Goal: Task Accomplishment & Management: Manage account settings

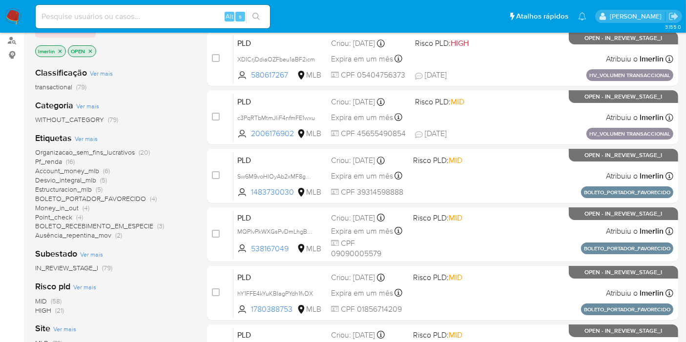
scroll to position [139, 0]
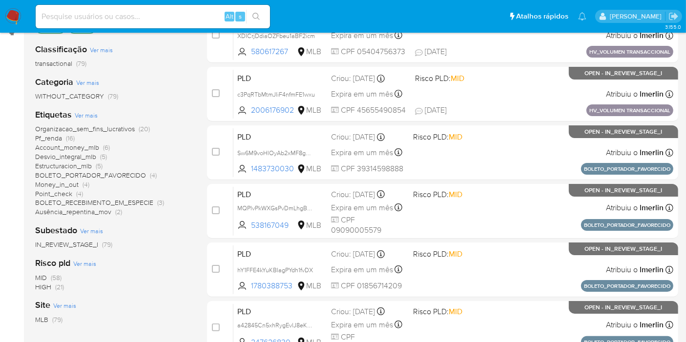
click at [54, 288] on span "HIGH (21)" at bounding box center [49, 287] width 29 height 9
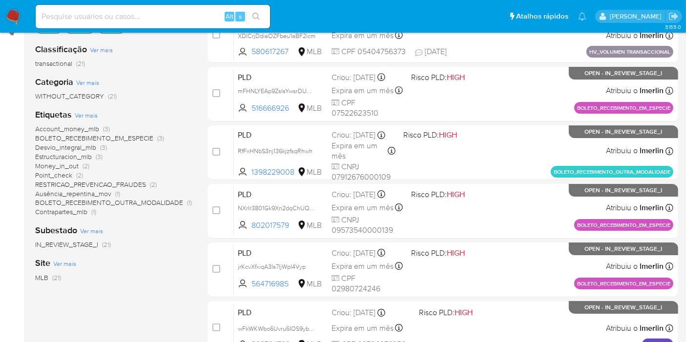
click at [142, 186] on span "RESTRICAO_PREVENCAO_FRAUDES" at bounding box center [90, 185] width 111 height 10
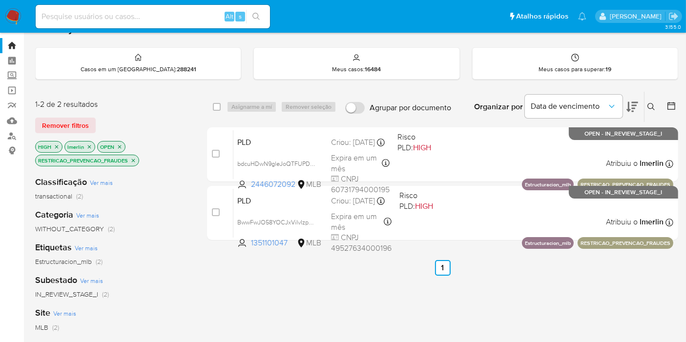
scroll to position [21, 0]
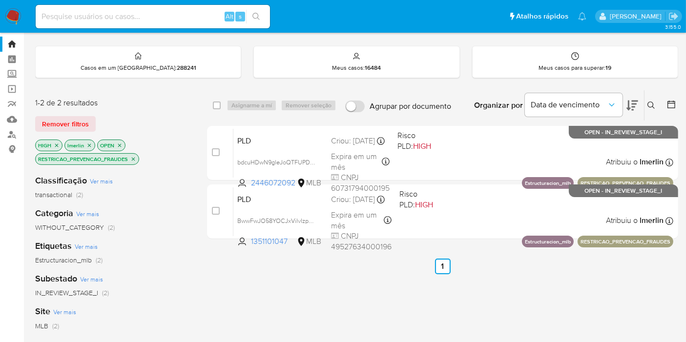
click at [135, 154] on p "RESTRICAO_PREVENCAO_FRAUDES" at bounding box center [87, 159] width 103 height 11
click at [136, 157] on icon "close-filter" at bounding box center [133, 159] width 6 height 6
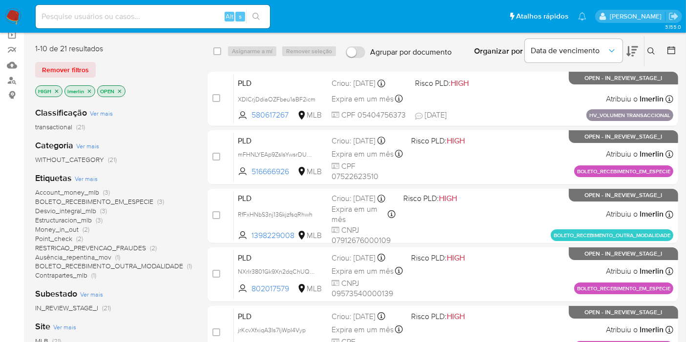
scroll to position [108, 0]
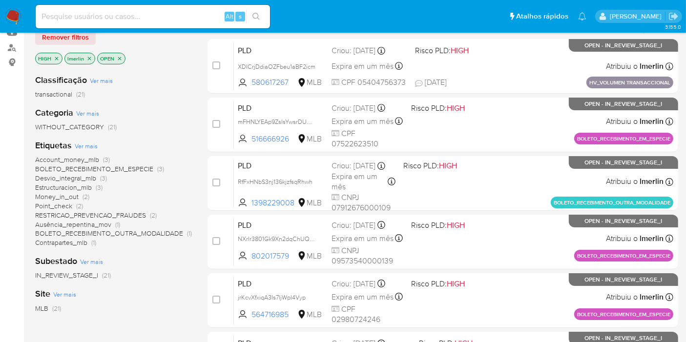
click at [84, 144] on span "Ver mais" at bounding box center [86, 146] width 23 height 9
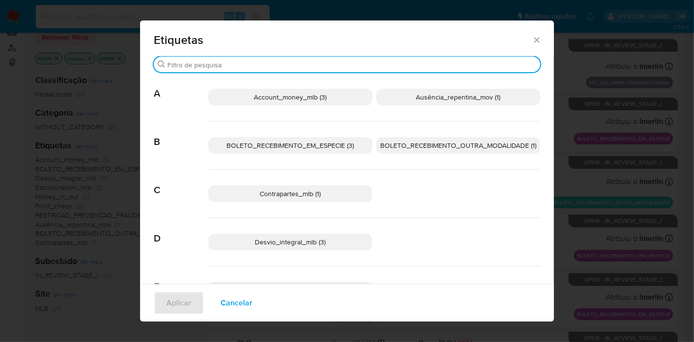
click at [237, 66] on input "Procurar" at bounding box center [351, 65] width 369 height 9
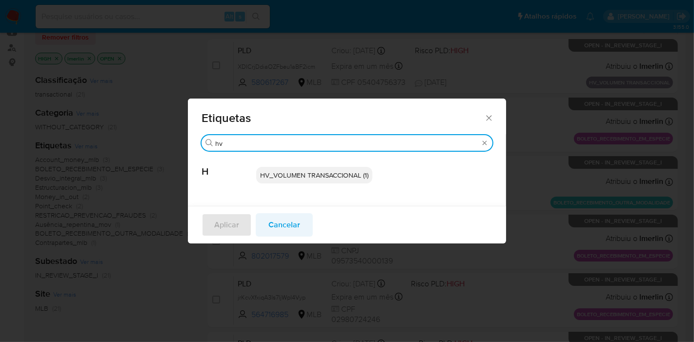
type input "hv"
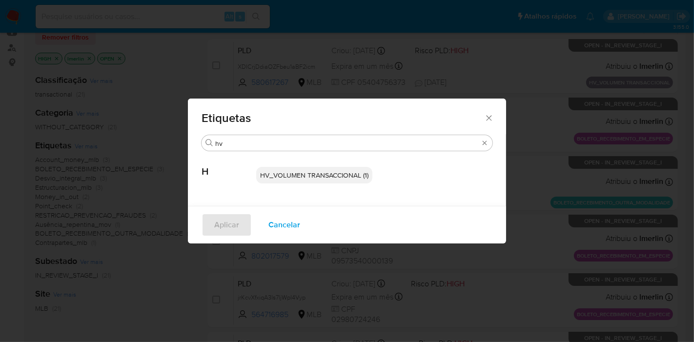
click at [284, 222] on span "Cancelar" at bounding box center [284, 224] width 32 height 21
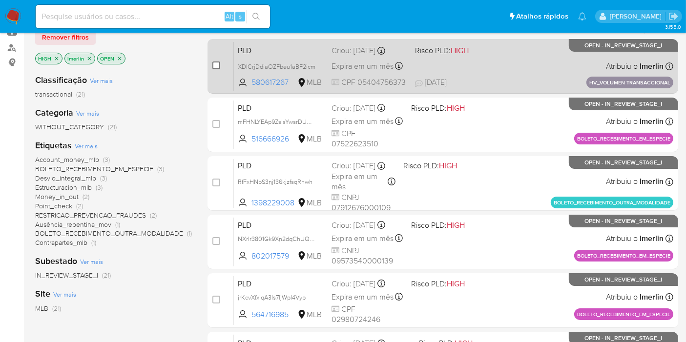
click at [215, 66] on input "checkbox" at bounding box center [216, 66] width 8 height 8
checkbox input "true"
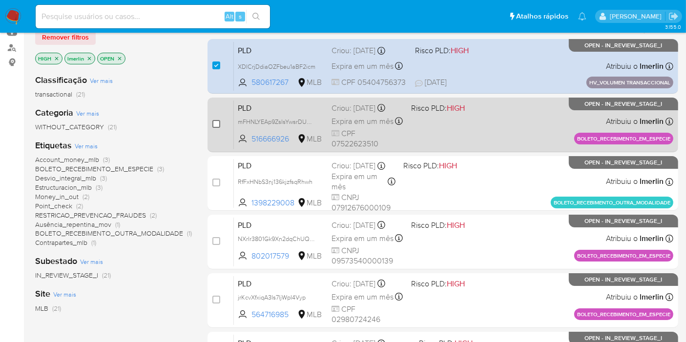
click at [217, 124] on input "checkbox" at bounding box center [216, 124] width 8 height 8
checkbox input "true"
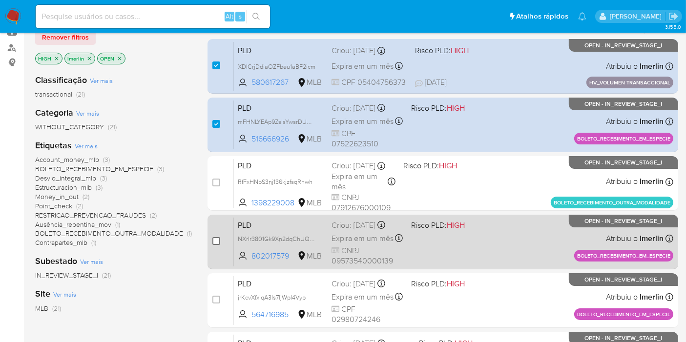
click at [217, 237] on input "checkbox" at bounding box center [216, 241] width 8 height 8
checkbox input "true"
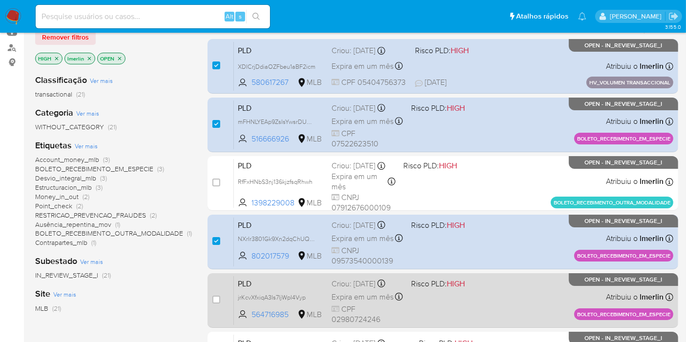
click at [219, 302] on span at bounding box center [216, 300] width 8 height 8
click at [214, 299] on input "checkbox" at bounding box center [216, 300] width 8 height 8
checkbox input "true"
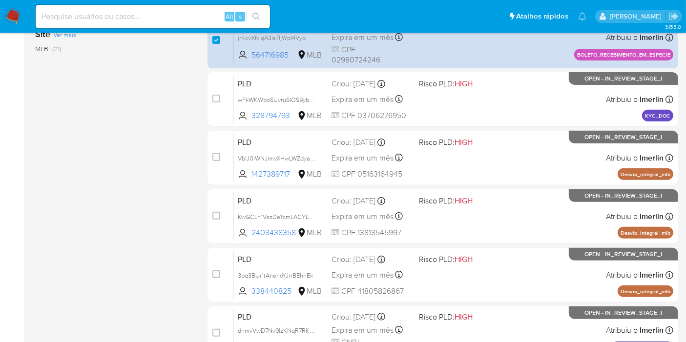
scroll to position [379, 0]
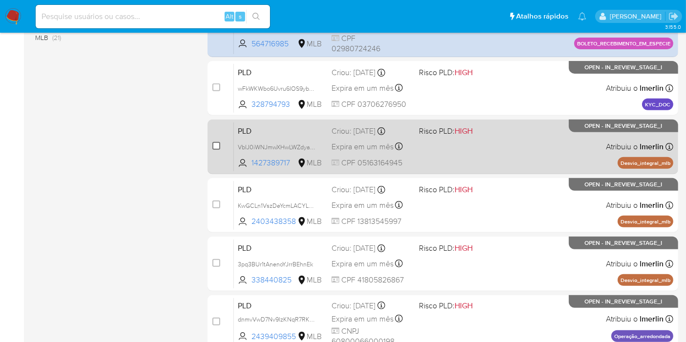
click at [215, 146] on input "checkbox" at bounding box center [216, 146] width 8 height 8
checkbox input "true"
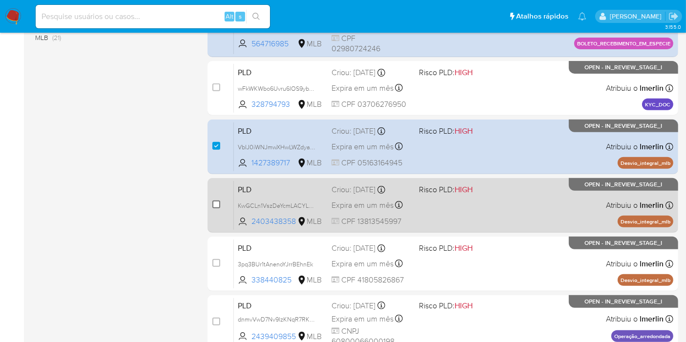
click at [213, 201] on input "checkbox" at bounding box center [216, 205] width 8 height 8
checkbox input "true"
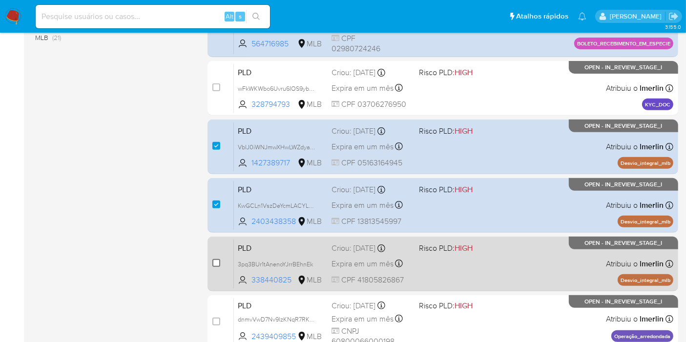
click at [212, 264] on input "checkbox" at bounding box center [216, 263] width 8 height 8
checkbox input "true"
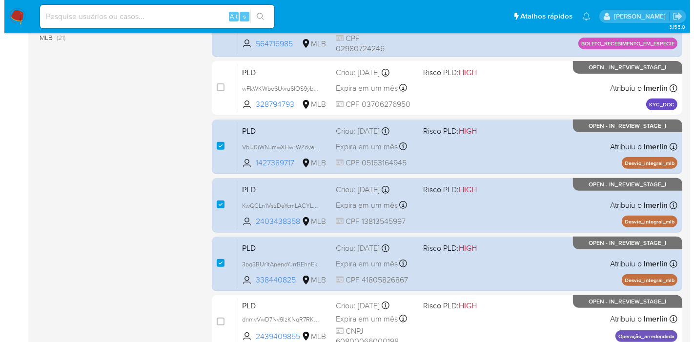
scroll to position [0, 0]
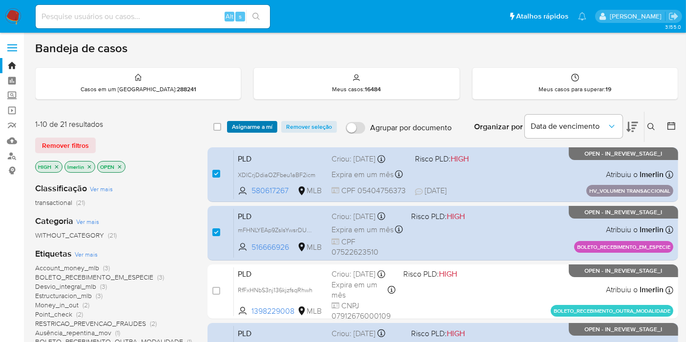
click at [258, 126] on span "Asignarme a mí" at bounding box center [252, 127] width 41 height 10
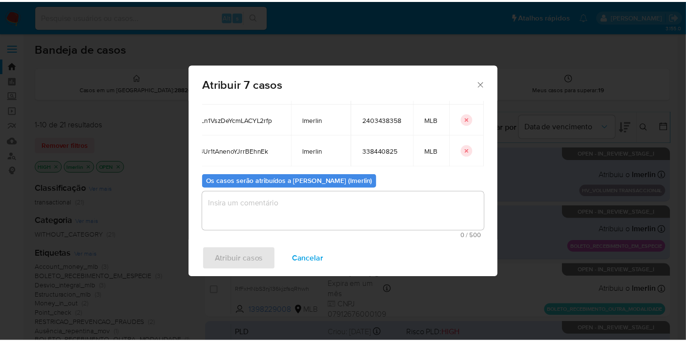
scroll to position [180, 1]
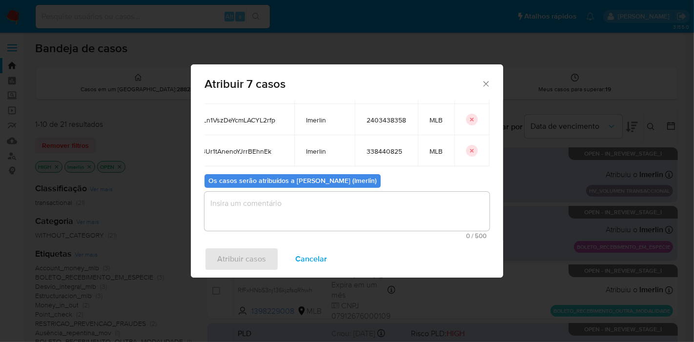
drag, startPoint x: 210, startPoint y: 164, endPoint x: 482, endPoint y: 137, distance: 273.3
click at [482, 137] on div "Casos para atribuir: ID Proprietário ID do usuário Site XDICrjDdiaOZFbeu1aBF2ic…" at bounding box center [347, 170] width 312 height 141
copy thead "ID Proprietário ID do usuário Site"
click at [302, 259] on span "Cancelar" at bounding box center [311, 258] width 32 height 21
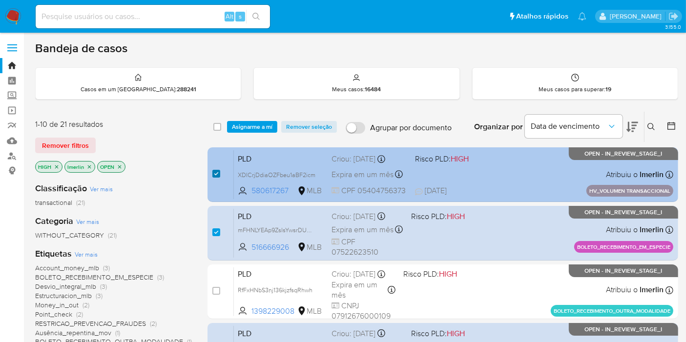
click at [214, 176] on input "checkbox" at bounding box center [216, 174] width 8 height 8
checkbox input "false"
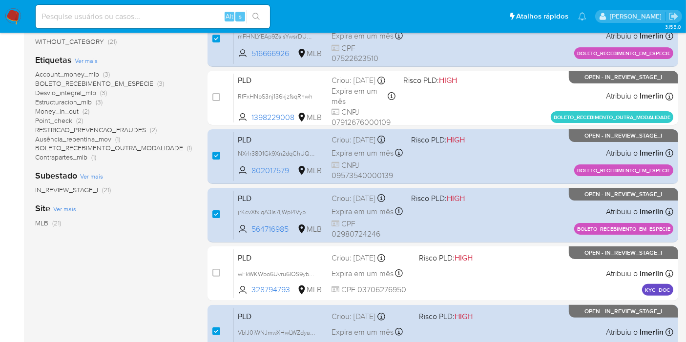
scroll to position [195, 0]
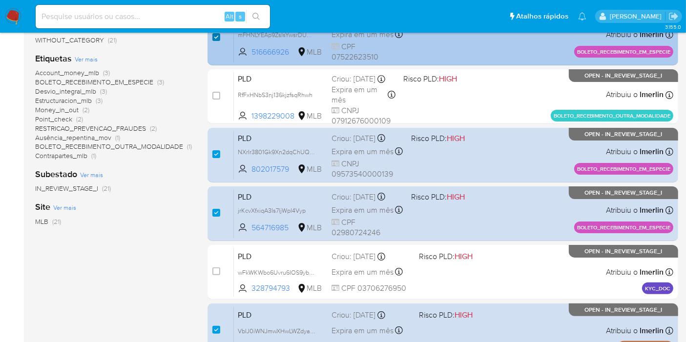
click at [214, 38] on input "checkbox" at bounding box center [216, 37] width 8 height 8
checkbox input "false"
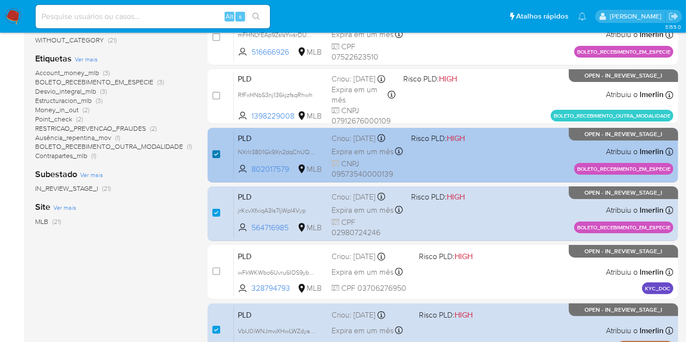
click at [215, 157] on input "checkbox" at bounding box center [216, 154] width 8 height 8
checkbox input "false"
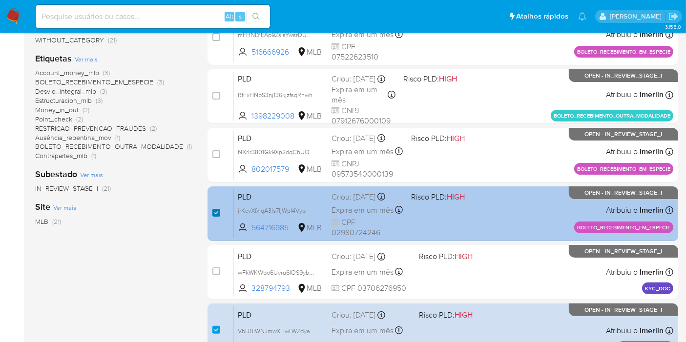
click at [212, 212] on input "checkbox" at bounding box center [216, 213] width 8 height 8
checkbox input "false"
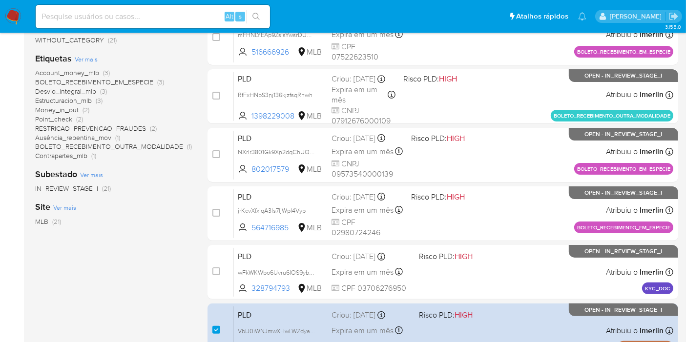
click at [159, 238] on div "Classificação Ver mais transactional (21) Categoria Ver mais WITHOUT_CATEGORY (…" at bounding box center [113, 145] width 157 height 332
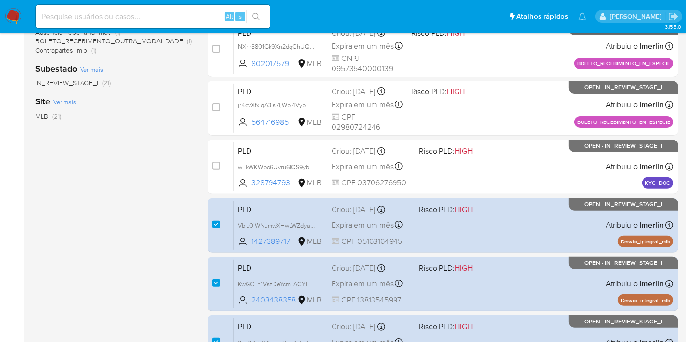
scroll to position [427, 0]
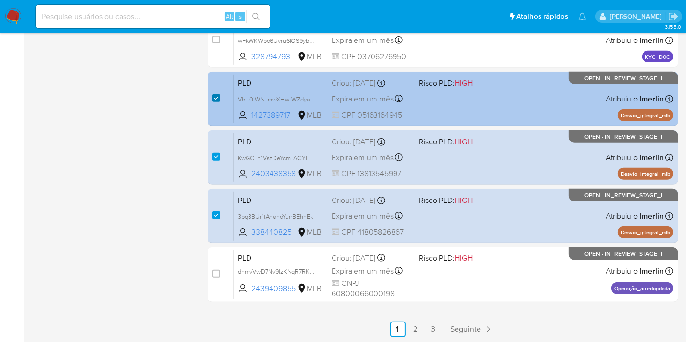
click at [213, 96] on input "checkbox" at bounding box center [216, 98] width 8 height 8
checkbox input "false"
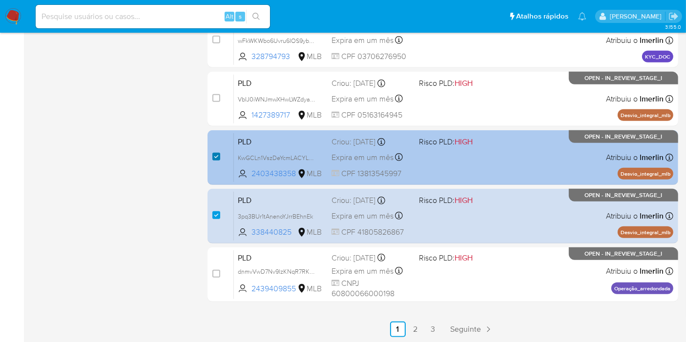
click at [215, 154] on input "checkbox" at bounding box center [216, 157] width 8 height 8
checkbox input "false"
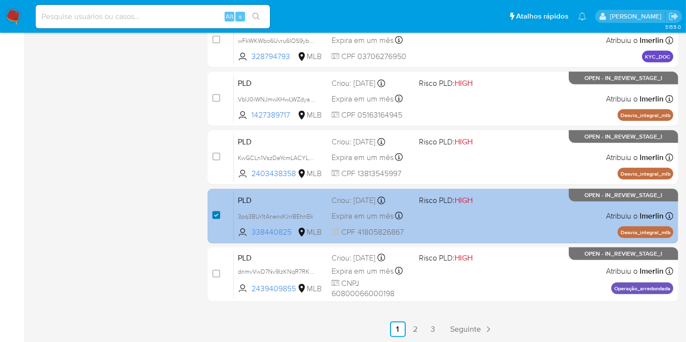
click at [213, 212] on input "checkbox" at bounding box center [216, 215] width 8 height 8
checkbox input "false"
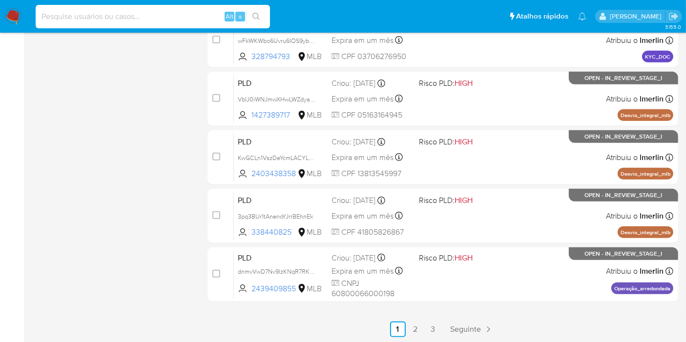
click at [181, 18] on input at bounding box center [153, 16] width 234 height 13
paste input "XDICrjDdiaOZFbeu1aBF2icm"
type input "XDICrjDdiaOZFbeu1aBF2icm"
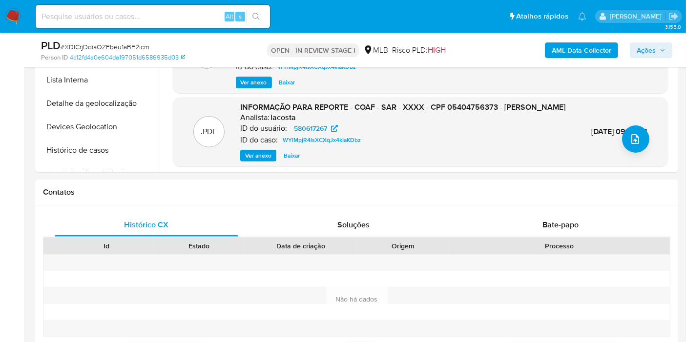
select select "10"
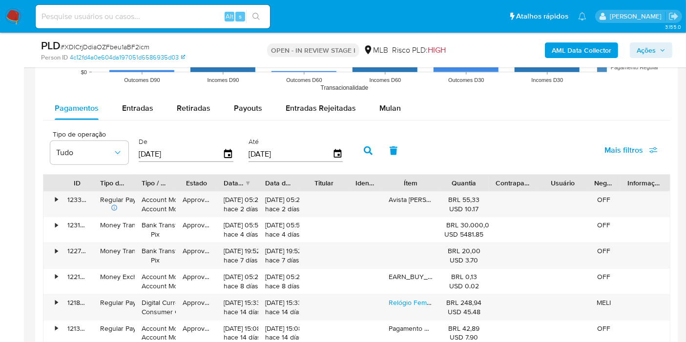
scroll to position [1049, 0]
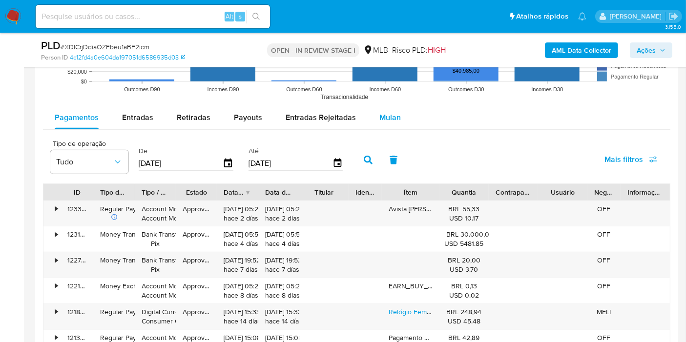
click at [394, 117] on span "Mulan" at bounding box center [389, 117] width 21 height 11
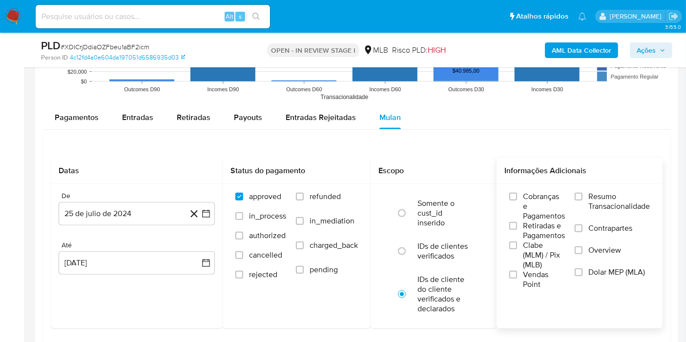
click at [609, 199] on span "Resumo Transacionalidade" at bounding box center [619, 202] width 62 height 20
click at [582, 199] on input "Resumo Transacionalidade" at bounding box center [579, 197] width 8 height 8
click at [200, 217] on button "25 de julio de 2024" at bounding box center [137, 213] width 156 height 23
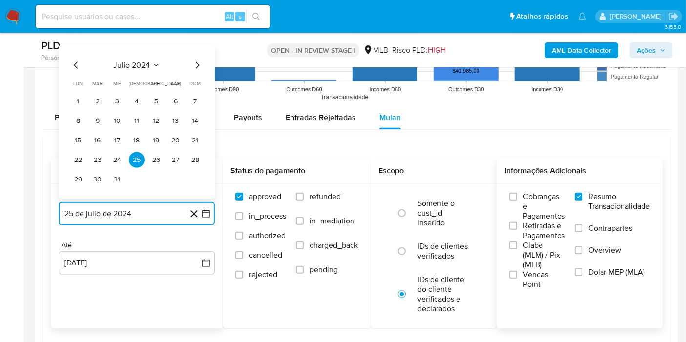
click at [147, 63] on span "julio 2024" at bounding box center [132, 66] width 37 height 10
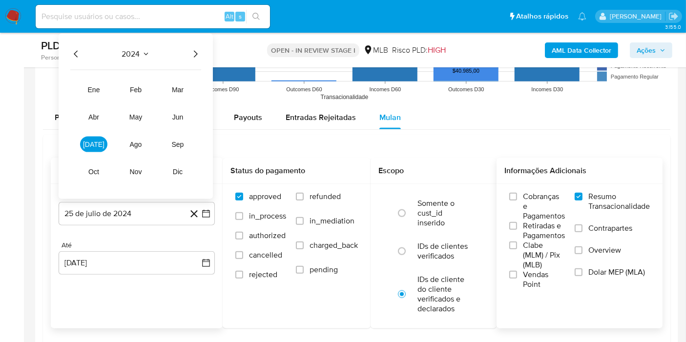
click at [197, 52] on icon "Año siguiente" at bounding box center [195, 54] width 12 height 12
click at [95, 141] on span "[DATE]" at bounding box center [93, 145] width 21 height 8
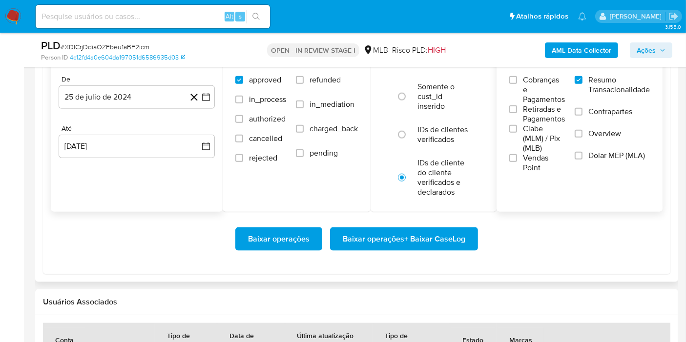
scroll to position [1145, 0]
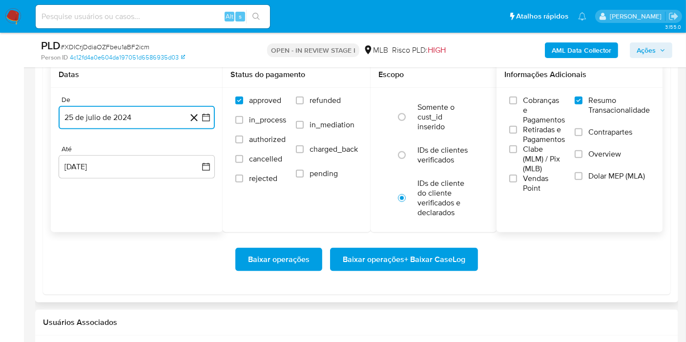
click at [205, 113] on icon "button" at bounding box center [206, 118] width 10 height 10
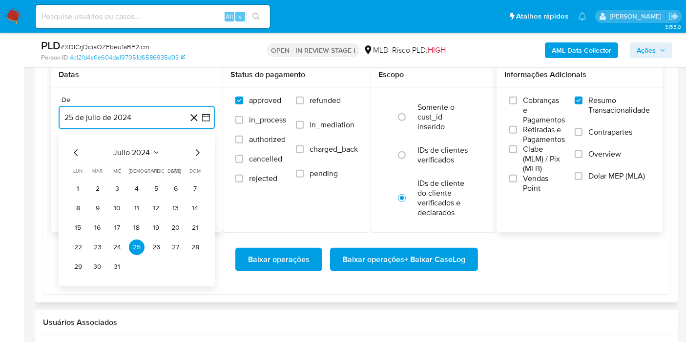
click at [140, 149] on span "julio 2024" at bounding box center [132, 153] width 37 height 10
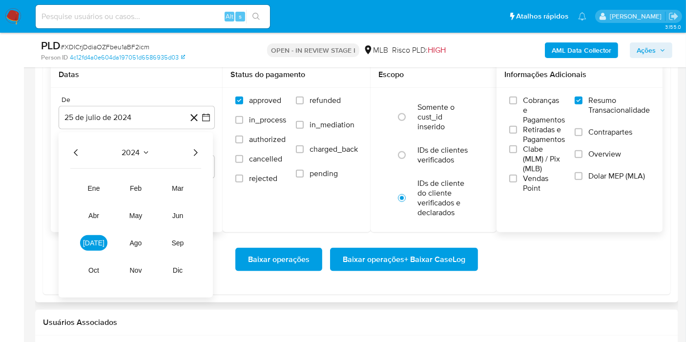
click at [196, 152] on icon "Año siguiente" at bounding box center [195, 153] width 12 height 12
click at [93, 239] on span "[DATE]" at bounding box center [93, 243] width 21 height 8
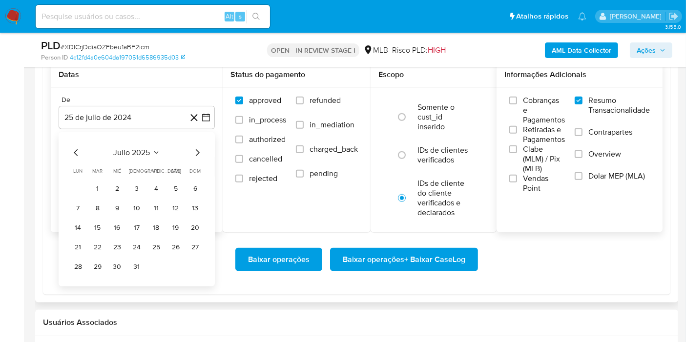
click at [96, 196] on tbody "1 2 3 4 5 6 7 8 9 10 11 12 13 14 15 16 17 18 19 20 21 22 23 24 25 26 27 28 29 3…" at bounding box center [136, 228] width 133 height 94
click at [97, 184] on button "1" at bounding box center [98, 189] width 16 height 16
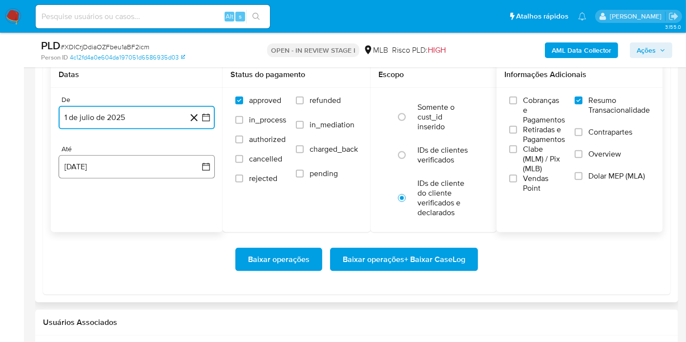
click at [206, 169] on icon "button" at bounding box center [206, 167] width 10 height 10
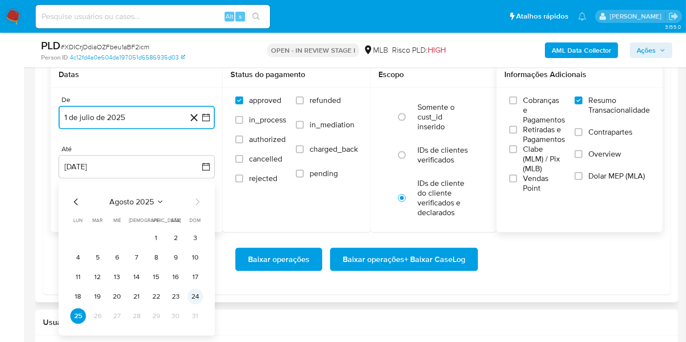
click at [195, 293] on button "24" at bounding box center [195, 297] width 16 height 16
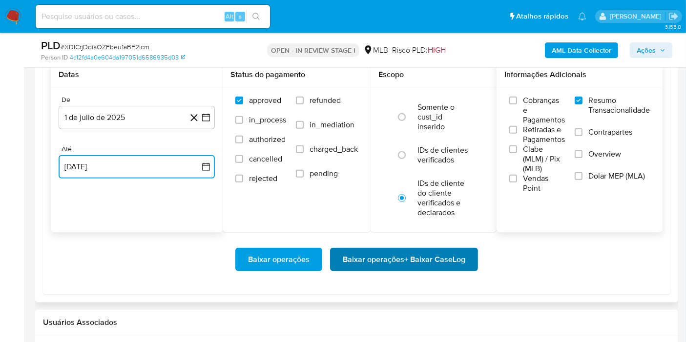
click at [386, 265] on span "Baixar operações + Baixar CaseLog" at bounding box center [404, 259] width 123 height 21
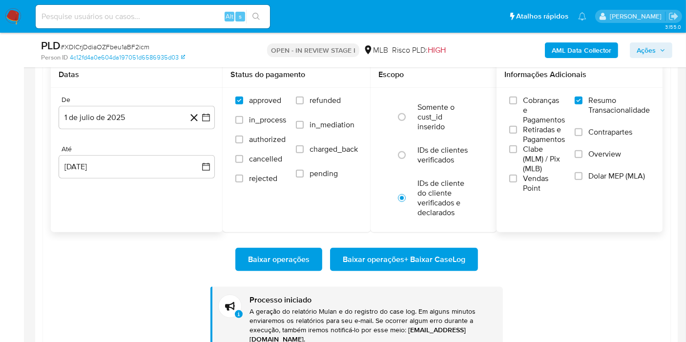
click at [576, 51] on b "AML Data Collector" at bounding box center [582, 50] width 60 height 16
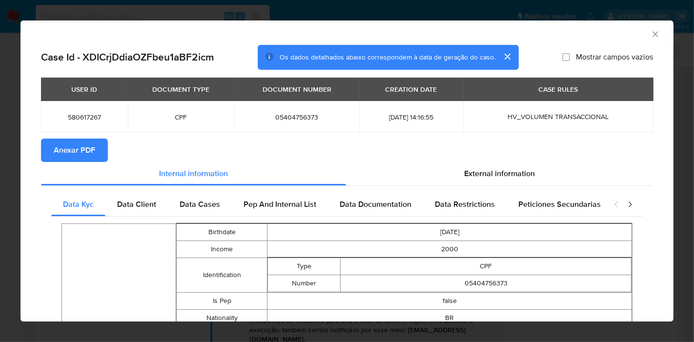
click at [80, 151] on span "Anexar PDF" at bounding box center [74, 150] width 41 height 21
click at [651, 34] on icon "Fechar a janela" at bounding box center [656, 34] width 10 height 10
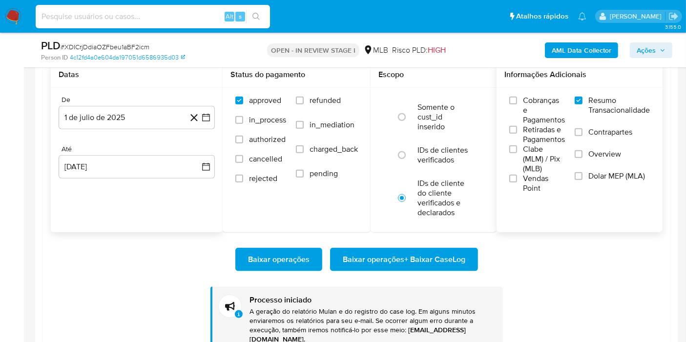
paste input "mFHNLYEAp9ZsIsYwsrDUCTO5"
click at [184, 14] on input "mFHNLYEAp9ZsIsYwsrDUCTO5" at bounding box center [153, 16] width 234 height 13
type input "mFHNLYEAp9ZsIsYwsrDUCTO5"
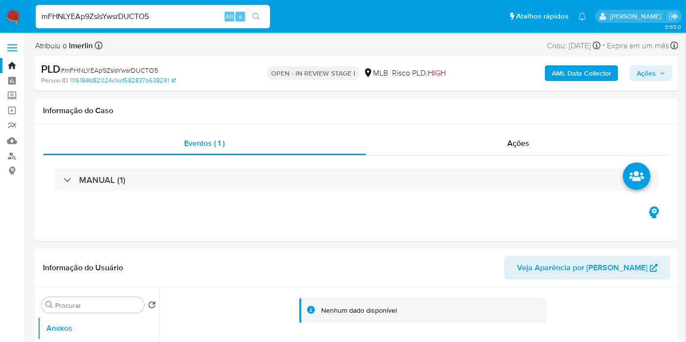
select select "10"
click at [562, 83] on div "AML Data Collector Ações" at bounding box center [568, 73] width 208 height 23
click at [570, 81] on b "AML Data Collector" at bounding box center [582, 73] width 60 height 16
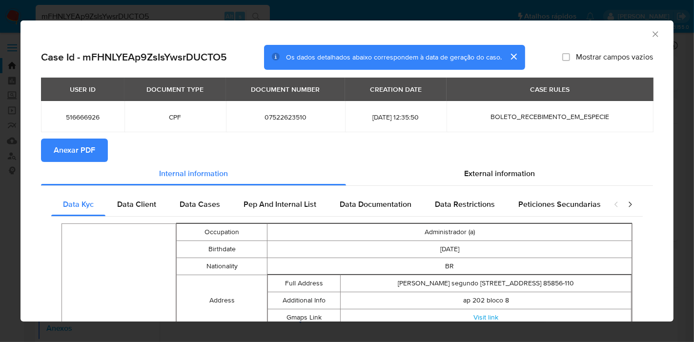
click at [89, 141] on span "Anexar PDF" at bounding box center [74, 150] width 41 height 21
click at [651, 35] on icon "Fechar a janela" at bounding box center [656, 34] width 10 height 10
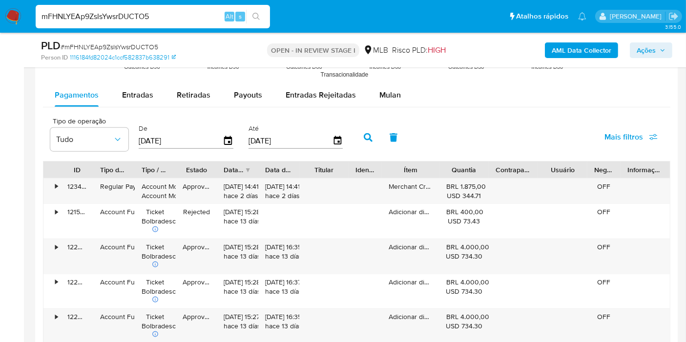
scroll to position [1078, 0]
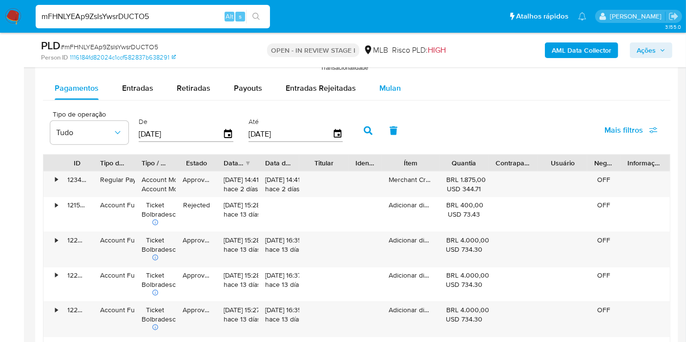
click at [407, 93] on button "Mulan" at bounding box center [390, 88] width 45 height 23
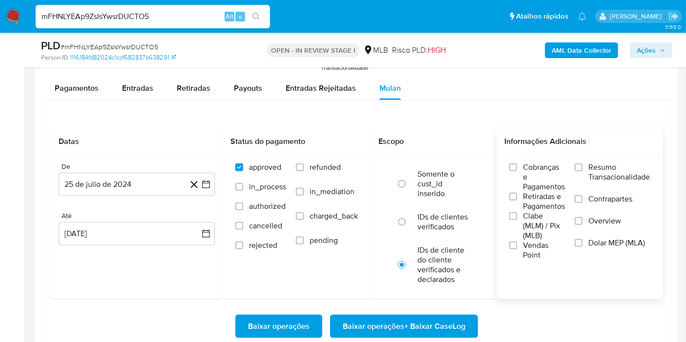
click at [590, 172] on span "Resumo Transacionalidade" at bounding box center [619, 173] width 62 height 20
click at [582, 171] on input "Resumo Transacionalidade" at bounding box center [579, 168] width 8 height 8
click at [206, 182] on icon "button" at bounding box center [206, 185] width 10 height 10
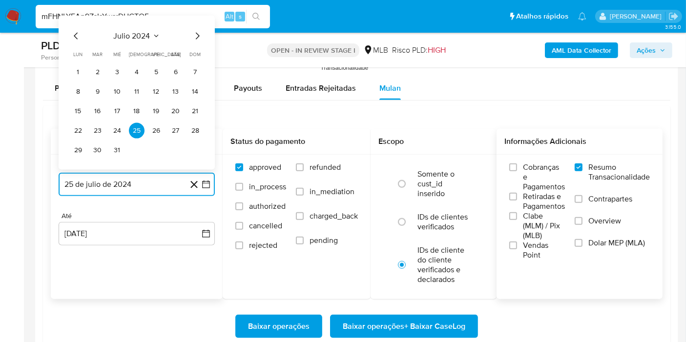
click at [139, 31] on span "julio 2024" at bounding box center [132, 36] width 37 height 10
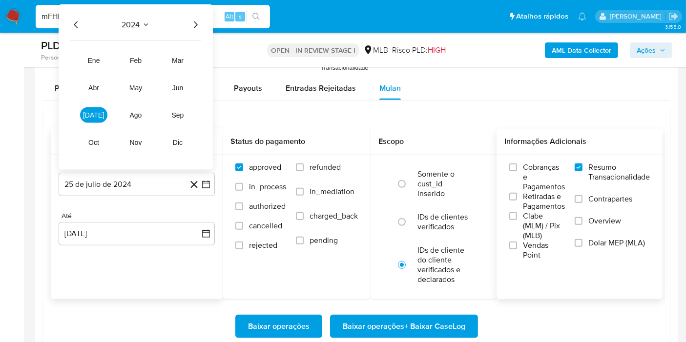
click at [193, 21] on icon "Año siguiente" at bounding box center [195, 25] width 12 height 12
click at [85, 113] on button "[DATE]" at bounding box center [93, 115] width 27 height 16
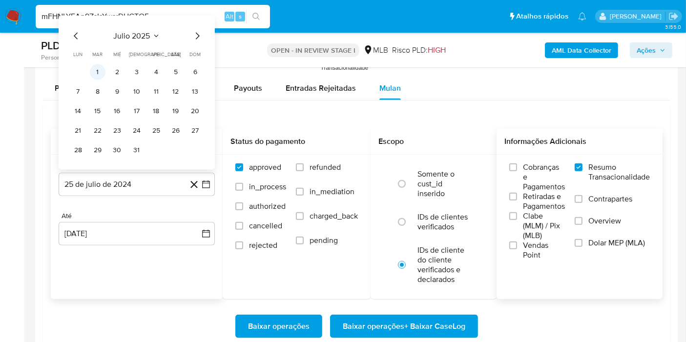
click at [103, 74] on button "1" at bounding box center [98, 72] width 16 height 16
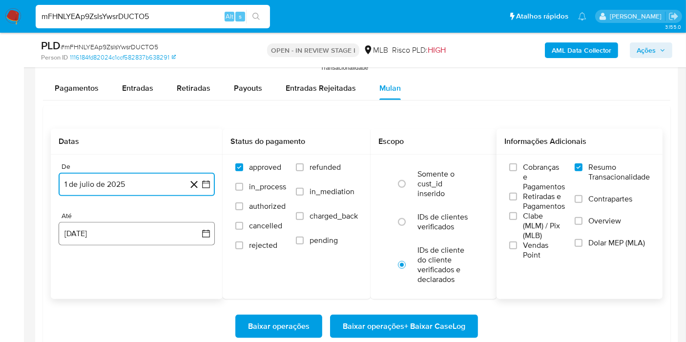
click at [198, 232] on button "25 [PERSON_NAME] de 2025" at bounding box center [137, 233] width 156 height 23
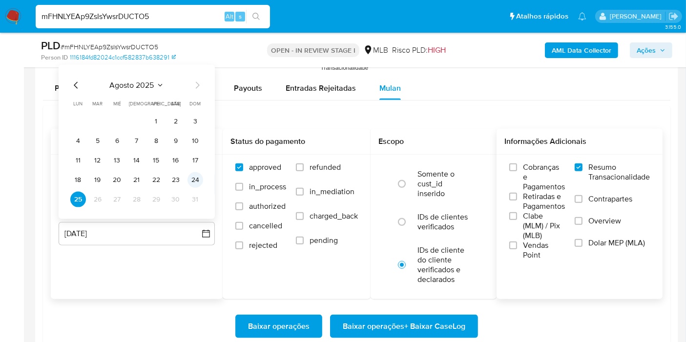
click at [195, 184] on button "24" at bounding box center [195, 180] width 16 height 16
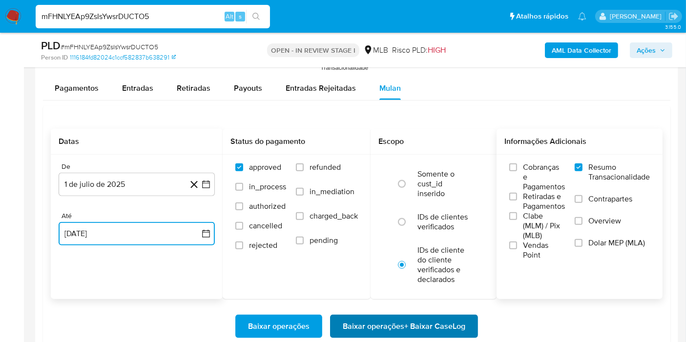
click at [359, 316] on span "Baixar operações + Baixar CaseLog" at bounding box center [404, 326] width 123 height 21
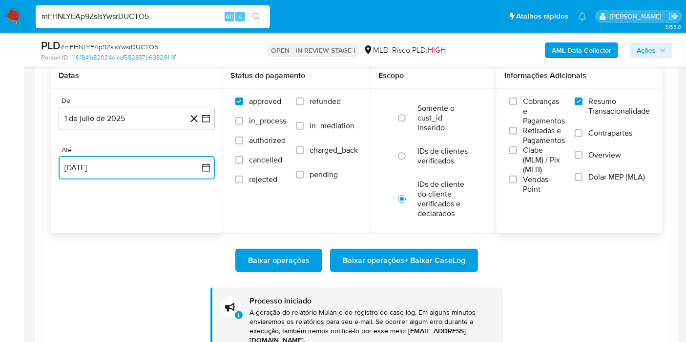
scroll to position [1148, 0]
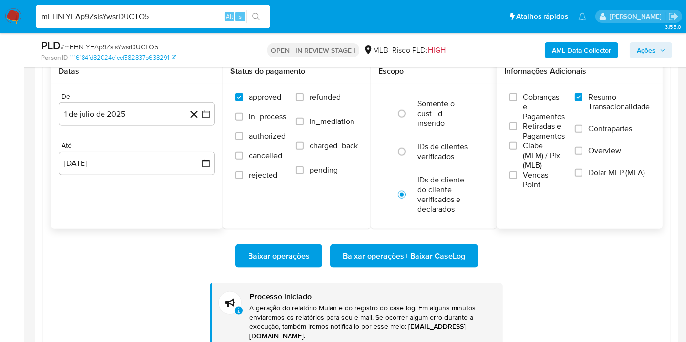
click at [183, 20] on input "mFHNLYEAp9ZsIsYwsrDUCTO5" at bounding box center [153, 16] width 234 height 13
paste input "NXrIr3801Gk9Xn2dqChUQPwg"
click at [183, 20] on input "NXrIr3801Gk9Xn2dqChUQPwg" at bounding box center [153, 16] width 234 height 13
type input "NXrIr3801Gk9Xn2dqChUQPwg"
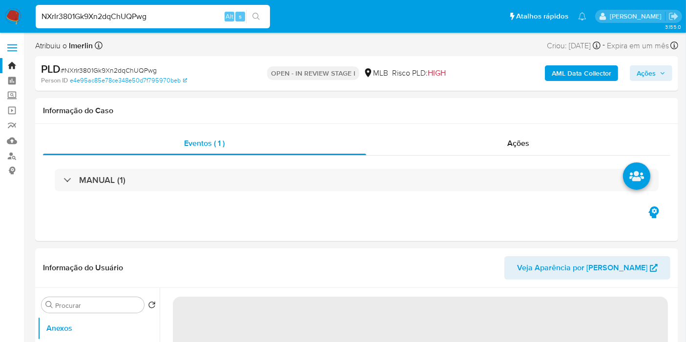
click at [557, 75] on b "AML Data Collector" at bounding box center [582, 73] width 60 height 16
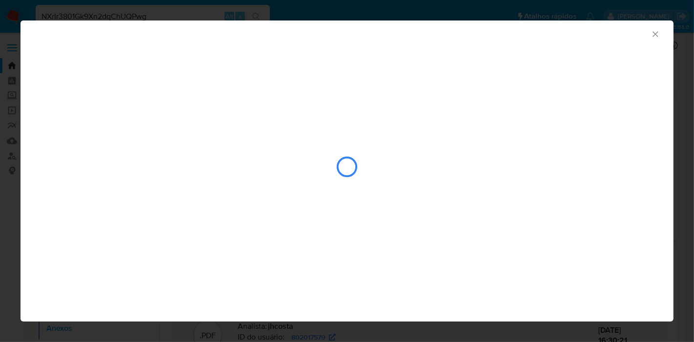
select select "10"
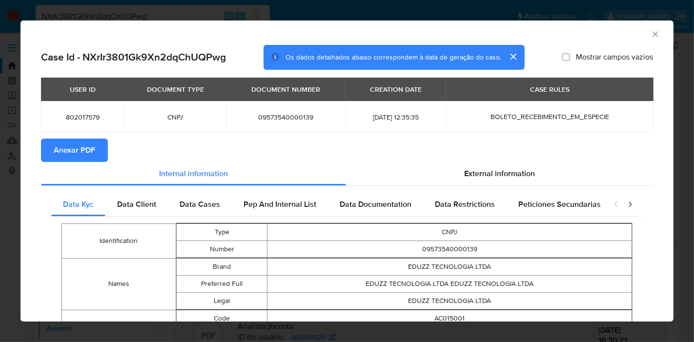
click at [82, 150] on span "Anexar PDF" at bounding box center [74, 150] width 41 height 21
click at [651, 30] on icon "Fechar a janela" at bounding box center [656, 34] width 10 height 10
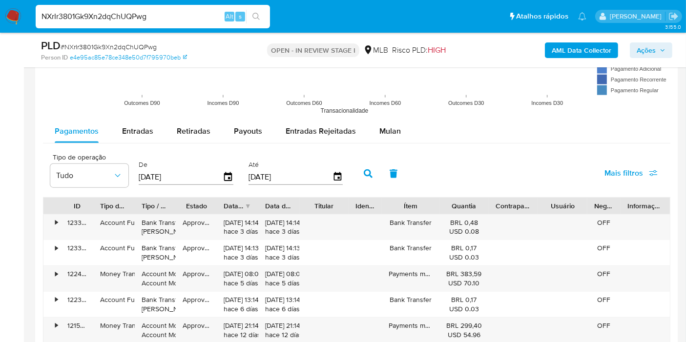
scroll to position [1065, 0]
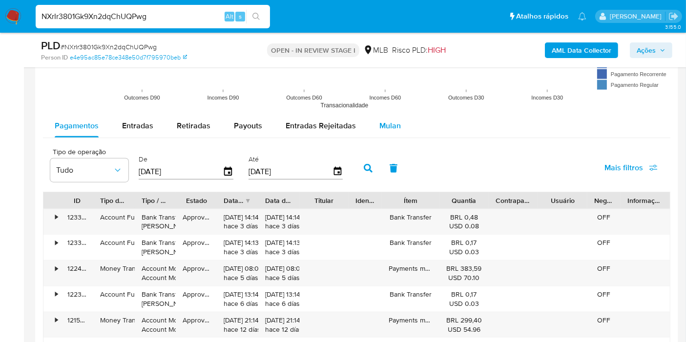
click at [396, 127] on span "Mulan" at bounding box center [389, 125] width 21 height 11
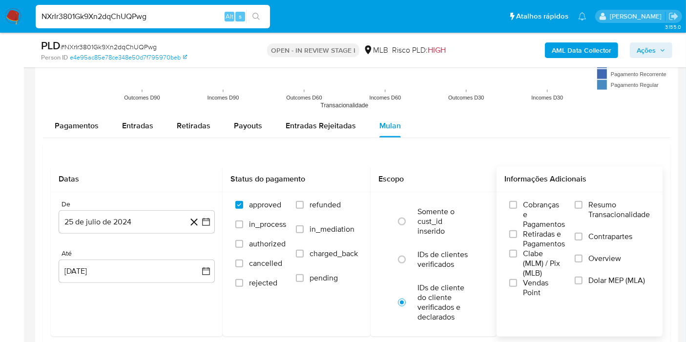
click at [618, 213] on span "Resumo Transacionalidade" at bounding box center [619, 210] width 62 height 20
click at [582, 209] on input "Resumo Transacionalidade" at bounding box center [579, 205] width 8 height 8
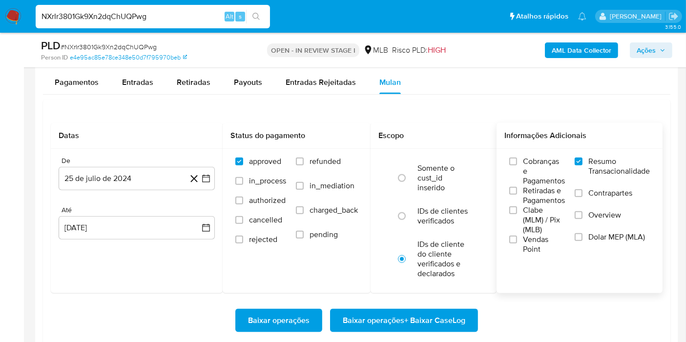
scroll to position [1121, 0]
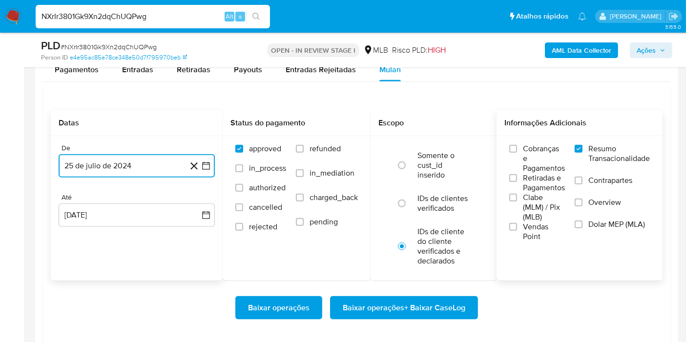
click at [207, 165] on icon "button" at bounding box center [206, 166] width 10 height 10
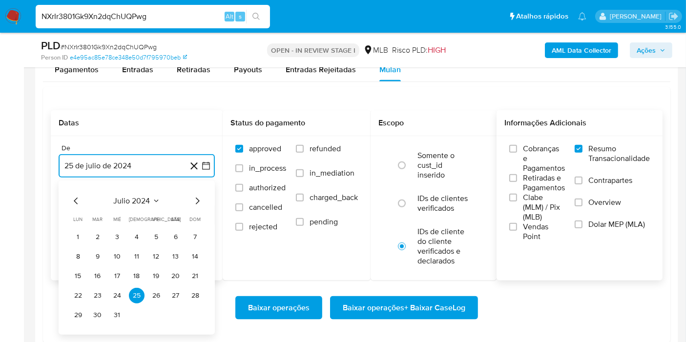
click at [149, 196] on span "julio 2024" at bounding box center [132, 201] width 37 height 10
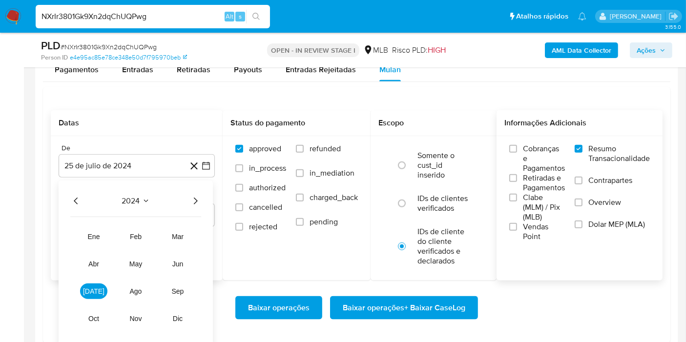
click at [196, 203] on icon "Año siguiente" at bounding box center [195, 201] width 12 height 12
click at [92, 288] on span "[DATE]" at bounding box center [93, 292] width 21 height 8
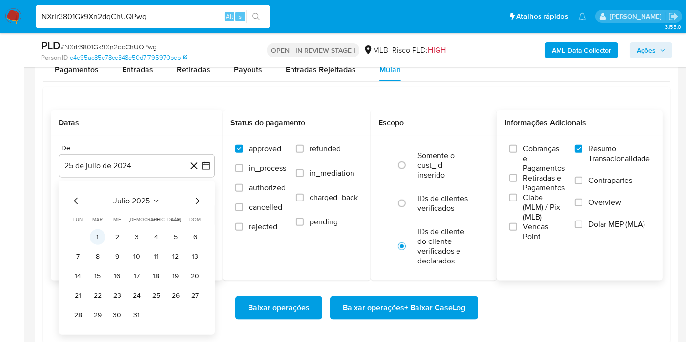
click at [102, 232] on button "1" at bounding box center [98, 237] width 16 height 16
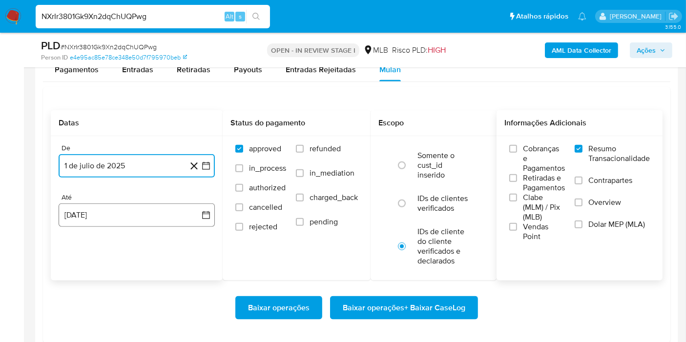
click at [200, 211] on button "25 [PERSON_NAME] de 2025" at bounding box center [137, 215] width 156 height 23
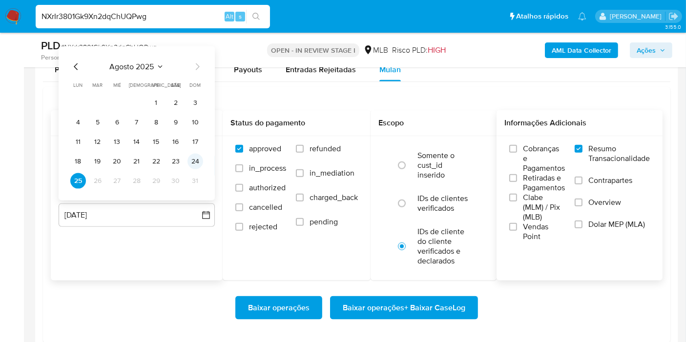
click at [199, 164] on button "24" at bounding box center [195, 161] width 16 height 16
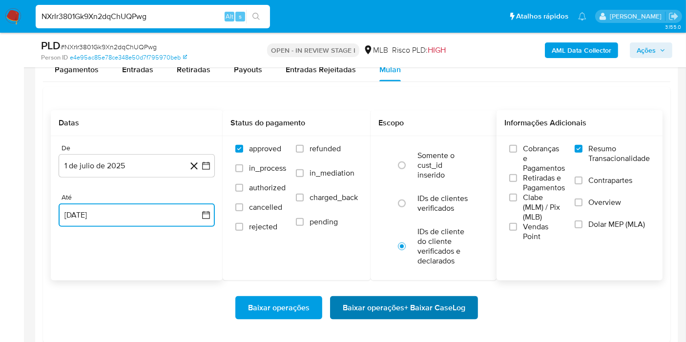
click at [368, 309] on span "Baixar operações + Baixar CaseLog" at bounding box center [404, 307] width 123 height 21
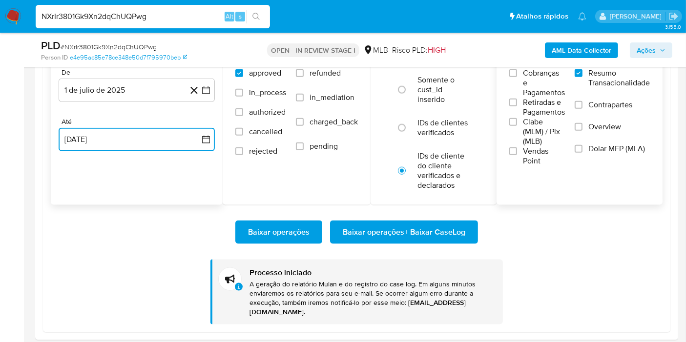
scroll to position [0, 0]
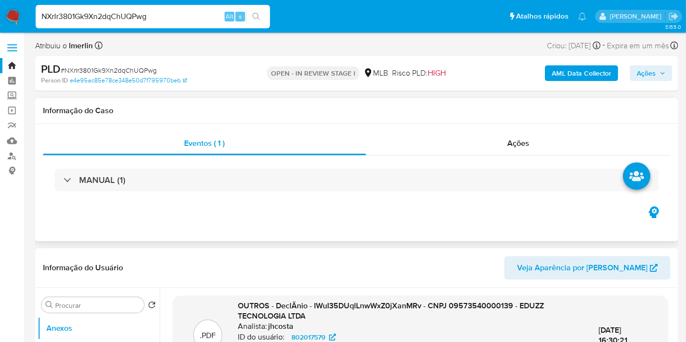
click at [529, 130] on div "Eventos ( 1 ) Ações MANUAL (1)" at bounding box center [356, 182] width 643 height 117
click at [523, 145] on span "Ações" at bounding box center [518, 143] width 22 height 11
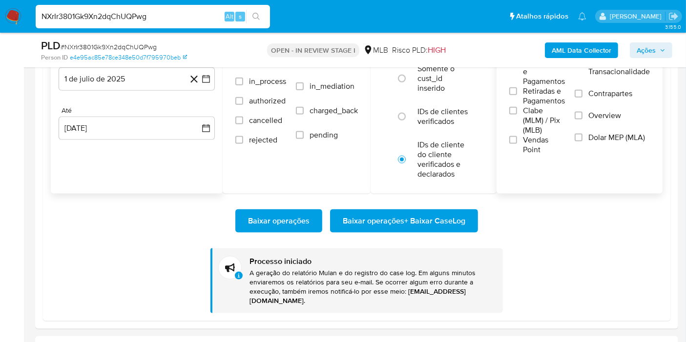
scroll to position [1248, 0]
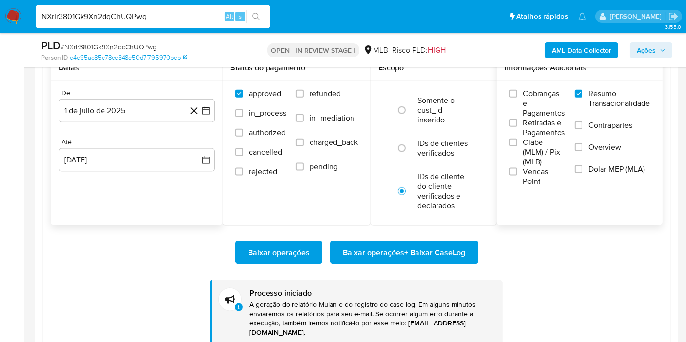
click at [197, 21] on input "NXrIr3801Gk9Xn2dqChUQPwg" at bounding box center [153, 16] width 234 height 13
paste input "jrKcvXfxiqA3Is7ljWpI4Vyp"
type input "jrKcvXfxiqA3Is7ljWpI4Vyp"
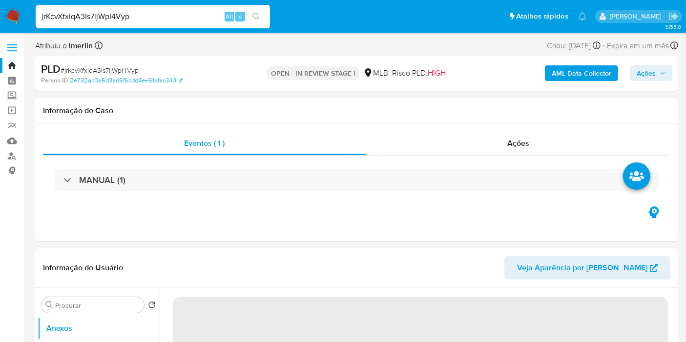
click at [587, 72] on b "AML Data Collector" at bounding box center [582, 73] width 60 height 16
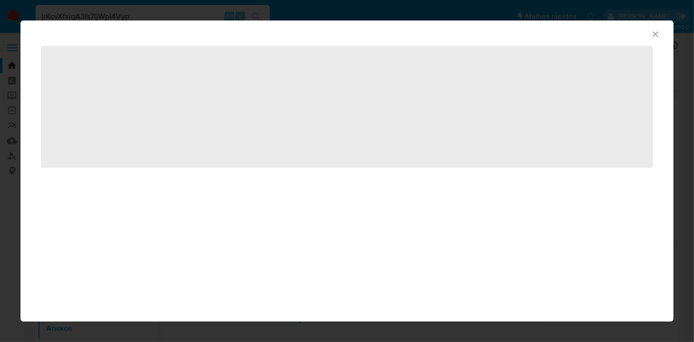
select select "10"
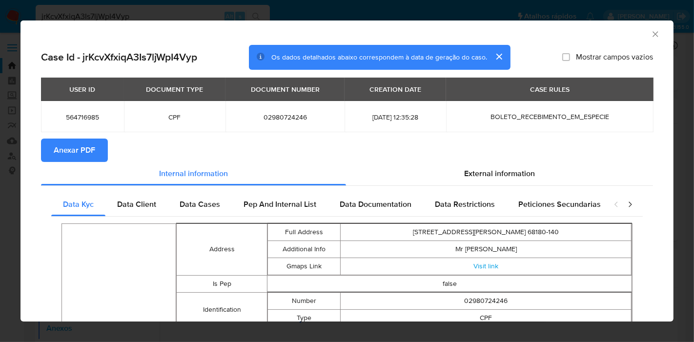
click at [89, 154] on span "Anexar PDF" at bounding box center [74, 150] width 41 height 21
click at [651, 35] on icon "Fechar a janela" at bounding box center [656, 34] width 10 height 10
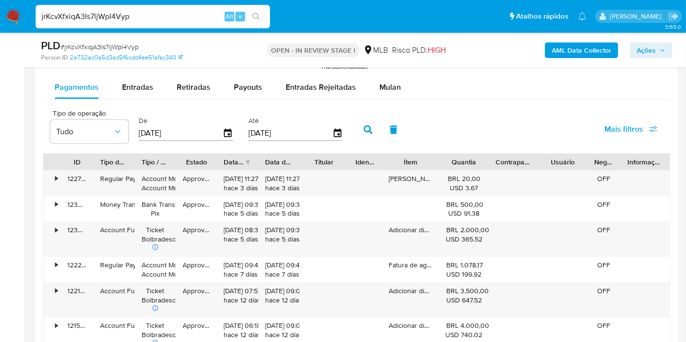
scroll to position [1071, 0]
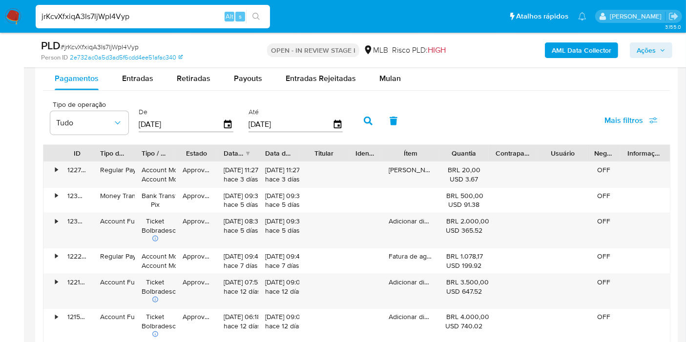
click at [395, 66] on div "PLD # jrKcvXfxiqA3Is7ljWpI4Vyp Person ID 2e732ac0a5d3ad5f6cdd4ee51afac340 OPEN …" at bounding box center [356, 50] width 643 height 35
click at [391, 77] on span "Mulan" at bounding box center [389, 78] width 21 height 11
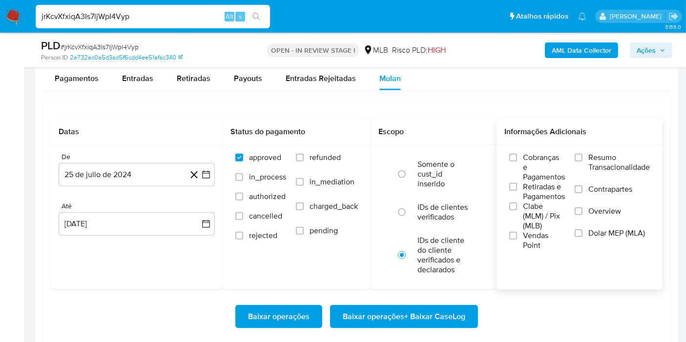
click at [601, 162] on span "Resumo Transacionalidade" at bounding box center [619, 163] width 62 height 20
click at [582, 162] on input "Resumo Transacionalidade" at bounding box center [579, 158] width 8 height 8
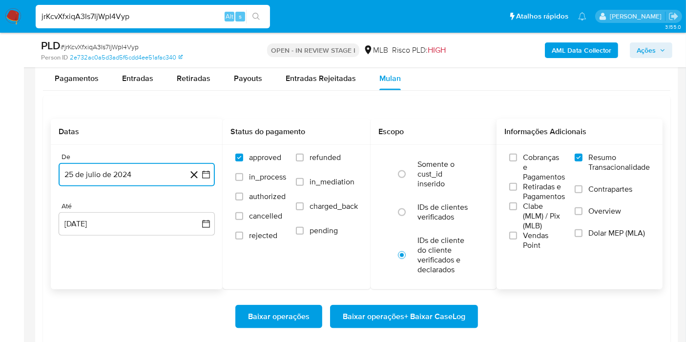
click at [201, 176] on icon "button" at bounding box center [206, 175] width 10 height 10
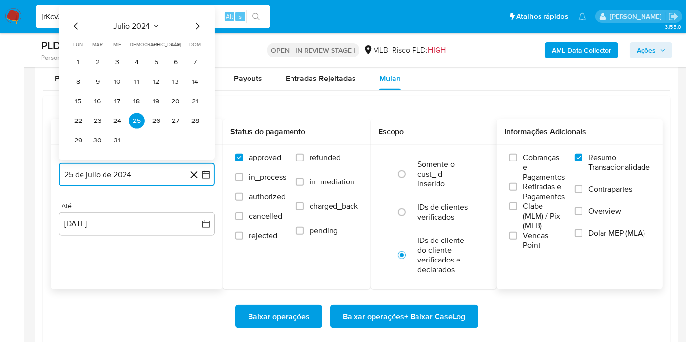
click at [155, 23] on icon "Seleccionar mes y año" at bounding box center [156, 26] width 8 height 8
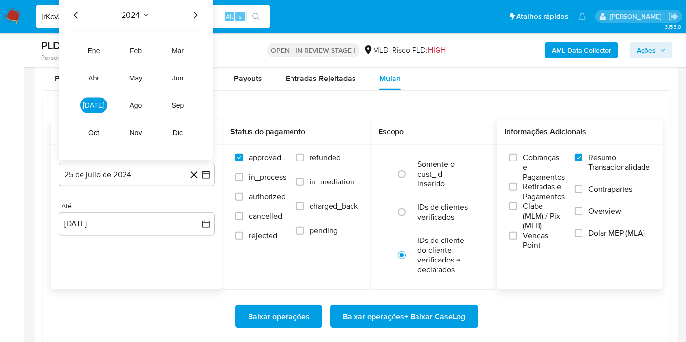
click at [199, 14] on icon "Año siguiente" at bounding box center [195, 15] width 12 height 12
click at [90, 105] on span "[DATE]" at bounding box center [93, 106] width 21 height 8
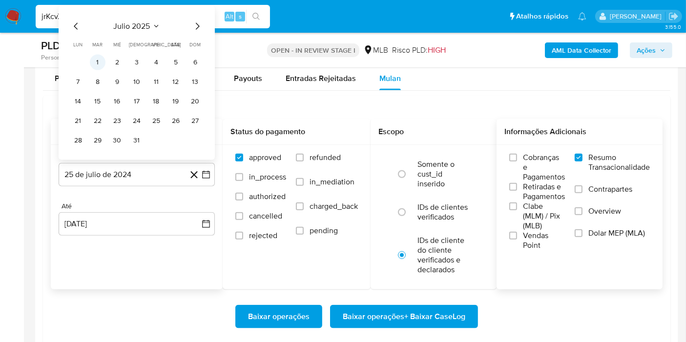
click at [99, 64] on button "1" at bounding box center [98, 63] width 16 height 16
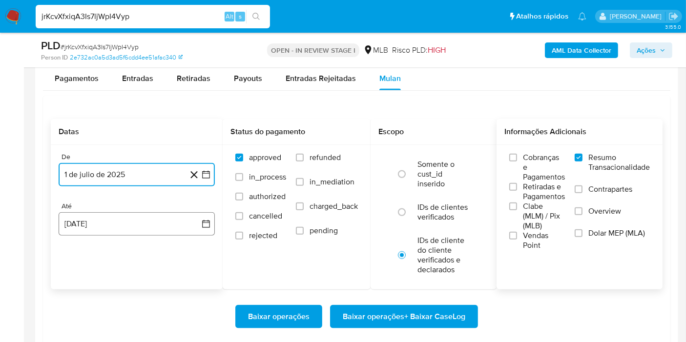
click at [191, 214] on button "25 [PERSON_NAME] de 2025" at bounding box center [137, 223] width 156 height 23
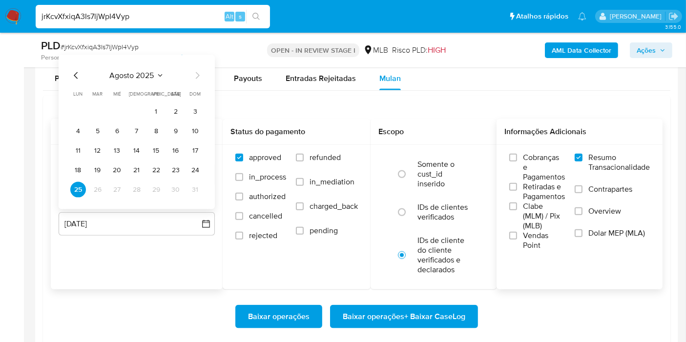
click at [203, 162] on div "agosto 2025 agosto 2025 lun lunes mar martes mié miércoles jue jueves vie viern…" at bounding box center [137, 132] width 156 height 154
click at [200, 165] on button "24" at bounding box center [195, 171] width 16 height 16
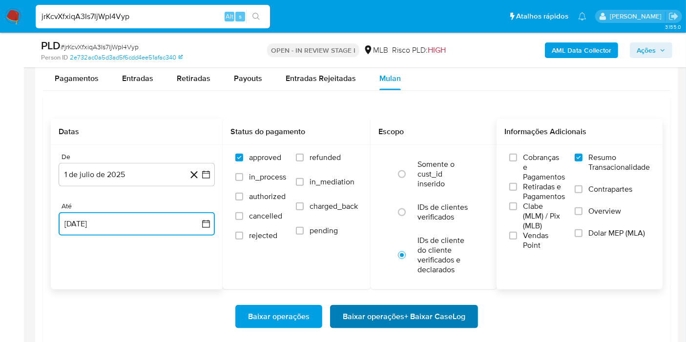
click at [382, 322] on span "Baixar operações + Baixar CaseLog" at bounding box center [404, 316] width 123 height 21
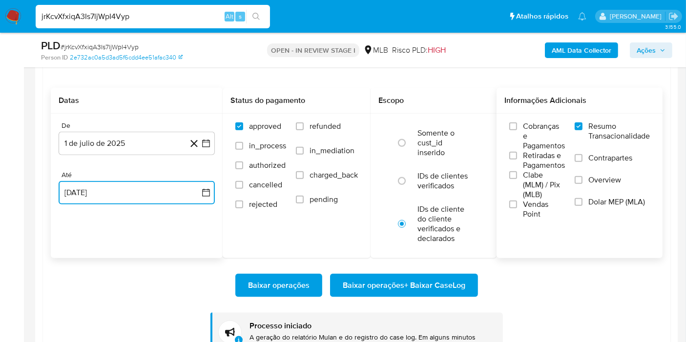
scroll to position [1111, 0]
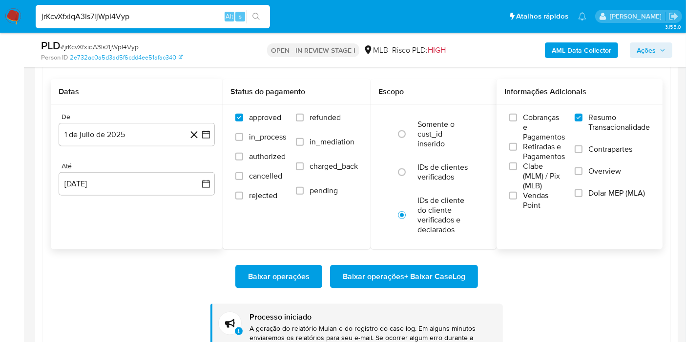
click at [180, 16] on input "jrKcvXfxiqA3Is7ljWpI4Vyp" at bounding box center [153, 16] width 234 height 13
paste input "VbIJ0iWNJmwXHwLWZdyaJYQK"
type input "VbIJ0iWNJmwXHwLWZdyaJYQK"
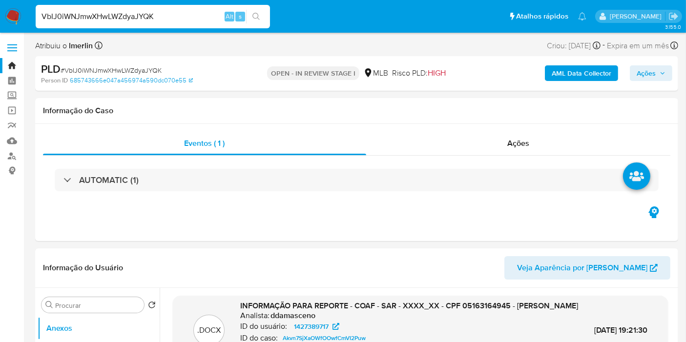
click at [574, 72] on b "AML Data Collector" at bounding box center [582, 73] width 60 height 16
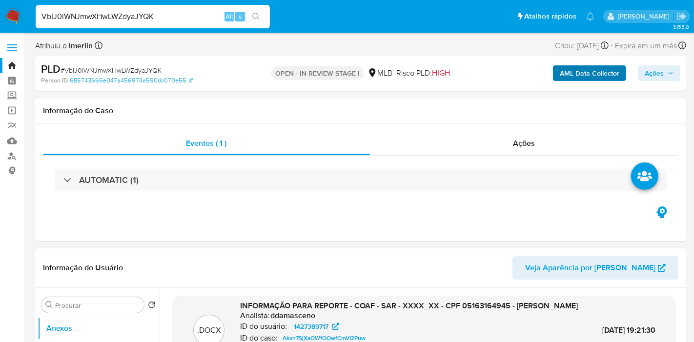
select select "10"
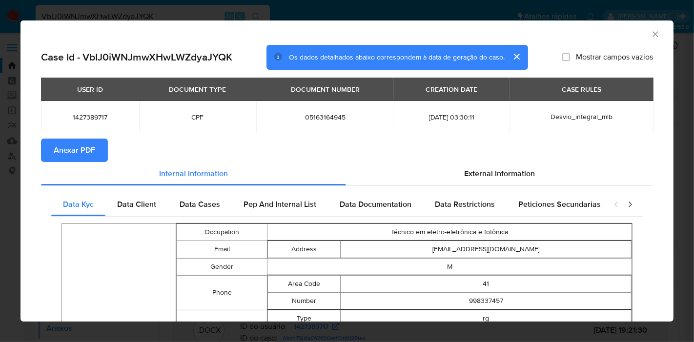
click at [78, 150] on span "Anexar PDF" at bounding box center [74, 150] width 41 height 21
click at [653, 35] on icon "Fechar a janela" at bounding box center [655, 33] width 5 height 5
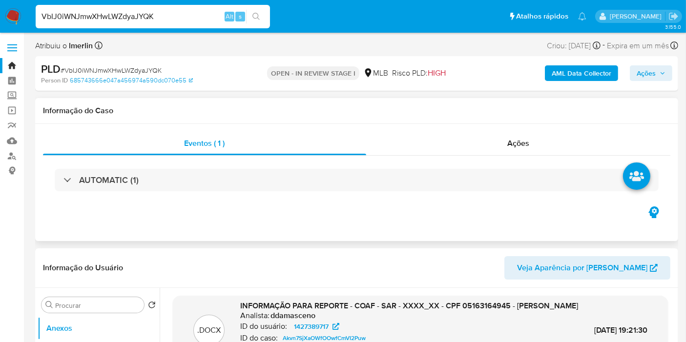
click at [510, 128] on div "Eventos ( 1 ) Ações AUTOMATIC (1)" at bounding box center [356, 182] width 643 height 117
click at [510, 141] on span "Ações" at bounding box center [518, 143] width 22 height 11
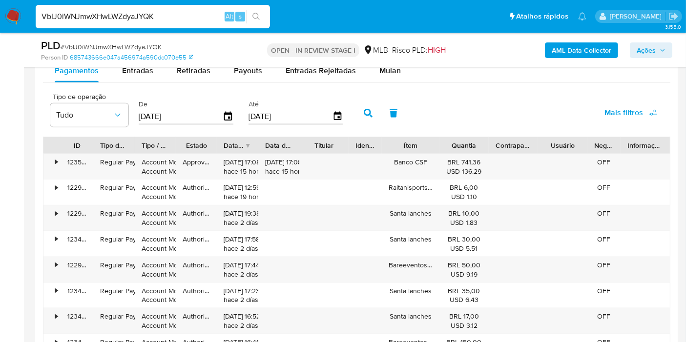
scroll to position [1163, 0]
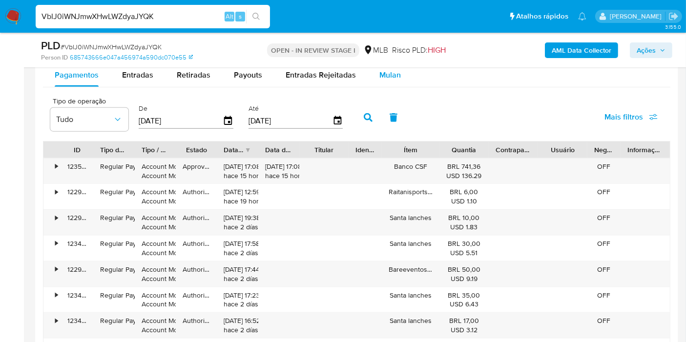
click at [384, 83] on div "Mulan" at bounding box center [389, 74] width 21 height 23
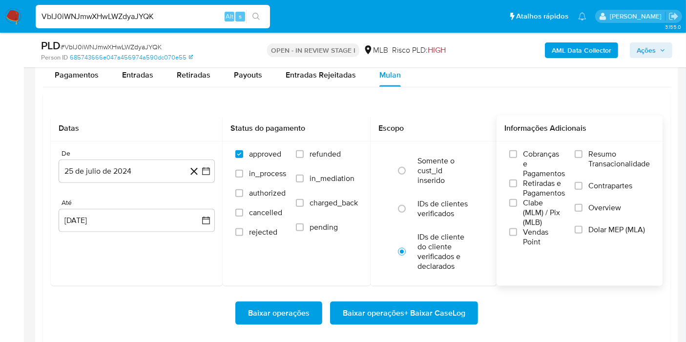
click at [595, 164] on span "Resumo Transacionalidade" at bounding box center [619, 159] width 62 height 20
click at [582, 158] on input "Resumo Transacionalidade" at bounding box center [579, 154] width 8 height 8
click at [212, 176] on button "25 de julio de 2024" at bounding box center [137, 171] width 156 height 23
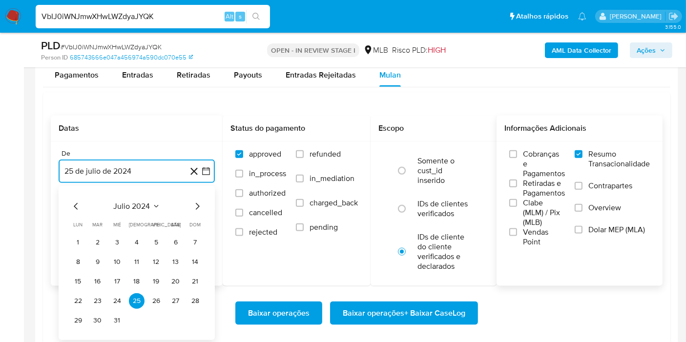
click at [145, 202] on span "julio 2024" at bounding box center [132, 207] width 37 height 10
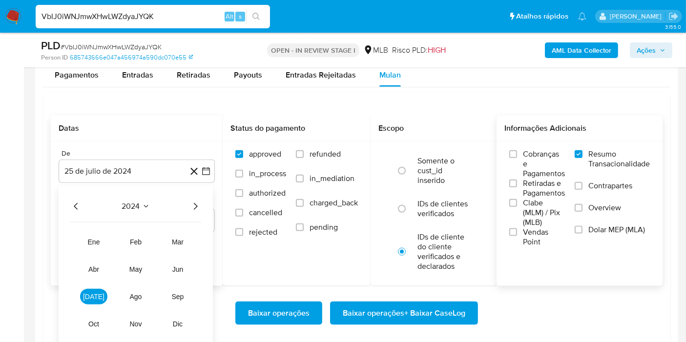
click at [193, 204] on icon "Año siguiente" at bounding box center [195, 207] width 12 height 12
click at [95, 293] on span "[DATE]" at bounding box center [93, 297] width 21 height 8
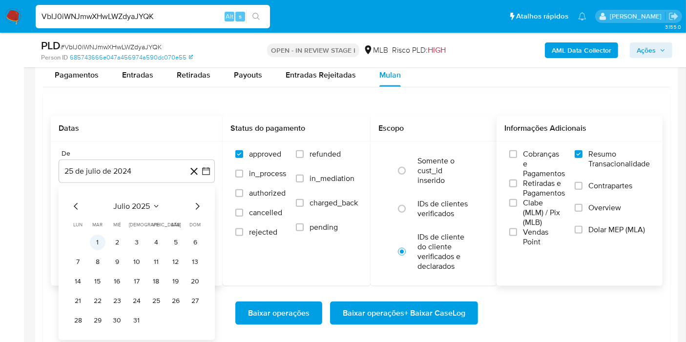
click at [99, 245] on button "1" at bounding box center [98, 243] width 16 height 16
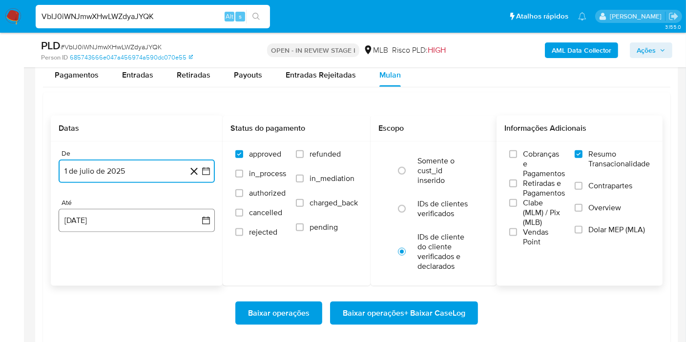
click at [210, 212] on button "25 [PERSON_NAME] de 2025" at bounding box center [137, 220] width 156 height 23
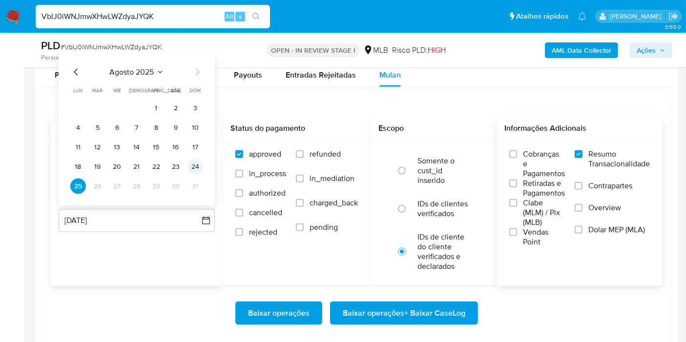
click at [195, 161] on button "24" at bounding box center [195, 167] width 16 height 16
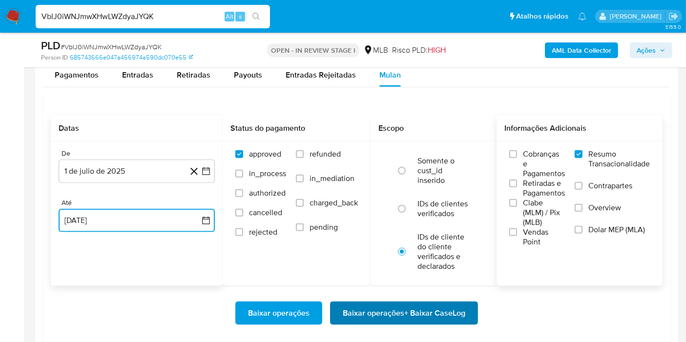
click at [366, 303] on span "Baixar operações + Baixar CaseLog" at bounding box center [404, 313] width 123 height 21
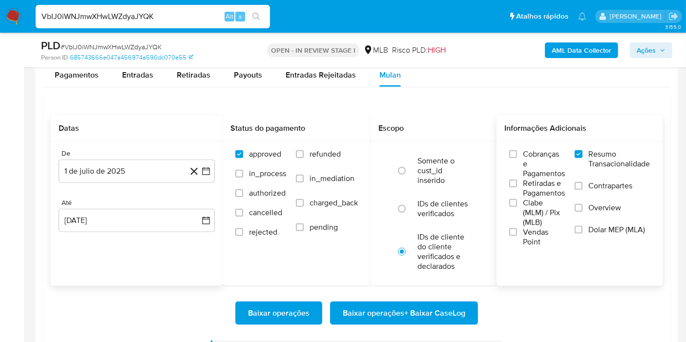
click at [161, 22] on input "VbIJ0iWNJmwXHwLWZdyaJYQK" at bounding box center [153, 16] width 234 height 13
paste input "KwGCLn1VszDeYcmLACYL2rfp"
type input "KwGCLn1VszDeYcmLACYL2rfp"
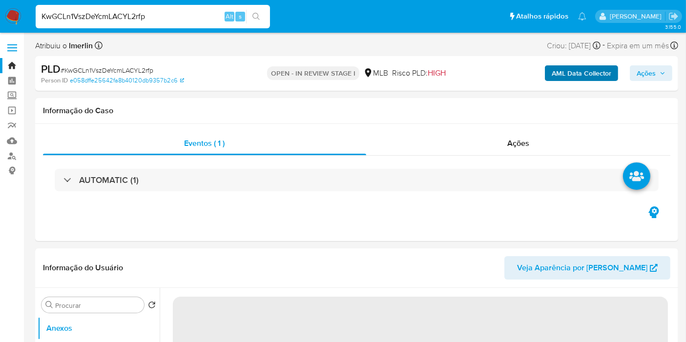
select select "10"
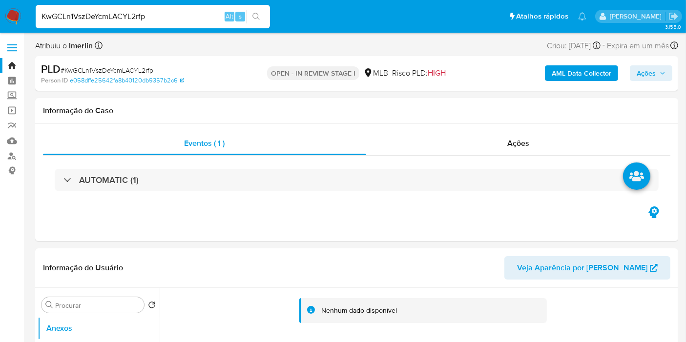
click at [566, 69] on b "AML Data Collector" at bounding box center [582, 73] width 60 height 16
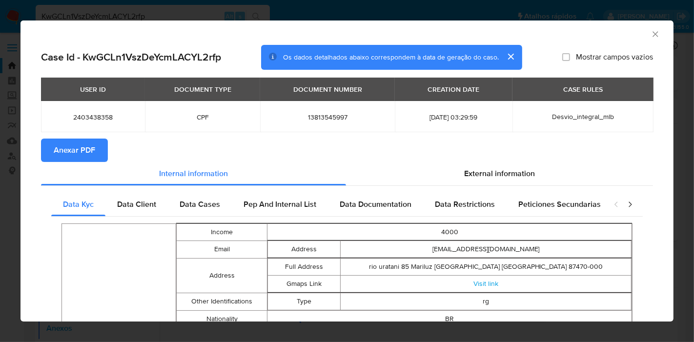
click at [82, 143] on span "Anexar PDF" at bounding box center [74, 150] width 41 height 21
click at [651, 34] on icon "Fechar a janela" at bounding box center [656, 34] width 10 height 10
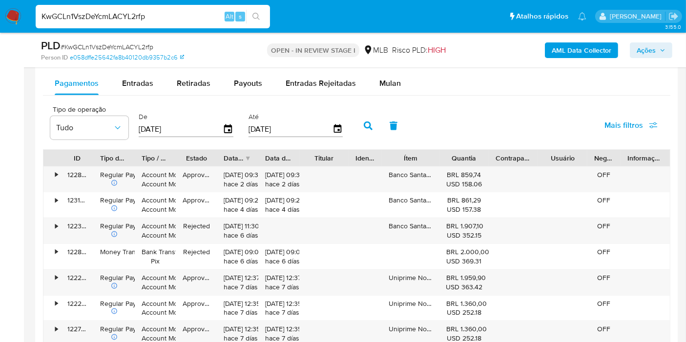
scroll to position [1085, 0]
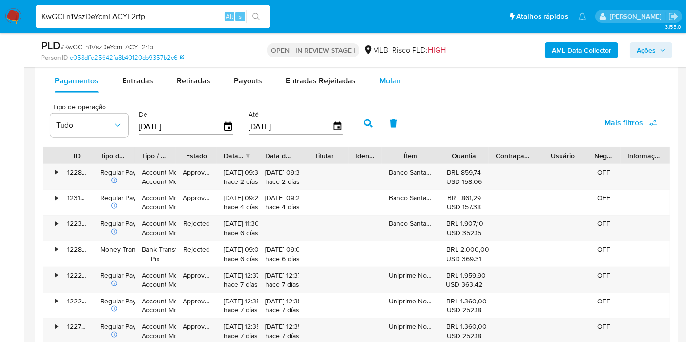
click at [383, 89] on div "Mulan" at bounding box center [389, 80] width 21 height 23
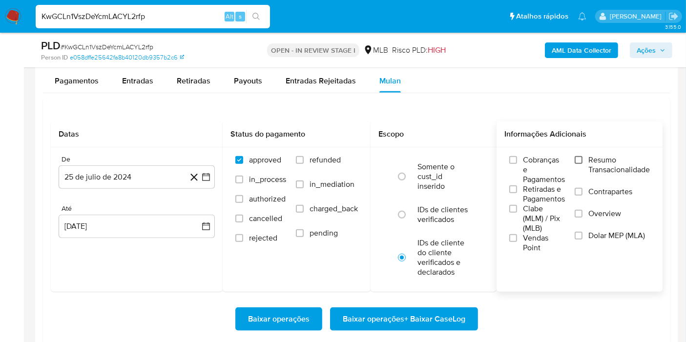
click at [577, 157] on input "Resumo Transacionalidade" at bounding box center [579, 160] width 8 height 8
click at [208, 173] on icon "button" at bounding box center [206, 177] width 8 height 8
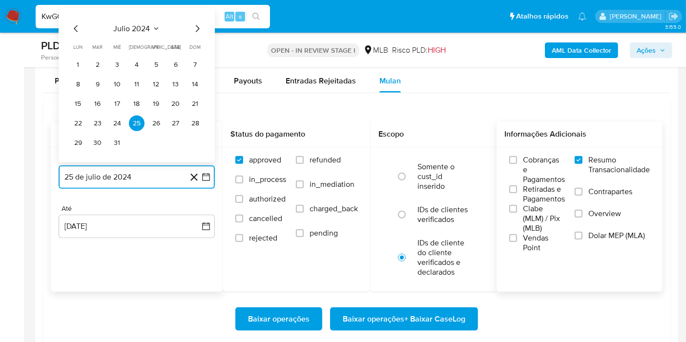
click at [152, 25] on icon "Seleccionar mes y año" at bounding box center [156, 29] width 8 height 8
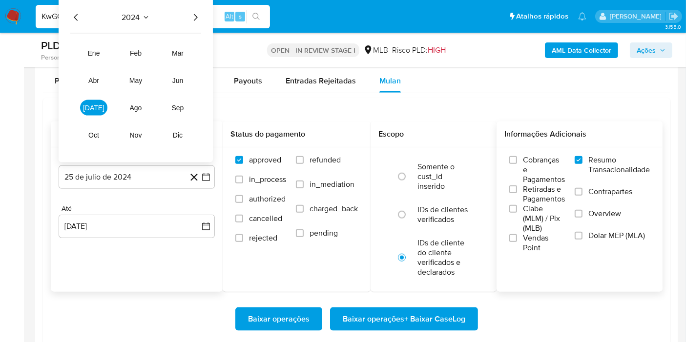
click at [195, 17] on icon "Año siguiente" at bounding box center [196, 17] width 4 height 7
click at [98, 101] on button "[DATE]" at bounding box center [93, 108] width 27 height 16
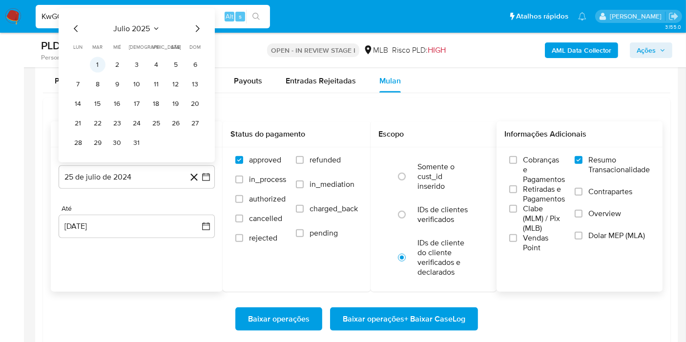
click at [100, 62] on button "1" at bounding box center [98, 65] width 16 height 16
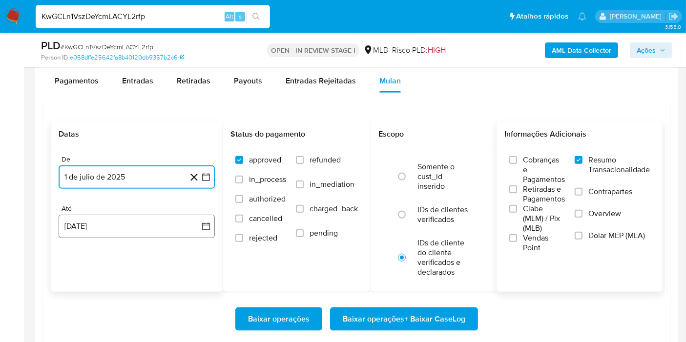
click at [195, 226] on button "25 [PERSON_NAME] de 2025" at bounding box center [137, 226] width 156 height 23
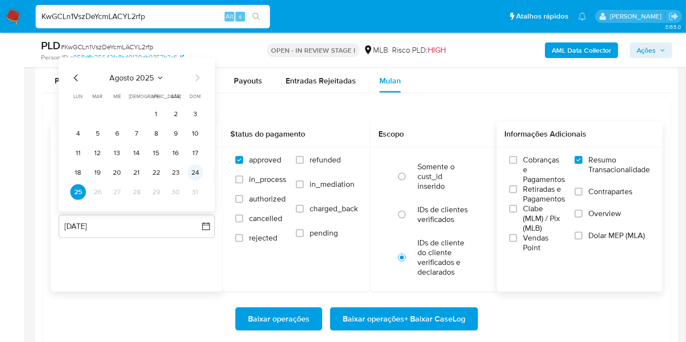
click at [195, 176] on button "24" at bounding box center [195, 173] width 16 height 16
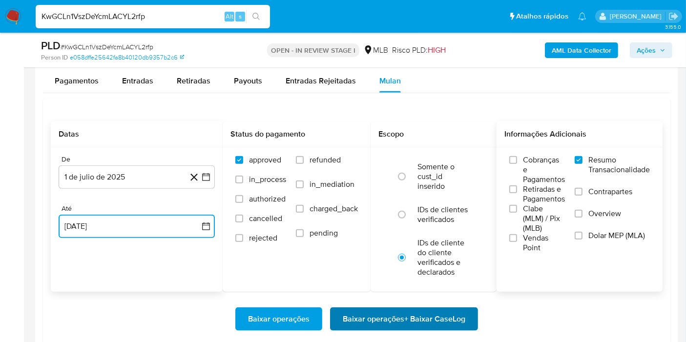
click at [344, 314] on span "Baixar operações + Baixar CaseLog" at bounding box center [404, 319] width 123 height 21
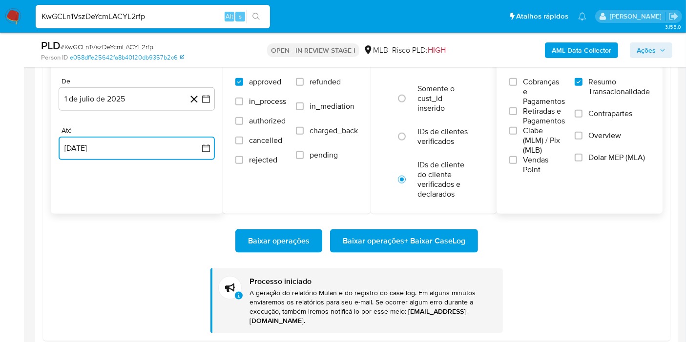
scroll to position [1156, 0]
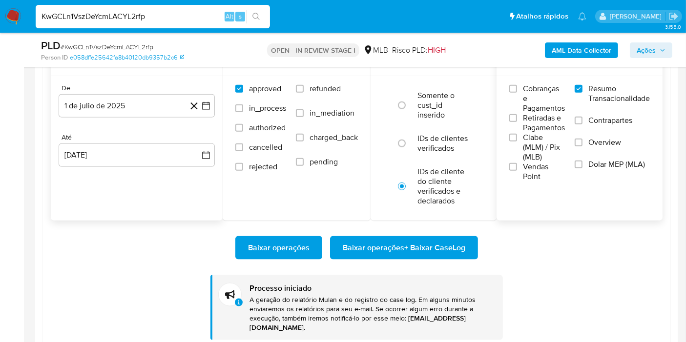
click at [187, 15] on input "KwGCLn1VszDeYcmLACYL2rfp" at bounding box center [153, 16] width 234 height 13
paste input "3pq3BUr1tAnenoYJrrBEhnEk"
type input "3pq3BUr1tAnenoYJrrBEhnEk"
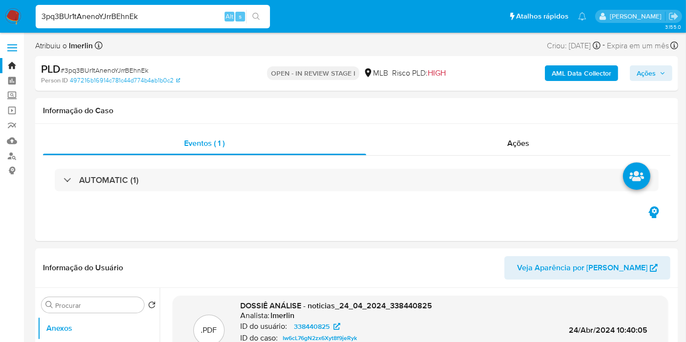
select select "10"
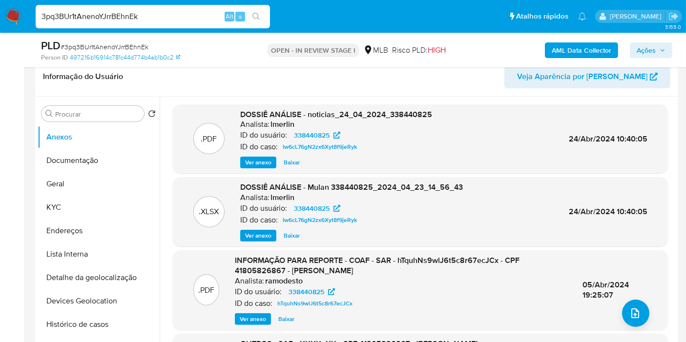
scroll to position [101, 0]
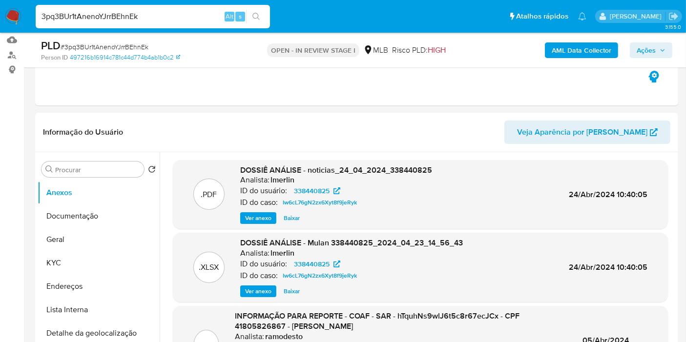
click at [592, 50] on b "AML Data Collector" at bounding box center [582, 50] width 60 height 16
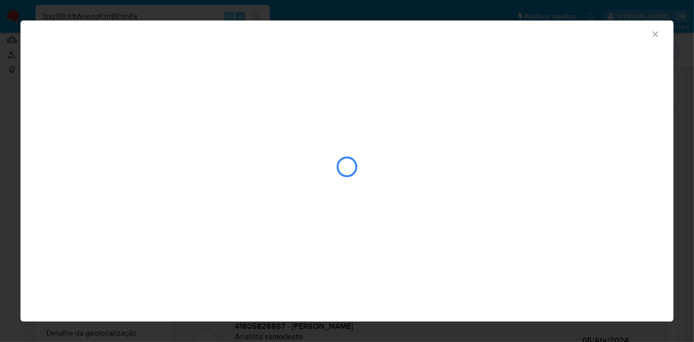
click at [657, 37] on icon "Fechar a janela" at bounding box center [656, 34] width 10 height 10
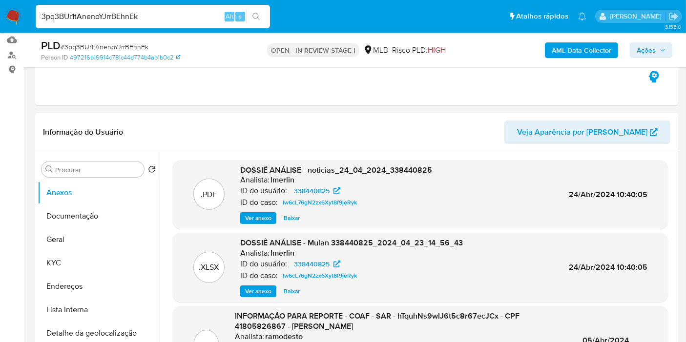
click at [576, 48] on b "AML Data Collector" at bounding box center [582, 50] width 60 height 16
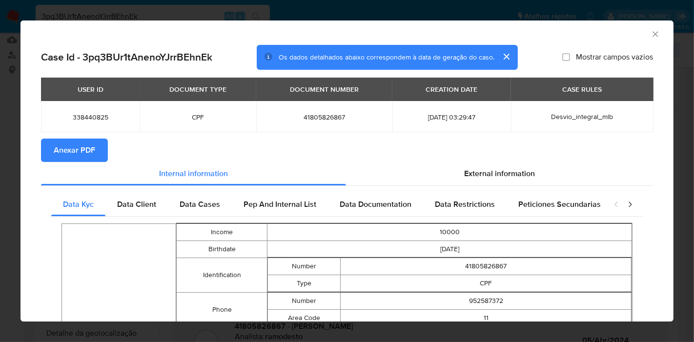
click at [89, 160] on span "Anexar PDF" at bounding box center [74, 150] width 41 height 21
click at [653, 35] on icon "Fechar a janela" at bounding box center [655, 33] width 5 height 5
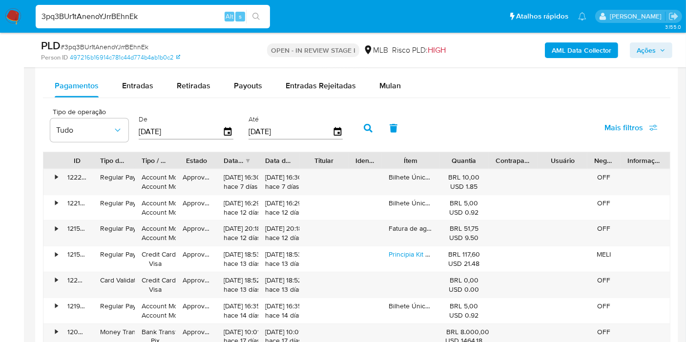
scroll to position [1050, 0]
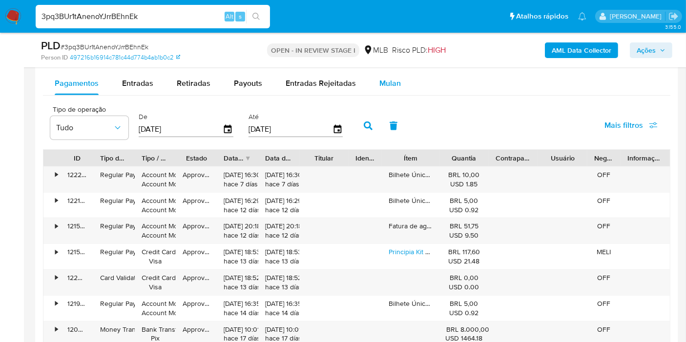
click at [387, 90] on div "Mulan" at bounding box center [389, 83] width 21 height 23
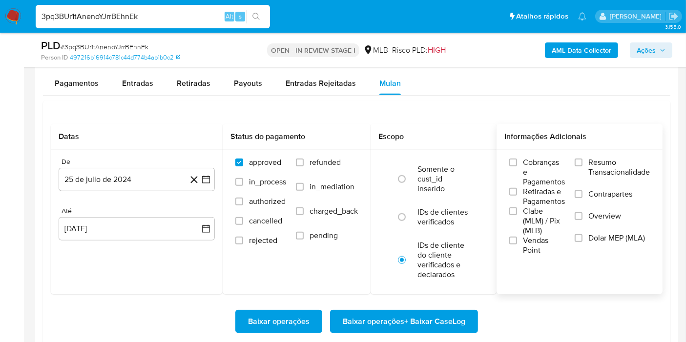
click at [594, 164] on span "Resumo Transacionalidade" at bounding box center [619, 168] width 62 height 20
click at [582, 164] on input "Resumo Transacionalidade" at bounding box center [579, 163] width 8 height 8
click at [203, 185] on button "25 de julio de 2024" at bounding box center [137, 179] width 156 height 23
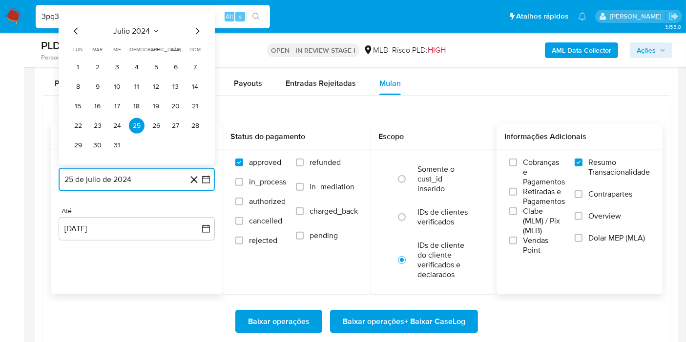
click at [143, 31] on span "julio 2024" at bounding box center [132, 31] width 37 height 10
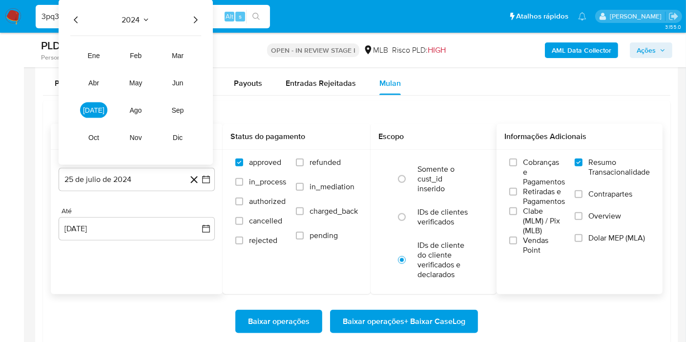
click at [190, 20] on icon "Año siguiente" at bounding box center [195, 20] width 12 height 12
click at [99, 112] on button "[DATE]" at bounding box center [93, 111] width 27 height 16
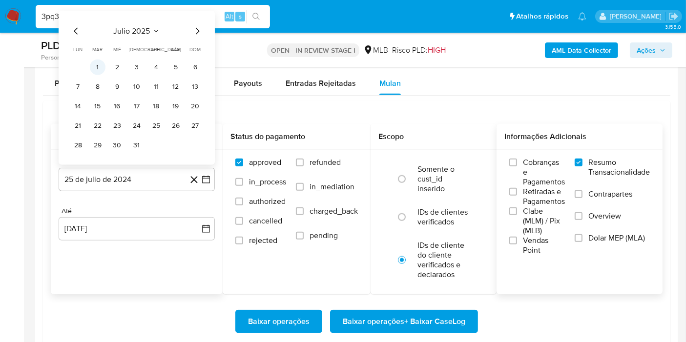
click at [99, 67] on button "1" at bounding box center [98, 68] width 16 height 16
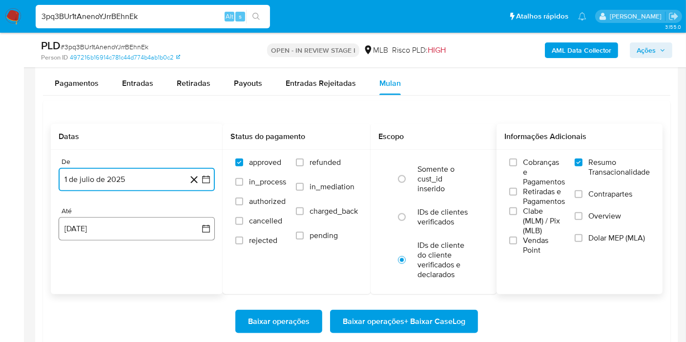
click at [193, 224] on button "25 [PERSON_NAME] de 2025" at bounding box center [137, 228] width 156 height 23
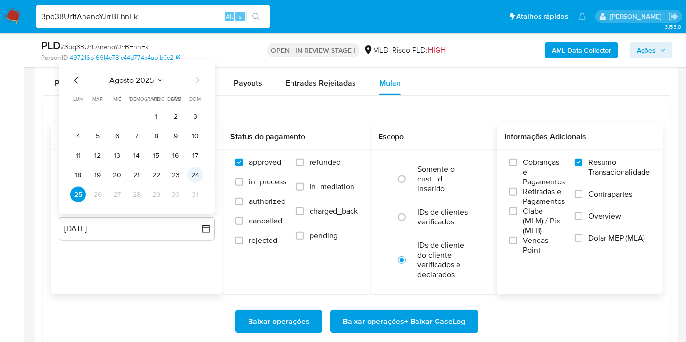
click at [194, 180] on button "24" at bounding box center [195, 175] width 16 height 16
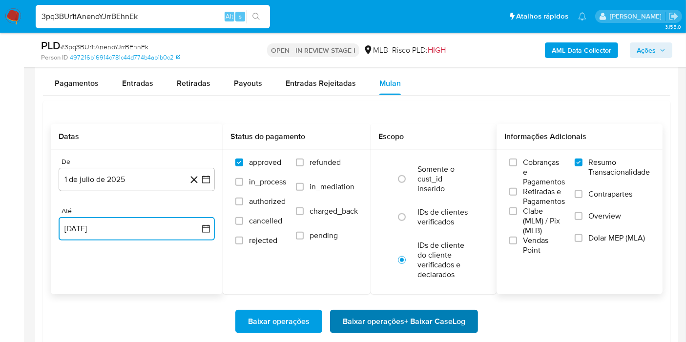
click at [350, 319] on span "Baixar operações + Baixar CaseLog" at bounding box center [404, 321] width 123 height 21
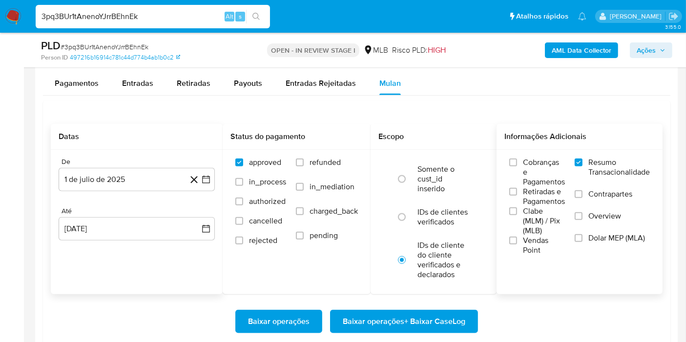
click at [125, 21] on input "3pq3BUr1tAnenoYJrrBEhnEk" at bounding box center [153, 16] width 234 height 13
paste input "XDICrjDdiaOZFbeu1aBF2icm"
type input "XDICrjDdiaOZFbeu1aBF2icm"
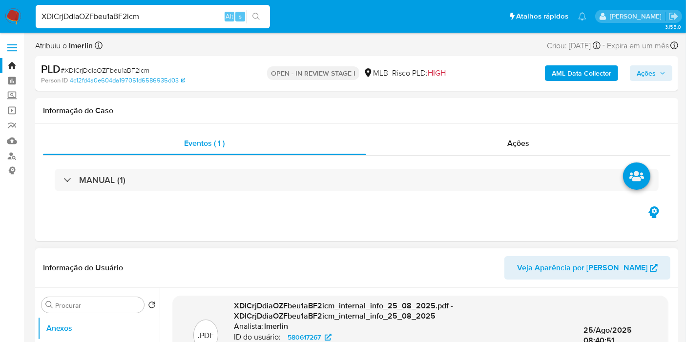
select select "10"
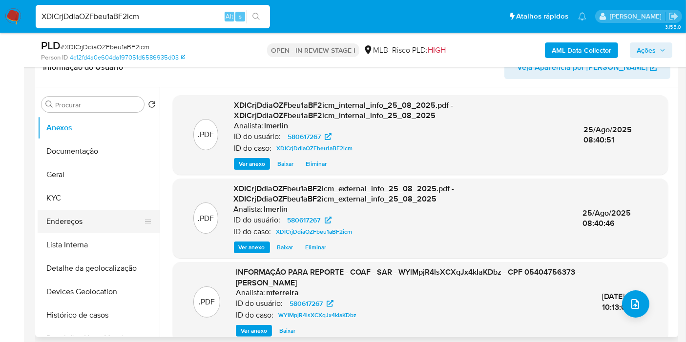
scroll to position [217, 0]
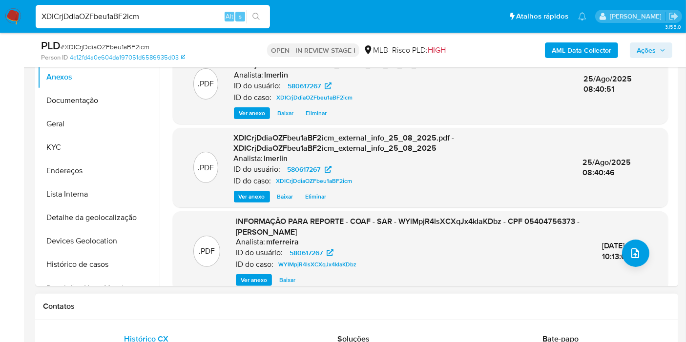
drag, startPoint x: 90, startPoint y: 139, endPoint x: 368, endPoint y: 309, distance: 325.8
click at [90, 139] on button "KYC" at bounding box center [99, 147] width 122 height 23
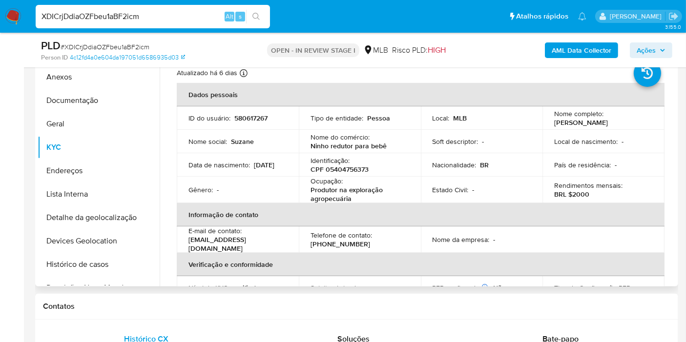
click at [245, 124] on td "ID do usuário : 580617267" at bounding box center [238, 117] width 122 height 23
click at [248, 119] on p "580617267" at bounding box center [250, 118] width 33 height 9
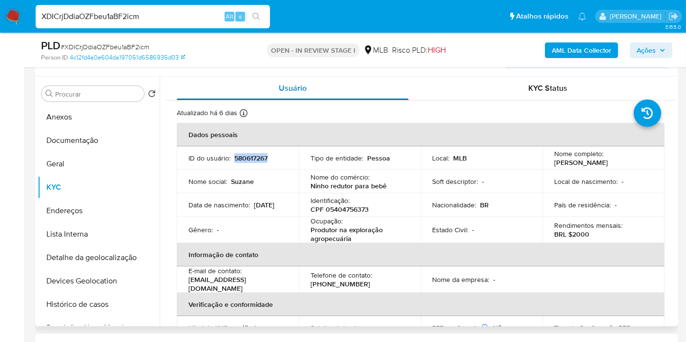
scroll to position [163, 0]
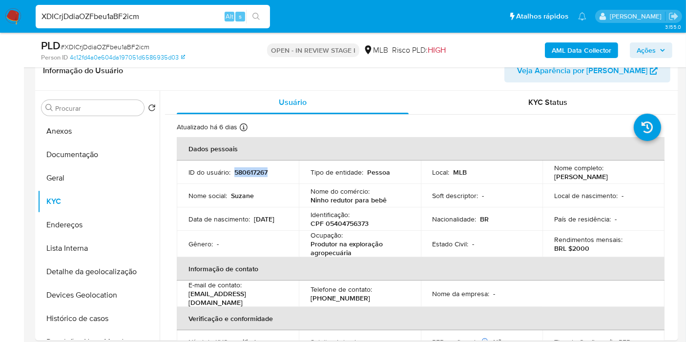
copy p "580617267"
click at [82, 314] on button "Histórico de casos" at bounding box center [95, 318] width 114 height 23
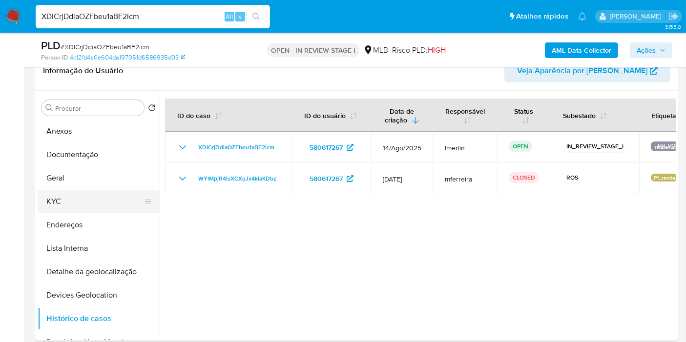
click at [89, 194] on button "KYC" at bounding box center [95, 201] width 114 height 23
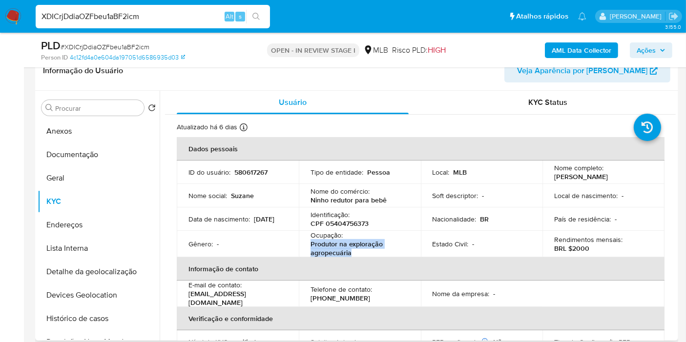
drag, startPoint x: 309, startPoint y: 242, endPoint x: 350, endPoint y: 210, distance: 50.8
click at [352, 251] on p "Produtor na exploração agropecuária" at bounding box center [357, 249] width 95 height 18
copy p "Produtor na exploração agropecuária"
click at [98, 217] on button "Endereços" at bounding box center [95, 224] width 114 height 23
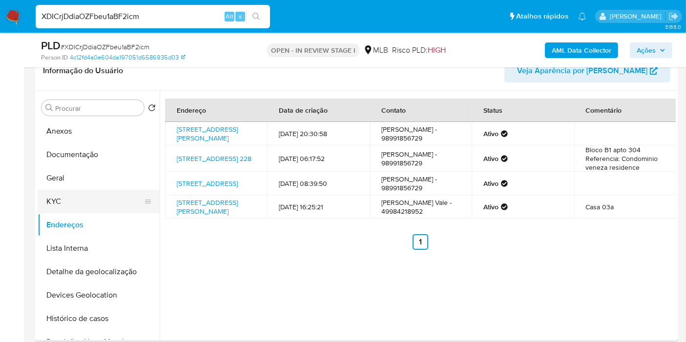
click at [80, 203] on button "KYC" at bounding box center [95, 201] width 114 height 23
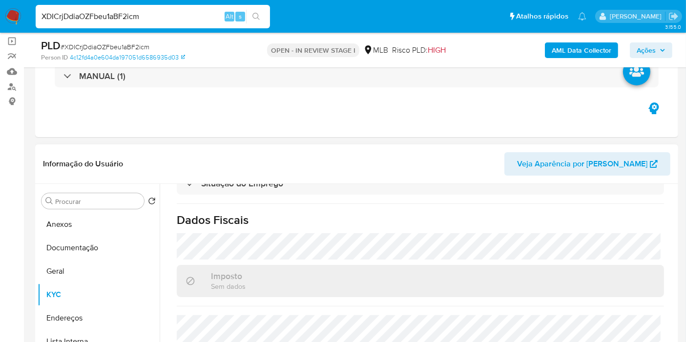
scroll to position [108, 0]
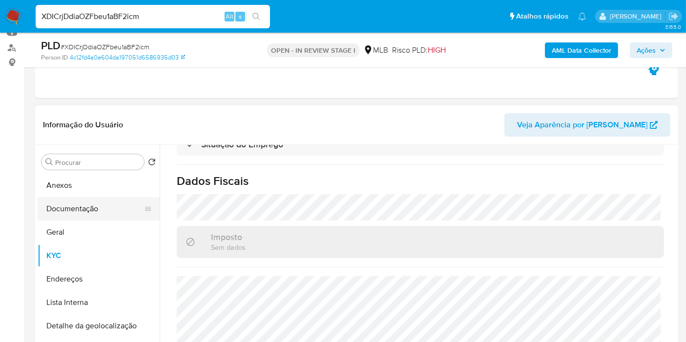
click at [97, 202] on button "Documentação" at bounding box center [95, 208] width 114 height 23
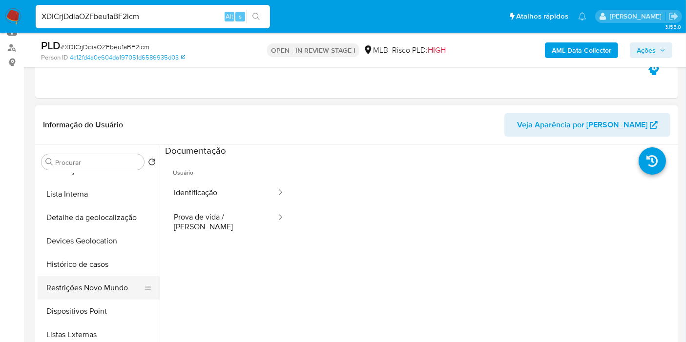
click at [102, 276] on button "Restrições Novo Mundo" at bounding box center [95, 287] width 114 height 23
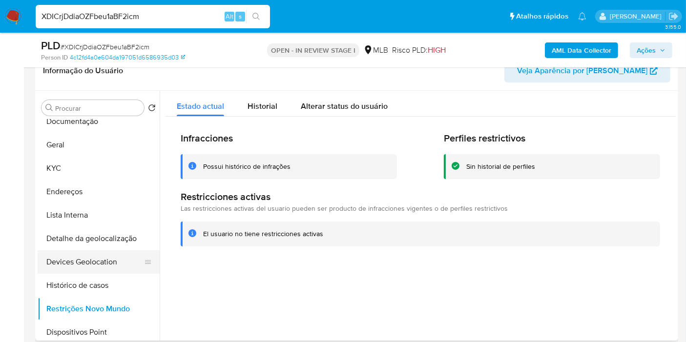
scroll to position [0, 0]
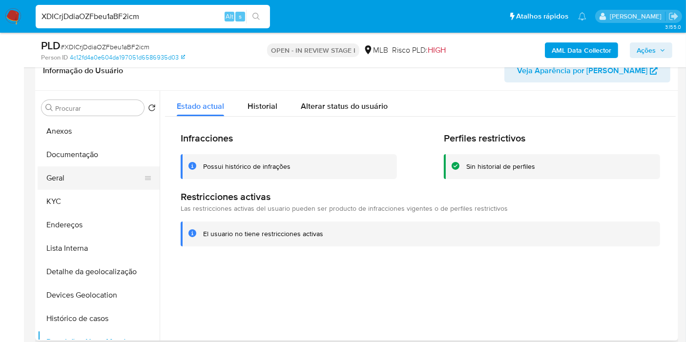
click at [85, 176] on button "Geral" at bounding box center [95, 177] width 114 height 23
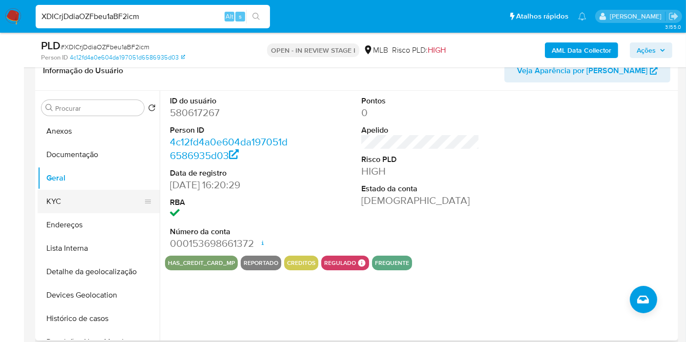
click at [84, 201] on button "KYC" at bounding box center [95, 201] width 114 height 23
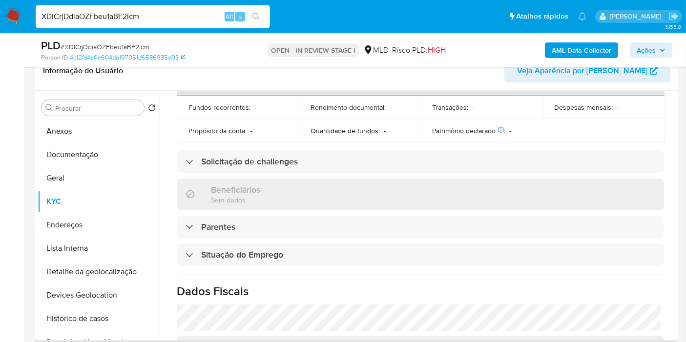
scroll to position [391, 0]
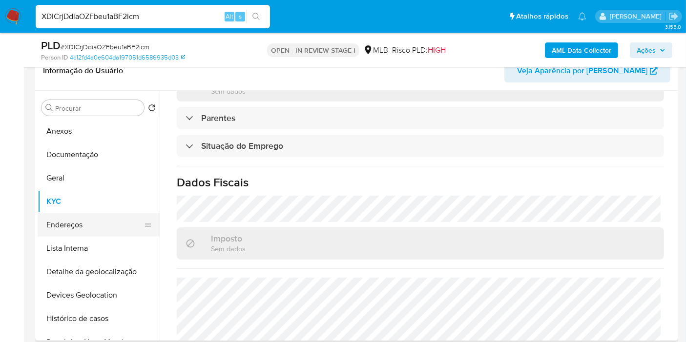
click at [119, 217] on button "Endereços" at bounding box center [95, 224] width 114 height 23
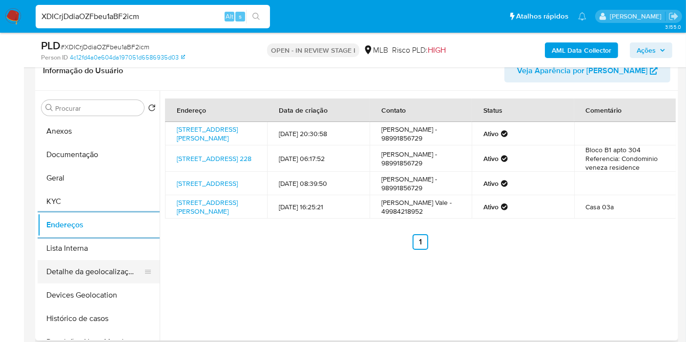
click at [113, 275] on button "Detalhe da geolocalização" at bounding box center [95, 271] width 114 height 23
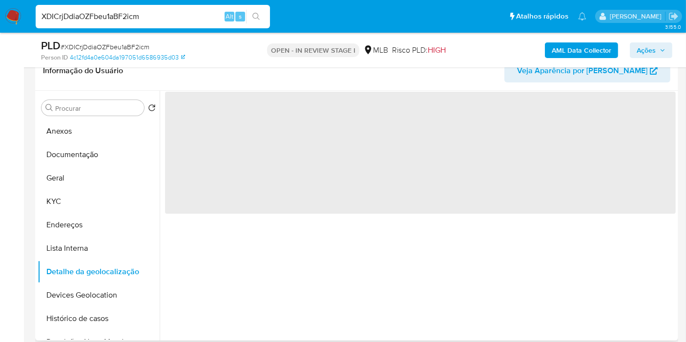
scroll to position [54, 0]
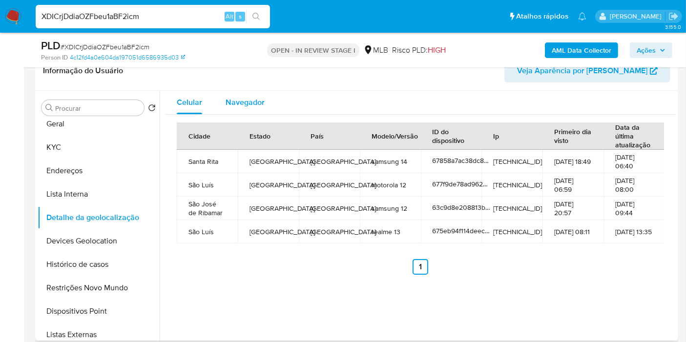
click at [254, 94] on div "Navegador" at bounding box center [245, 102] width 39 height 23
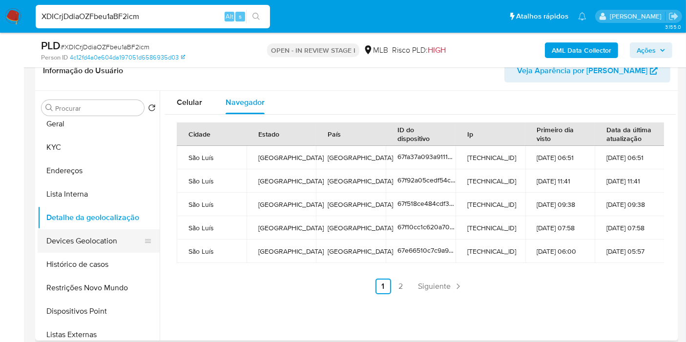
click at [113, 235] on button "Devices Geolocation" at bounding box center [95, 240] width 114 height 23
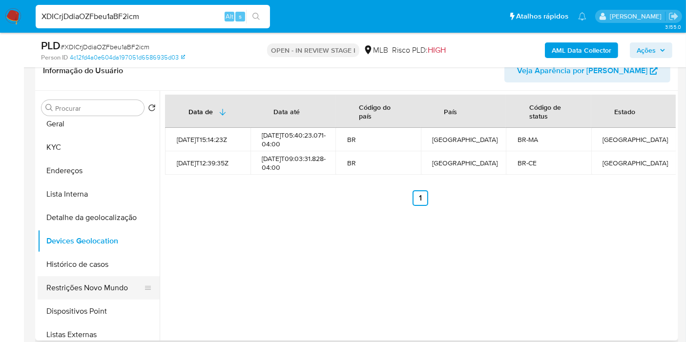
click at [107, 289] on button "Restrições Novo Mundo" at bounding box center [95, 287] width 114 height 23
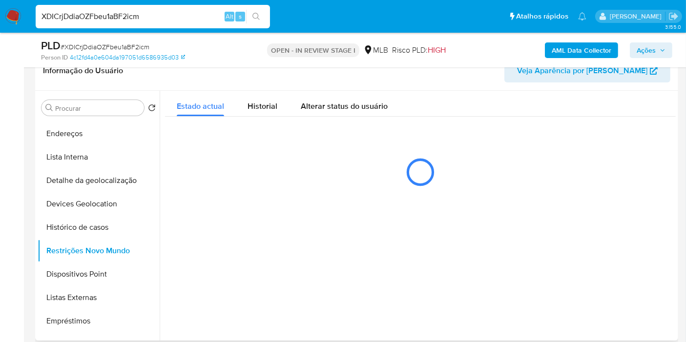
scroll to position [108, 0]
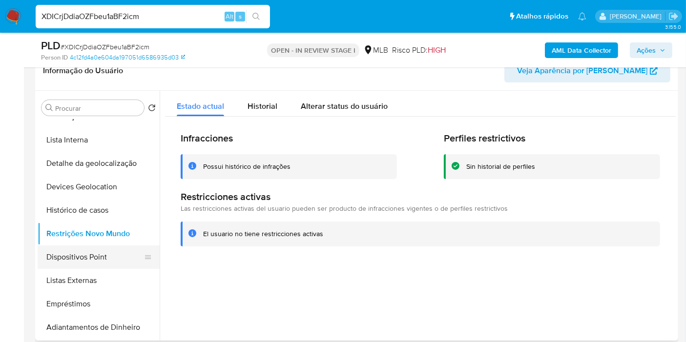
click at [70, 252] on button "Dispositivos Point" at bounding box center [95, 257] width 114 height 23
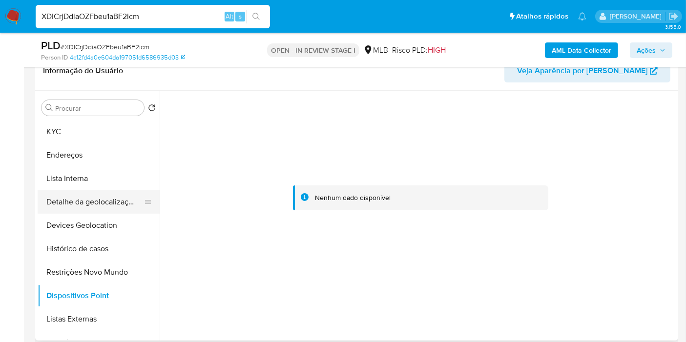
scroll to position [0, 0]
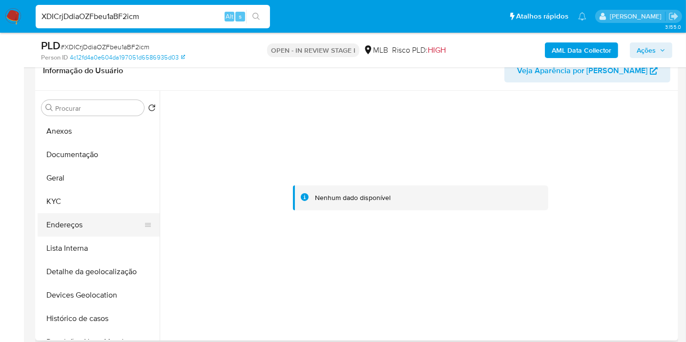
click at [88, 215] on button "Endereços" at bounding box center [95, 224] width 114 height 23
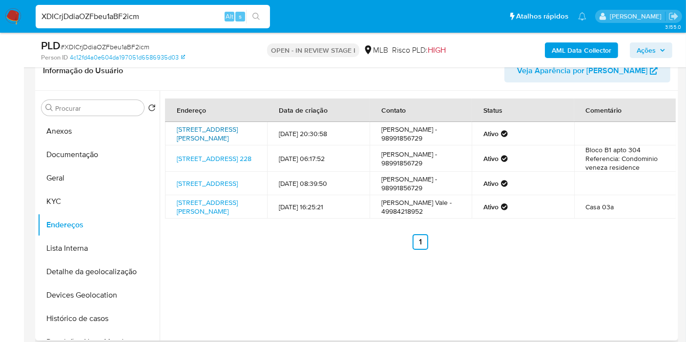
click at [209, 131] on link "Rua Estefânio Saldanha 3996, Rosário, Maranhão, 65150000, Brasil 3996" at bounding box center [207, 133] width 61 height 19
click at [81, 197] on button "KYC" at bounding box center [95, 201] width 114 height 23
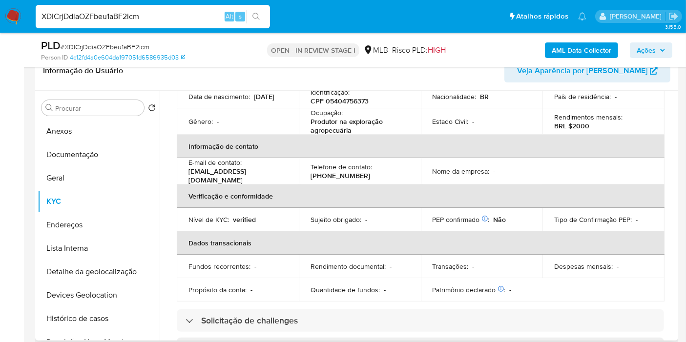
scroll to position [12, 0]
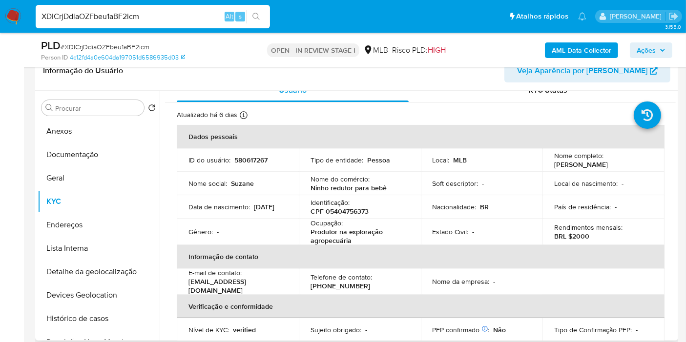
click at [356, 212] on p "CPF 05404756373" at bounding box center [339, 211] width 58 height 9
copy p "05404756373"
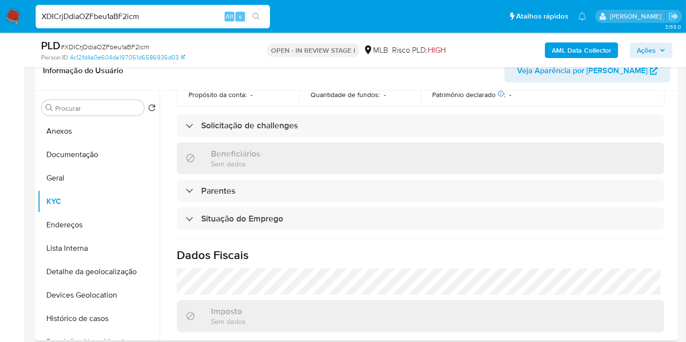
scroll to position [337, 0]
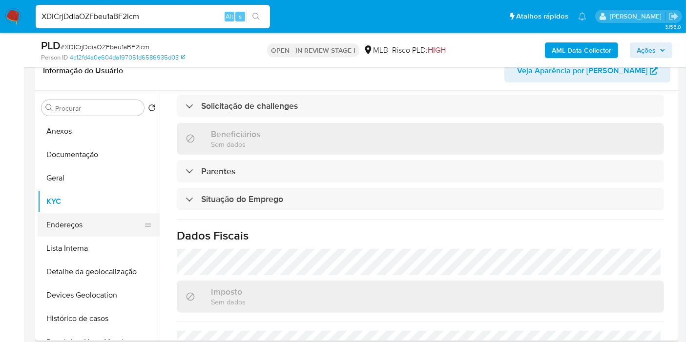
click at [76, 231] on button "Endereços" at bounding box center [95, 224] width 114 height 23
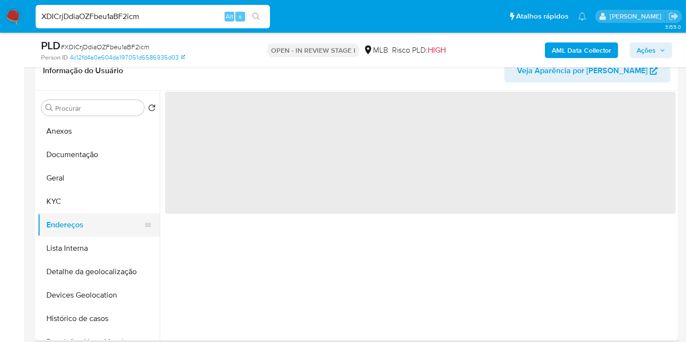
scroll to position [0, 0]
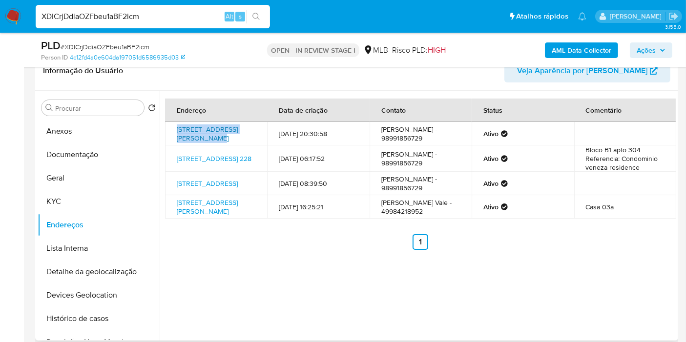
drag, startPoint x: 168, startPoint y: 124, endPoint x: 194, endPoint y: 132, distance: 27.0
click at [194, 132] on td "Rua Estefânio Saldanha 3996, Rosário, Maranhão, 65150000, Brasil 3996" at bounding box center [216, 133] width 102 height 23
copy link "Rua Estefânio Saldanha 3996,"
click at [104, 313] on button "Histórico de casos" at bounding box center [95, 318] width 114 height 23
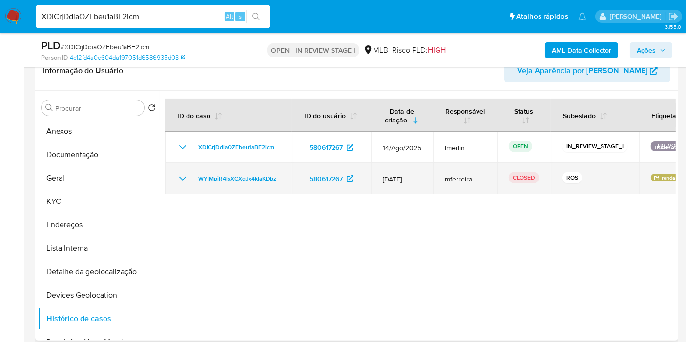
click at [178, 177] on icon "Mostrar/Ocultar" at bounding box center [183, 179] width 12 height 12
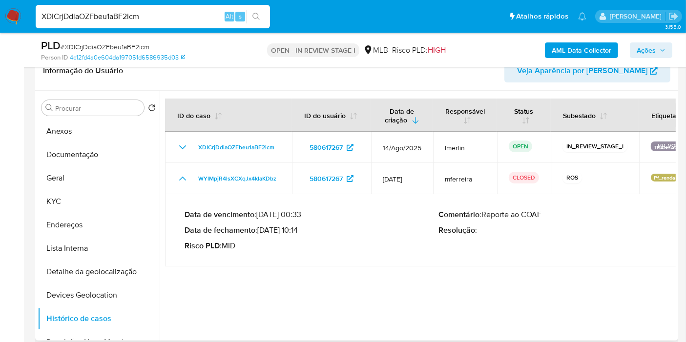
drag, startPoint x: 262, startPoint y: 229, endPoint x: 297, endPoint y: 229, distance: 35.1
click at [297, 229] on p "Data de fechamento : 18/12/2024 10:14" at bounding box center [312, 231] width 254 height 10
click at [66, 122] on button "Anexos" at bounding box center [95, 131] width 114 height 23
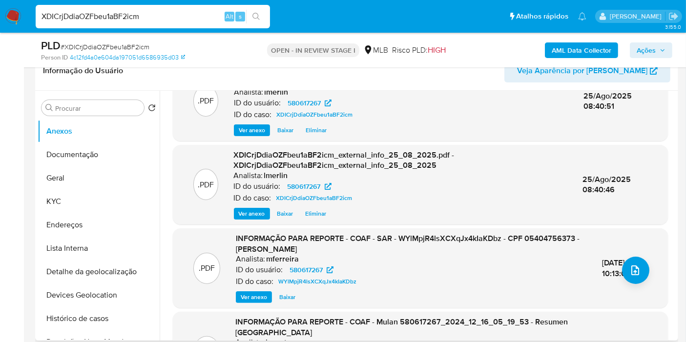
scroll to position [54, 0]
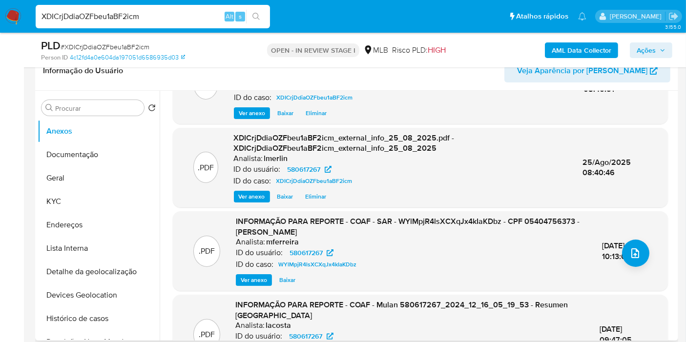
click at [251, 283] on span "Ver anexo" at bounding box center [254, 280] width 26 height 10
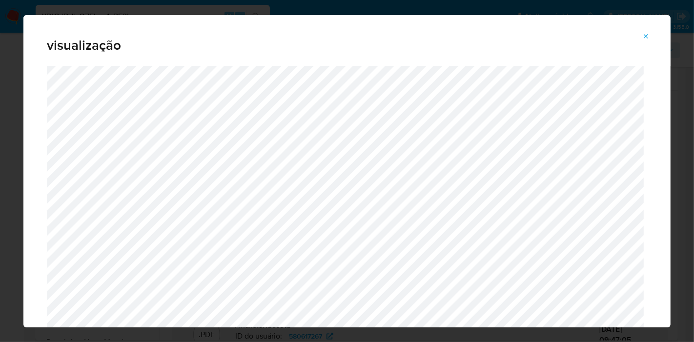
click at [646, 36] on icon "Attachment preview" at bounding box center [646, 36] width 4 height 4
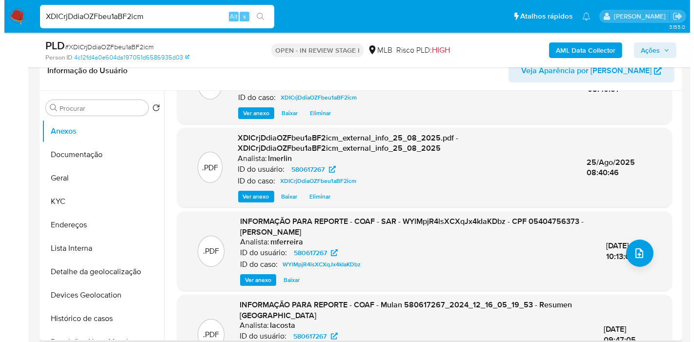
scroll to position [0, 0]
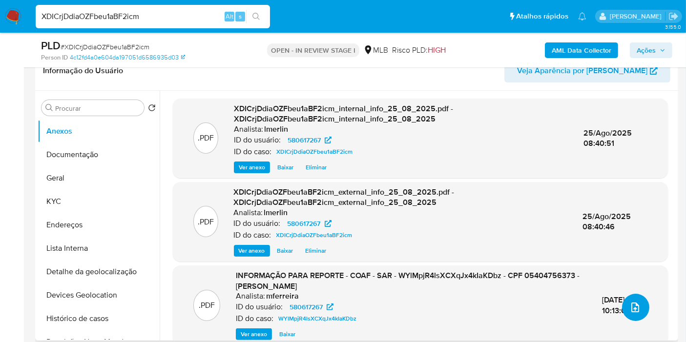
click at [631, 303] on icon "upload-file" at bounding box center [635, 308] width 8 height 10
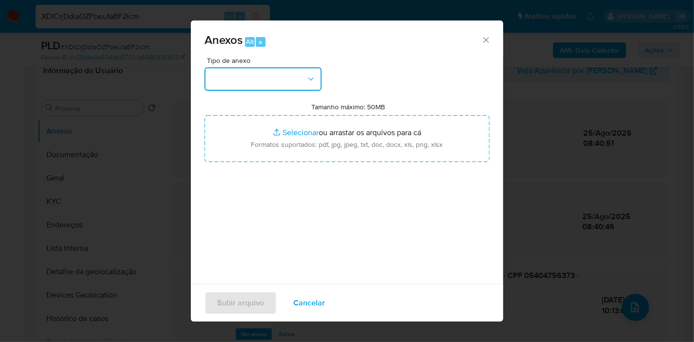
click at [274, 85] on button "button" at bounding box center [263, 78] width 117 height 23
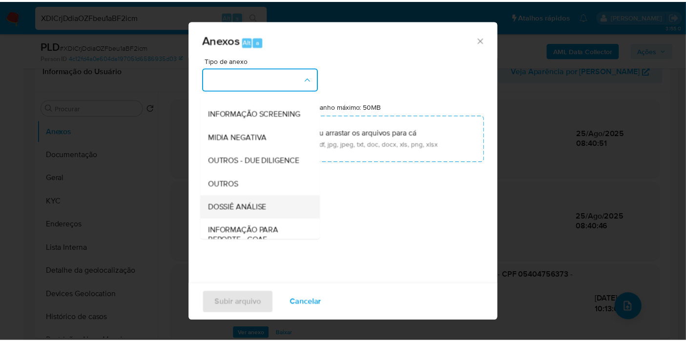
scroll to position [108, 0]
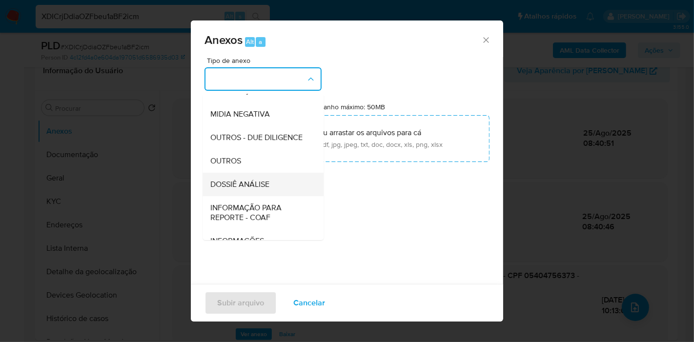
click at [267, 195] on div "DOSSIÊ ANÁLISE" at bounding box center [260, 184] width 100 height 23
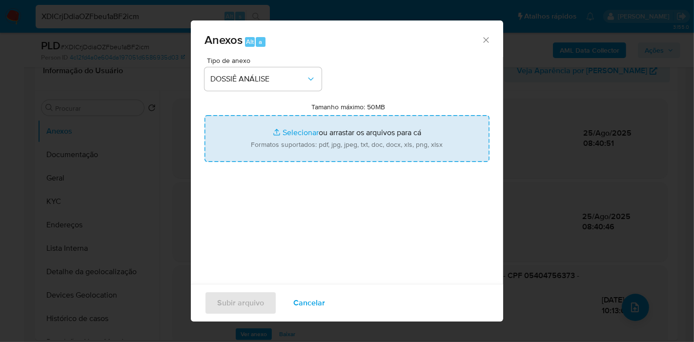
click at [325, 133] on input "Tamanho máximo: 50MB Selecionar arquivos" at bounding box center [347, 138] width 285 height 47
type input "C:\fakepath\2º SAR - XXX - CPF 05404756373 - SUZANE VALE BRITO.pdf"
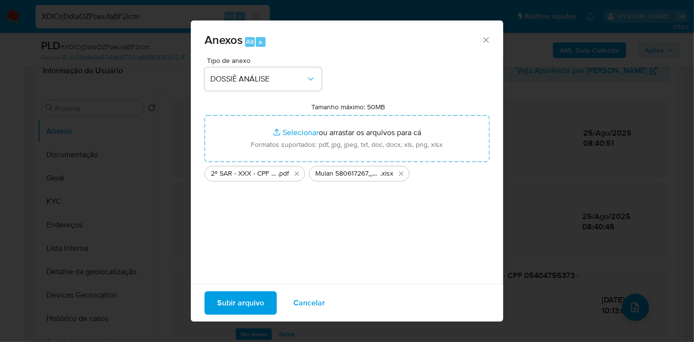
click at [238, 297] on span "Subir arquivo" at bounding box center [240, 302] width 47 height 21
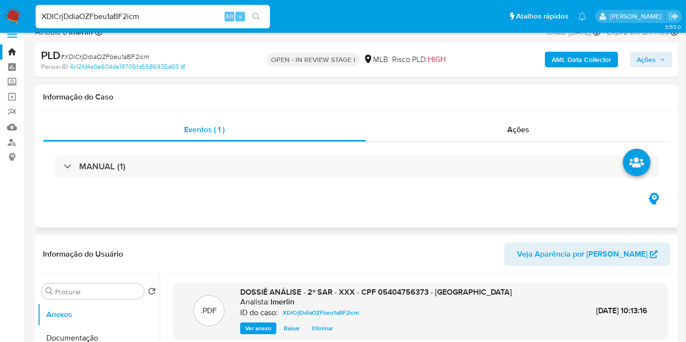
scroll to position [0, 0]
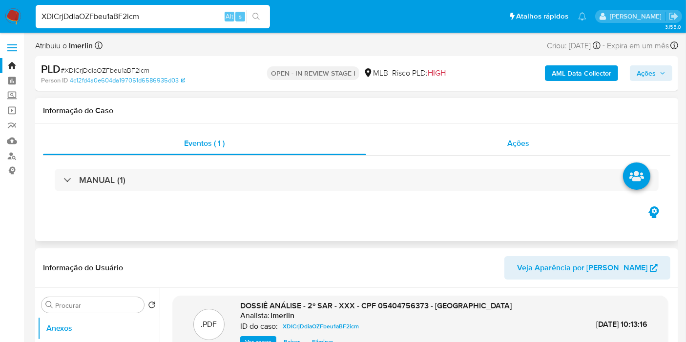
click at [542, 139] on div "Ações" at bounding box center [518, 143] width 305 height 23
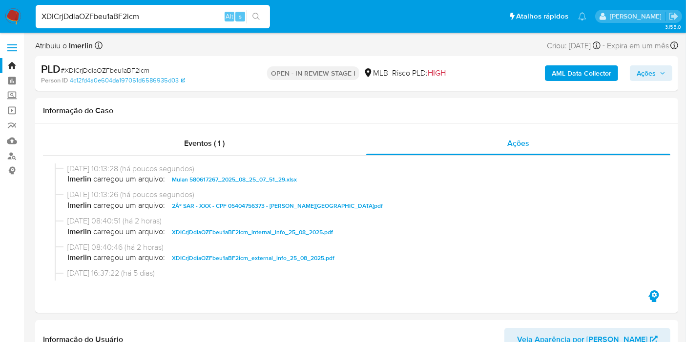
click at [647, 79] on span "Ações" at bounding box center [646, 73] width 19 height 16
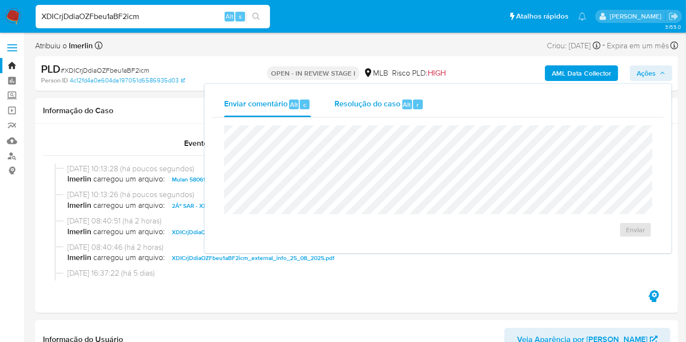
click at [383, 100] on span "Resolução do caso" at bounding box center [367, 104] width 66 height 11
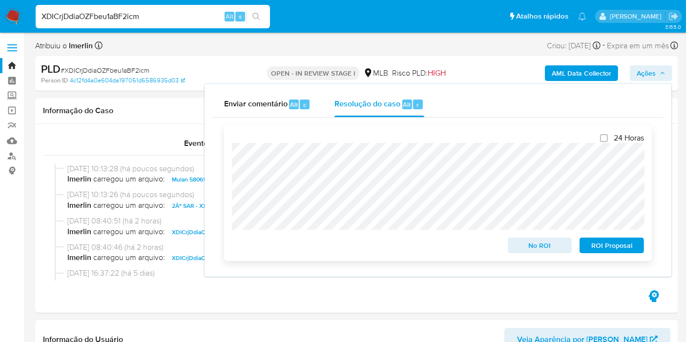
click at [611, 252] on span "ROI Proposal" at bounding box center [611, 246] width 51 height 14
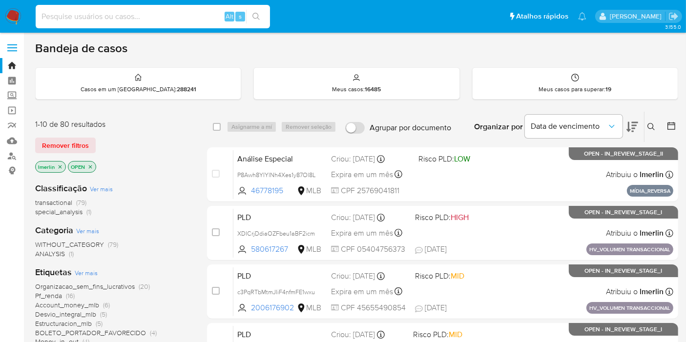
click at [176, 12] on input at bounding box center [153, 16] width 234 height 13
paste input "46778195"
type input "46778195"
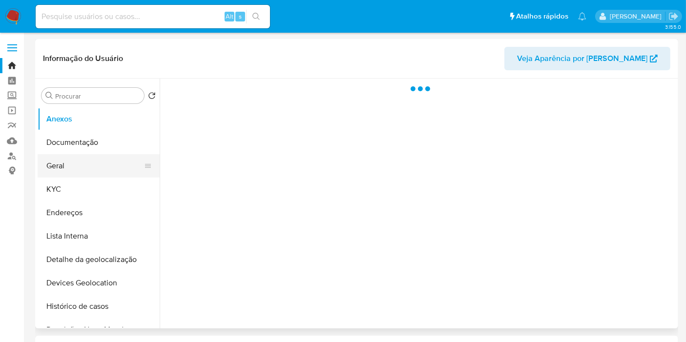
click at [82, 171] on button "Geral" at bounding box center [95, 165] width 114 height 23
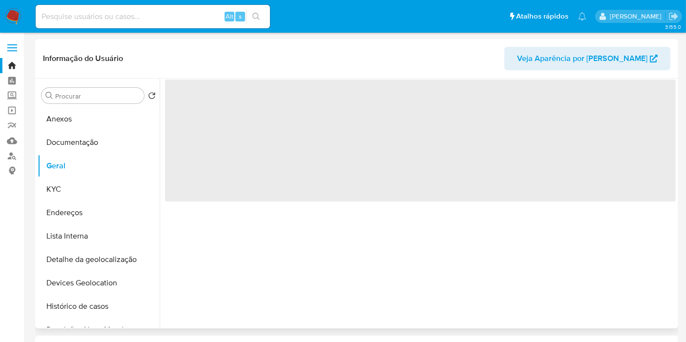
select select "10"
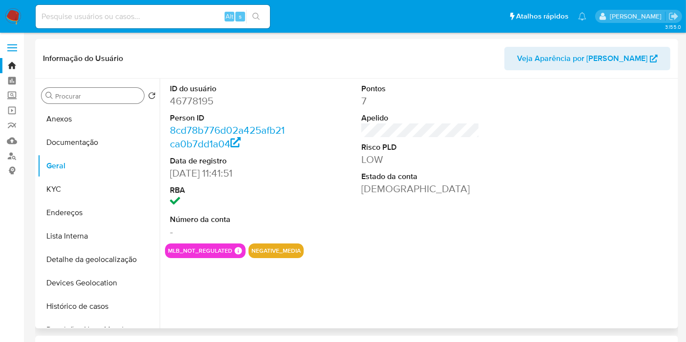
click at [78, 103] on div "Procurar" at bounding box center [92, 96] width 103 height 16
click at [93, 98] on input "Procurar" at bounding box center [97, 96] width 85 height 9
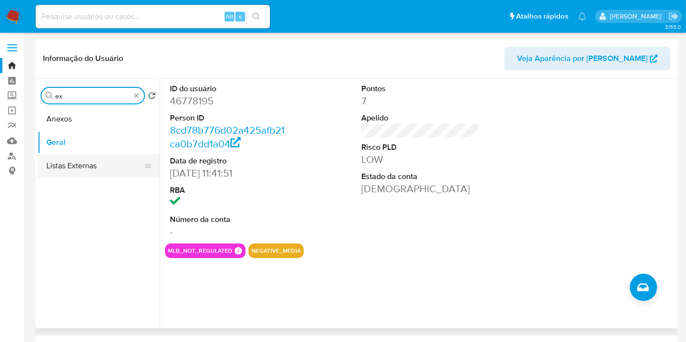
type input "ex"
click at [86, 158] on button "Listas Externas" at bounding box center [95, 165] width 114 height 23
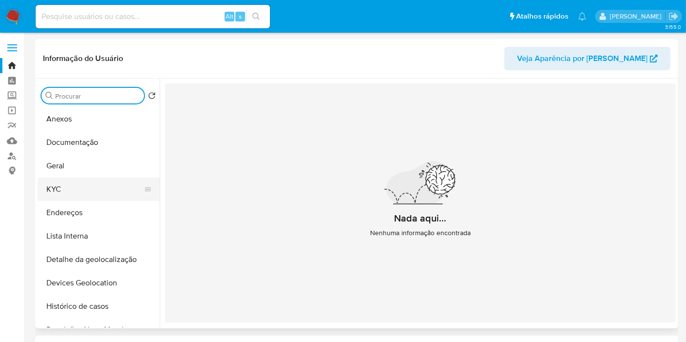
click at [94, 179] on button "KYC" at bounding box center [95, 189] width 114 height 23
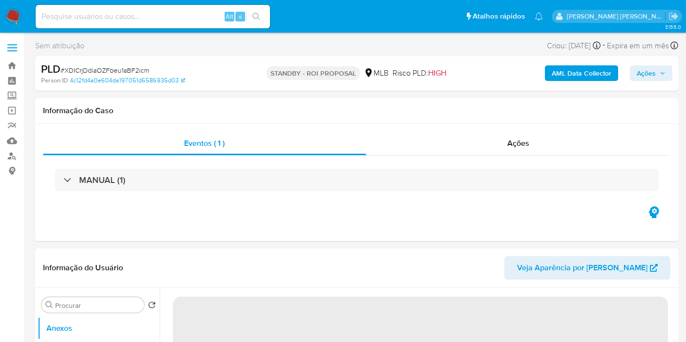
select select "10"
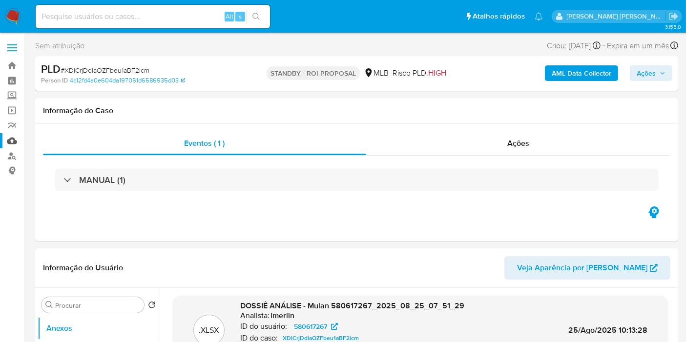
click at [15, 144] on link "Mulan" at bounding box center [58, 140] width 116 height 15
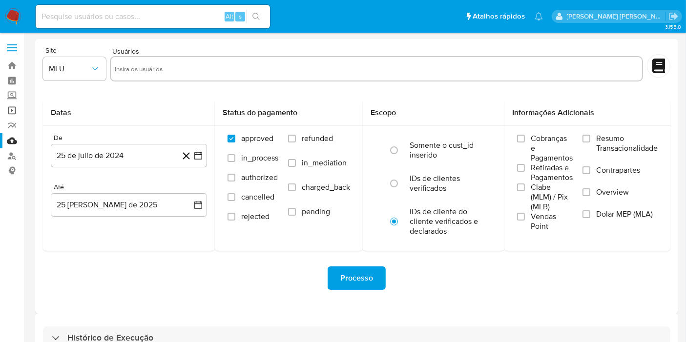
click at [21, 115] on link "Operações em massa" at bounding box center [58, 110] width 116 height 15
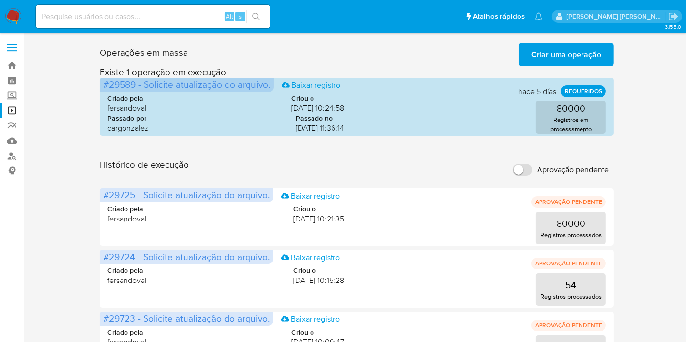
click at [594, 52] on span "Criar uma operação" at bounding box center [566, 54] width 70 height 21
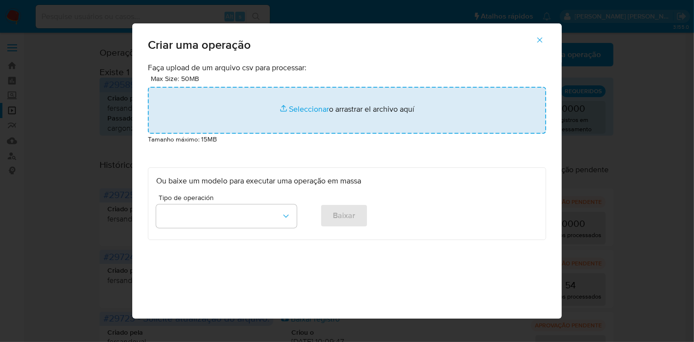
click at [247, 92] on input "file" at bounding box center [347, 110] width 398 height 47
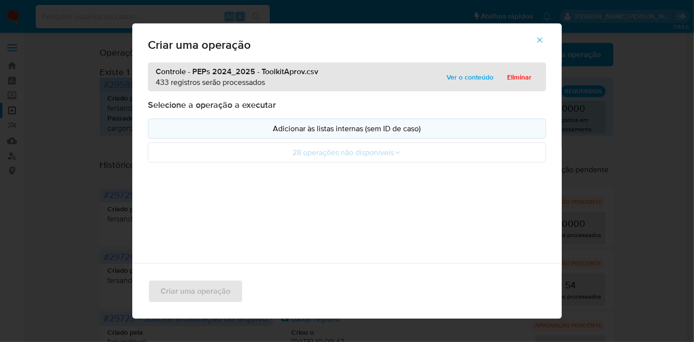
drag, startPoint x: 247, startPoint y: 92, endPoint x: 179, endPoint y: 124, distance: 74.9
click at [179, 124] on p "Adicionar às listas internas (sem ID de caso)" at bounding box center [347, 128] width 382 height 11
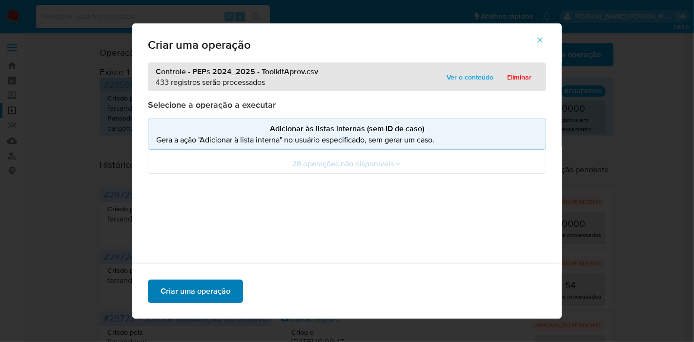
click at [211, 293] on span "Criar uma operação" at bounding box center [196, 291] width 70 height 21
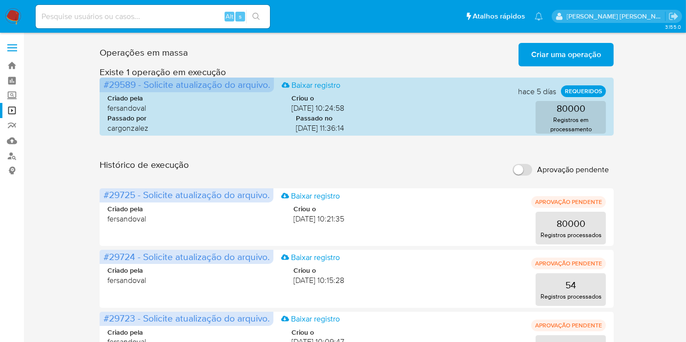
click at [539, 49] on span "Criar uma operação" at bounding box center [566, 54] width 70 height 21
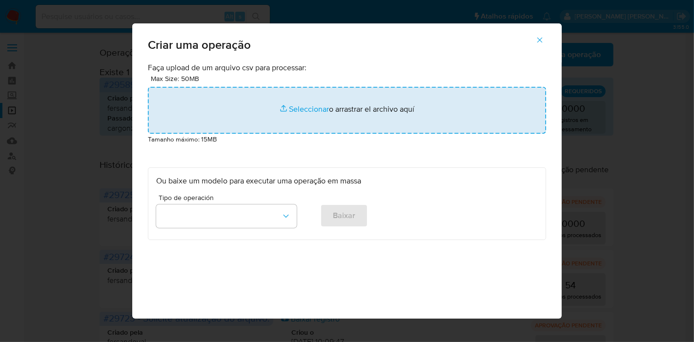
click at [264, 103] on input "file" at bounding box center [347, 110] width 398 height 47
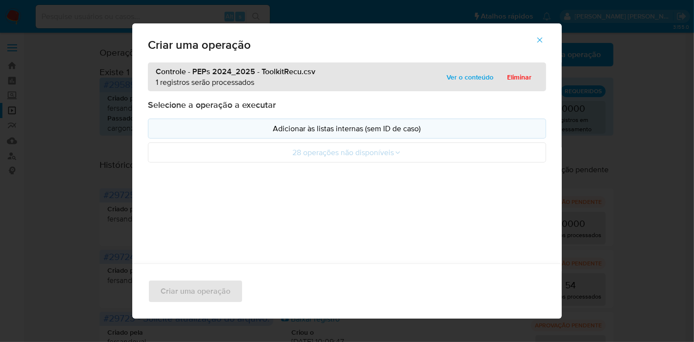
click at [207, 134] on p "Adicionar às listas internas (sem ID de caso)" at bounding box center [347, 128] width 382 height 11
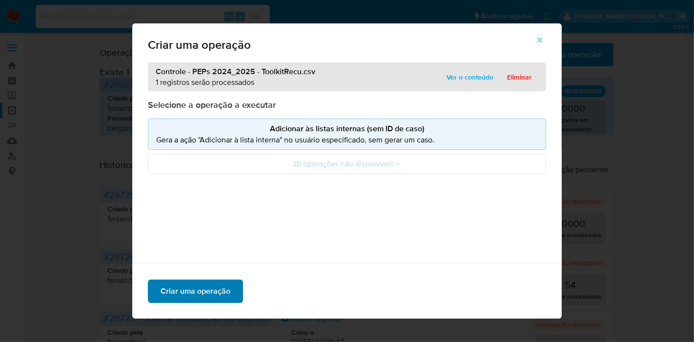
click at [201, 296] on span "Criar uma operação" at bounding box center [196, 291] width 70 height 21
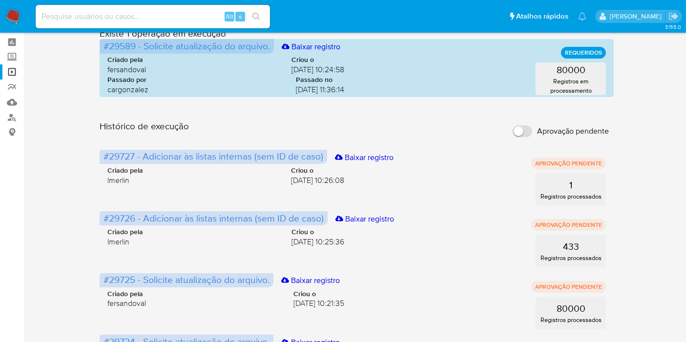
scroll to position [54, 0]
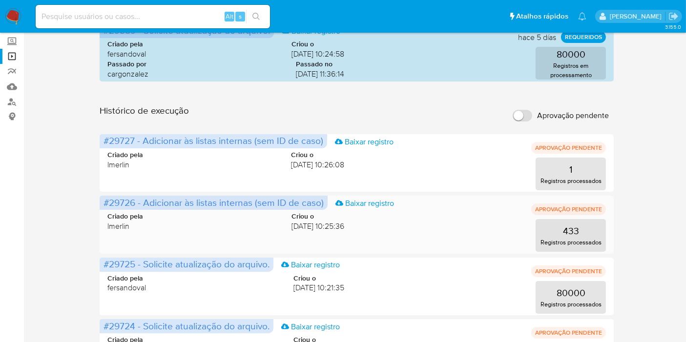
drag, startPoint x: 135, startPoint y: 203, endPoint x: 101, endPoint y: 202, distance: 34.2
click at [101, 202] on span "#29726 - Adicionar às listas internas (sem ID de caso) Baixar registro" at bounding box center [214, 203] width 228 height 14
drag, startPoint x: 124, startPoint y: 142, endPoint x: 103, endPoint y: 140, distance: 21.5
click at [103, 140] on span "#29727 - Adicionar às listas internas (sem ID de caso) Baixar registro" at bounding box center [213, 141] width 227 height 14
drag, startPoint x: 378, startPoint y: 120, endPoint x: 393, endPoint y: 109, distance: 18.6
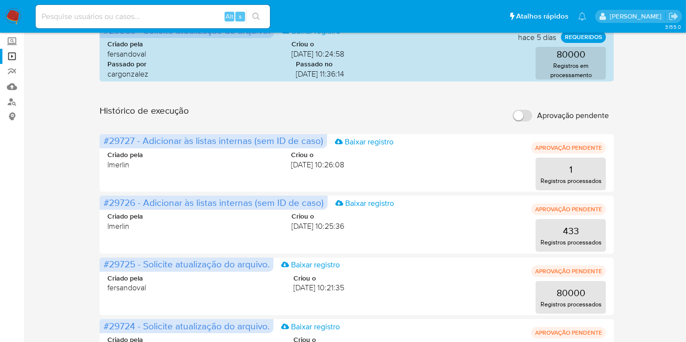
click at [378, 120] on div "Histórico de execução Aprovação pendente" at bounding box center [357, 115] width 515 height 21
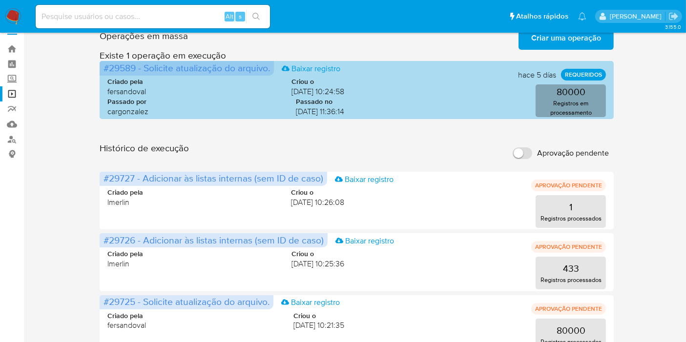
scroll to position [0, 0]
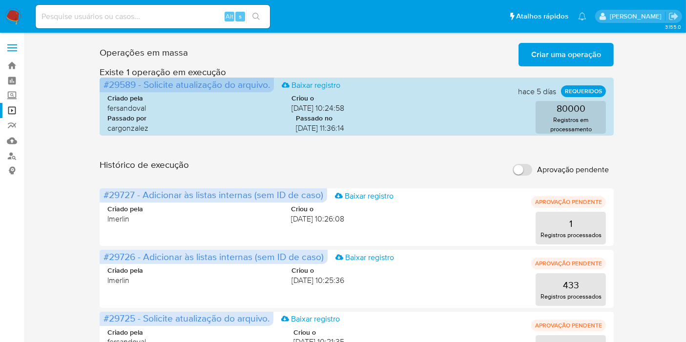
click at [553, 54] on span "Criar uma operação" at bounding box center [566, 54] width 70 height 21
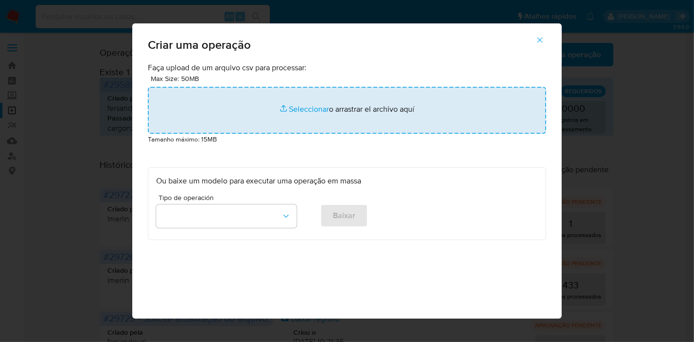
click at [299, 119] on input "file" at bounding box center [347, 110] width 398 height 47
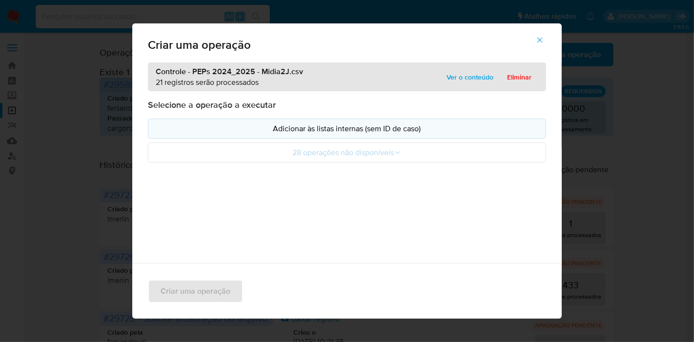
click at [259, 126] on p "Adicionar às listas internas (sem ID de caso)" at bounding box center [347, 128] width 382 height 11
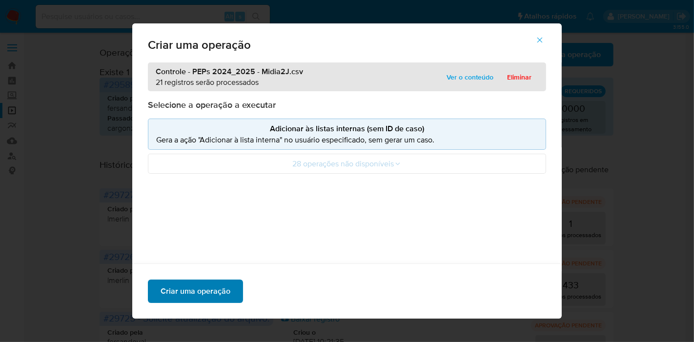
click at [223, 298] on span "Criar uma operação" at bounding box center [196, 291] width 70 height 21
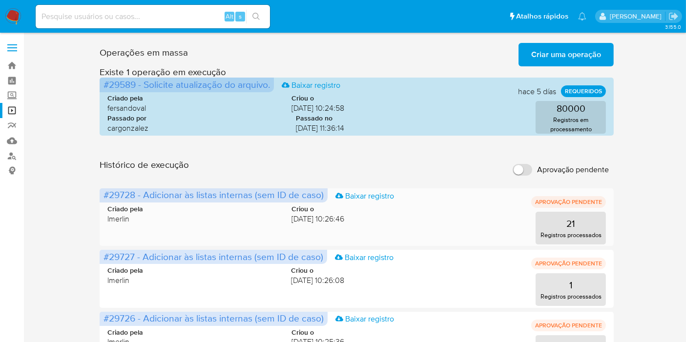
drag, startPoint x: 135, startPoint y: 194, endPoint x: 100, endPoint y: 196, distance: 34.7
click at [100, 196] on span "#29728 - Adicionar às listas internas (sem ID de caso) Baixar registro" at bounding box center [214, 195] width 228 height 14
click at [136, 15] on input at bounding box center [153, 16] width 234 height 13
paste input "mFHNLYEAp9ZsIsYwsrDUCTO5"
type input "mFHNLYEAp9ZsIsYwsrDUCTO5"
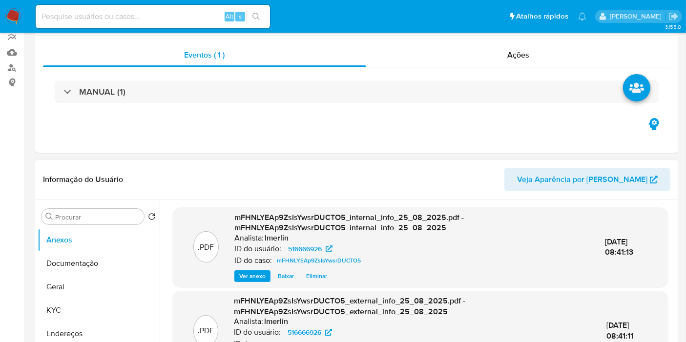
select select "10"
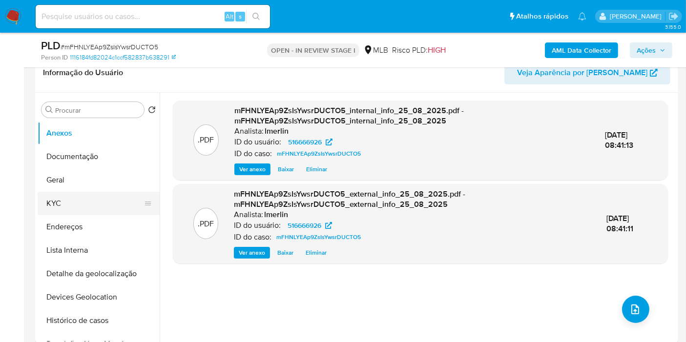
scroll to position [163, 0]
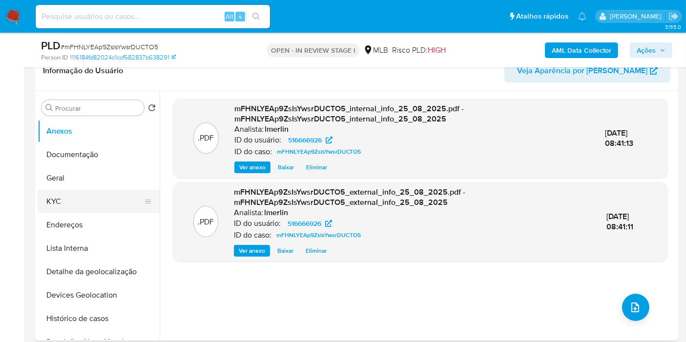
click at [93, 203] on button "KYC" at bounding box center [95, 201] width 114 height 23
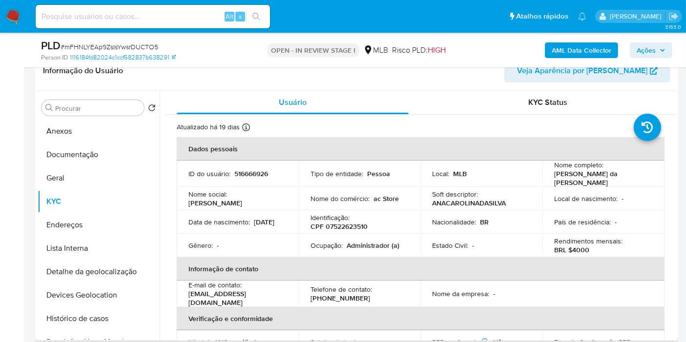
click at [350, 222] on p "CPF 07522623510" at bounding box center [338, 226] width 57 height 9
copy p "07522623510"
click at [96, 320] on button "Histórico de casos" at bounding box center [95, 318] width 114 height 23
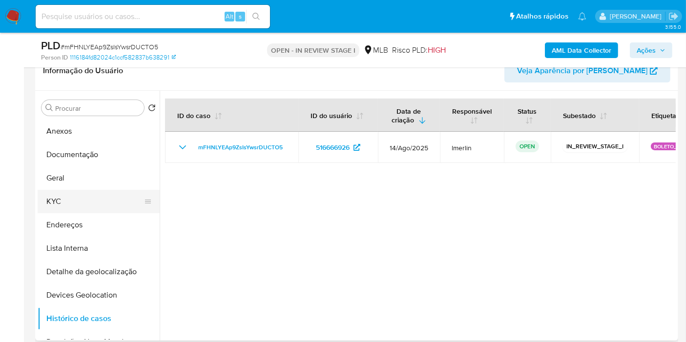
click at [70, 211] on button "KYC" at bounding box center [95, 201] width 114 height 23
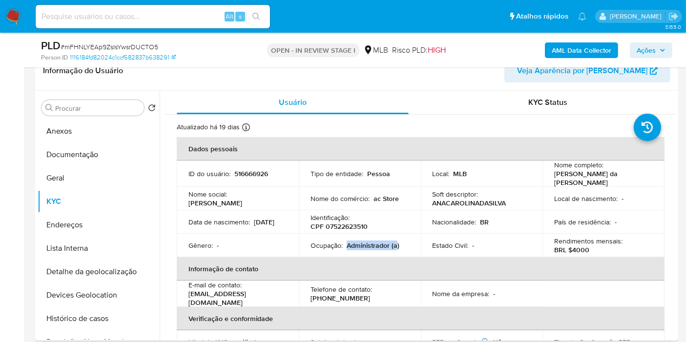
drag, startPoint x: 347, startPoint y: 242, endPoint x: 396, endPoint y: 239, distance: 49.4
click at [396, 241] on p "Administrador (a)" at bounding box center [373, 245] width 53 height 9
copy p "Administrador (a"
drag, startPoint x: 406, startPoint y: 242, endPoint x: 344, endPoint y: 242, distance: 61.5
click at [344, 242] on div "Ocupação : Administrador (a)" at bounding box center [359, 245] width 99 height 9
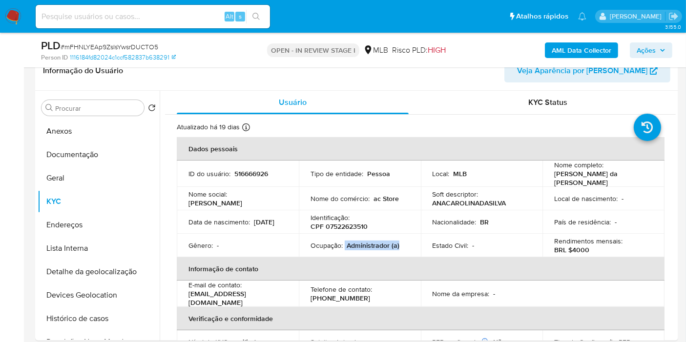
copy div "Administrador (a)"
click at [95, 162] on button "Documentação" at bounding box center [95, 154] width 114 height 23
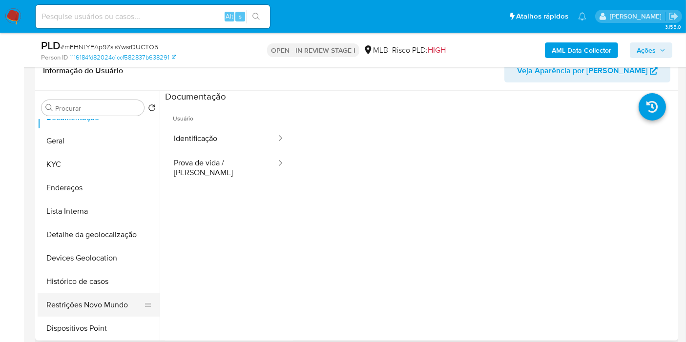
scroll to position [54, 0]
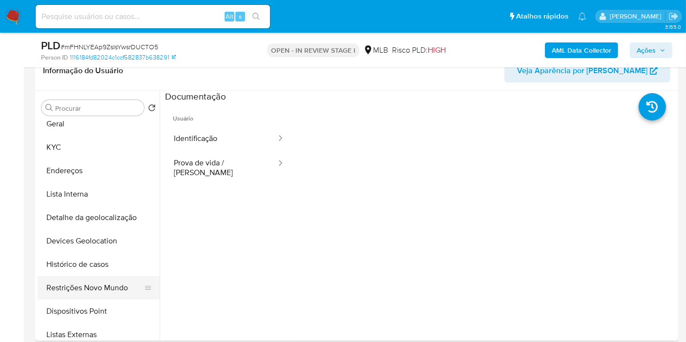
click at [97, 290] on button "Restrições Novo Mundo" at bounding box center [95, 287] width 114 height 23
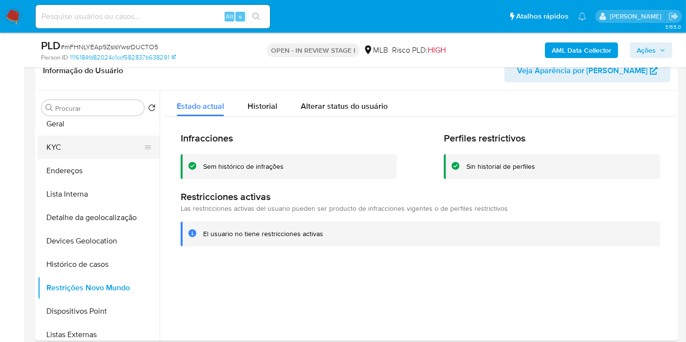
click at [102, 143] on button "KYC" at bounding box center [95, 147] width 114 height 23
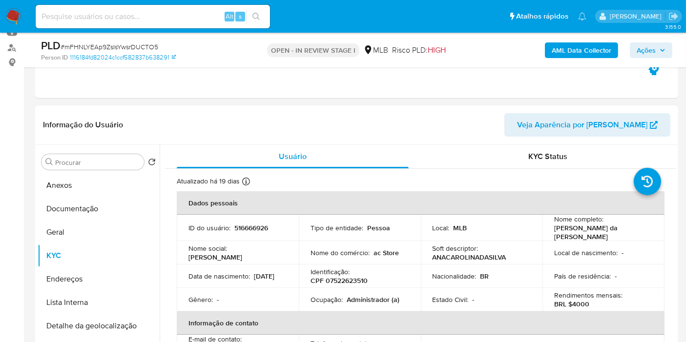
scroll to position [163, 0]
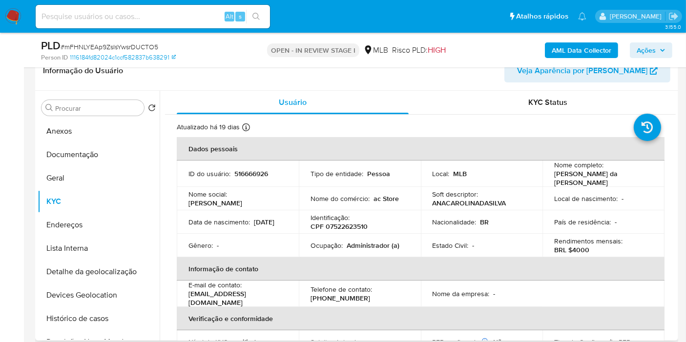
click at [249, 179] on td "ID do usuário : 516666926" at bounding box center [238, 174] width 122 height 26
click at [248, 172] on p "516666926" at bounding box center [251, 173] width 34 height 9
copy p "516666926"
drag, startPoint x: 101, startPoint y: 177, endPoint x: 157, endPoint y: 175, distance: 55.7
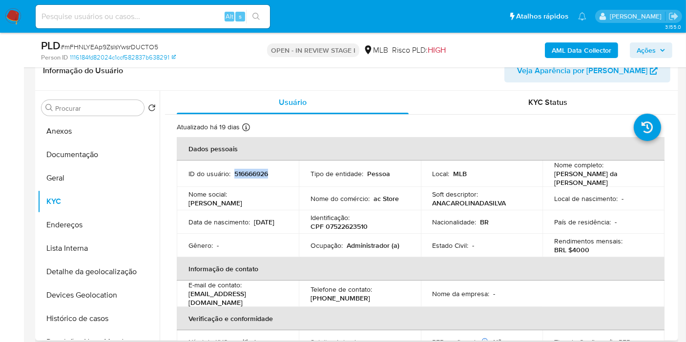
click at [106, 177] on button "Geral" at bounding box center [99, 177] width 122 height 23
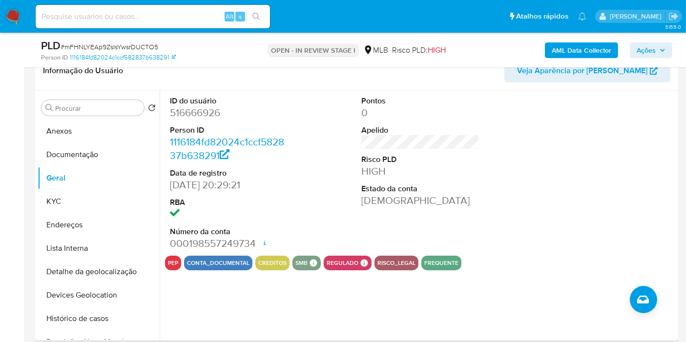
drag, startPoint x: 95, startPoint y: 206, endPoint x: 156, endPoint y: 206, distance: 61.5
click at [95, 206] on button "KYC" at bounding box center [99, 201] width 122 height 23
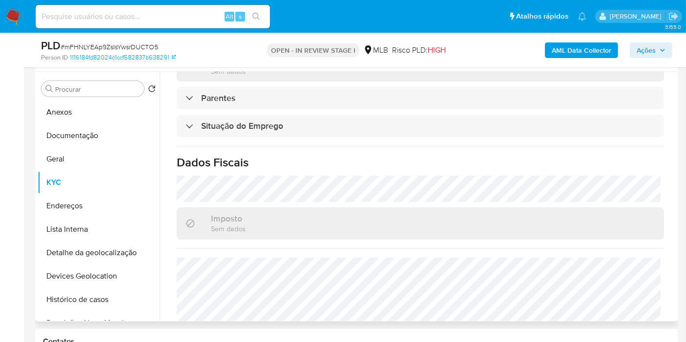
scroll to position [443, 0]
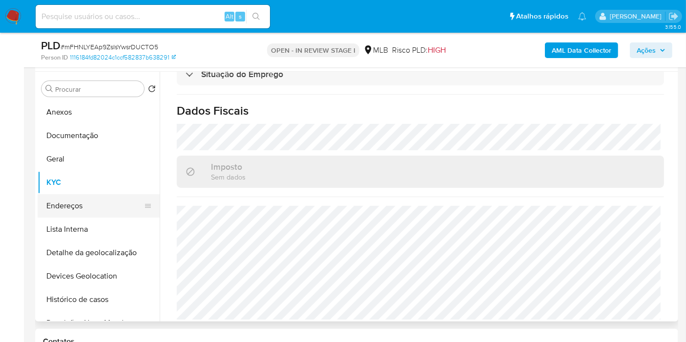
click at [97, 205] on button "Endereços" at bounding box center [95, 205] width 114 height 23
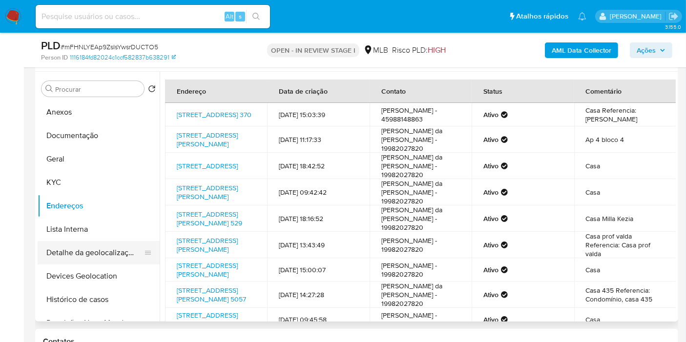
click at [115, 253] on button "Detalhe da geolocalização" at bounding box center [95, 252] width 114 height 23
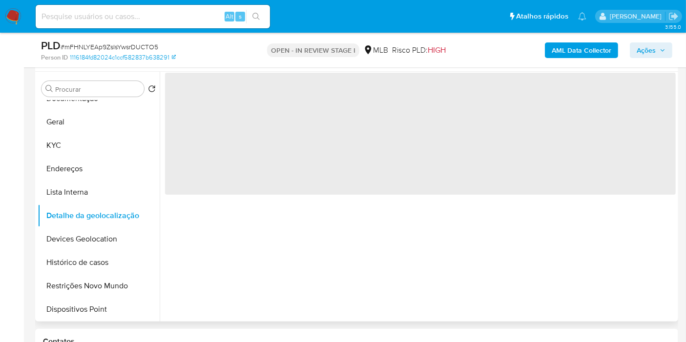
scroll to position [54, 0]
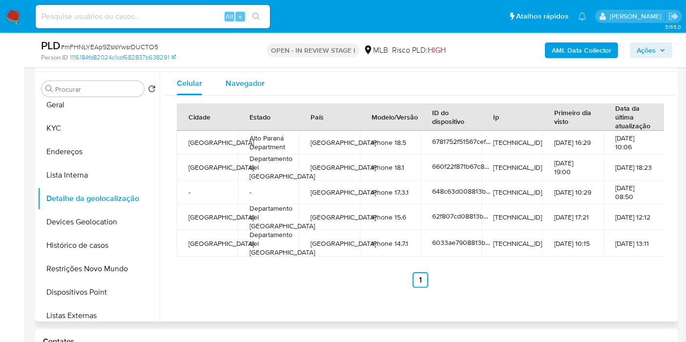
click at [266, 80] on button "Navegador" at bounding box center [245, 83] width 62 height 23
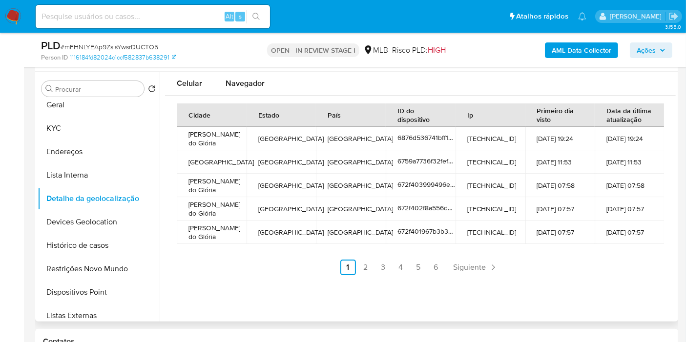
type button "1"
click at [227, 79] on span "Navegador" at bounding box center [245, 83] width 39 height 11
click at [115, 215] on button "Devices Geolocation" at bounding box center [95, 221] width 114 height 23
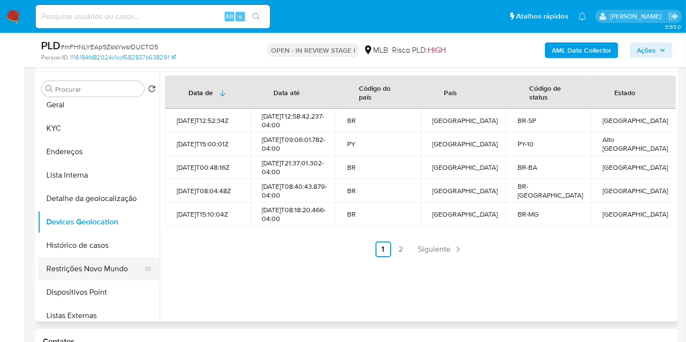
click at [87, 275] on button "Restrições Novo Mundo" at bounding box center [95, 268] width 114 height 23
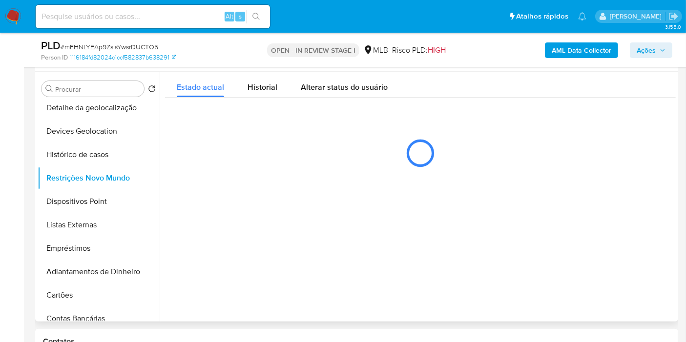
scroll to position [163, 0]
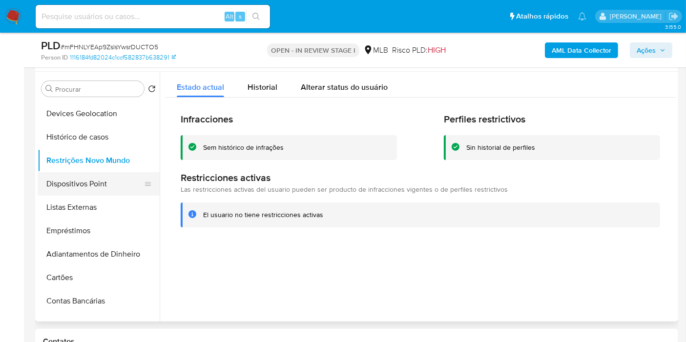
drag, startPoint x: 104, startPoint y: 181, endPoint x: 146, endPoint y: 181, distance: 42.0
click at [104, 181] on button "Dispositivos Point" at bounding box center [95, 183] width 114 height 23
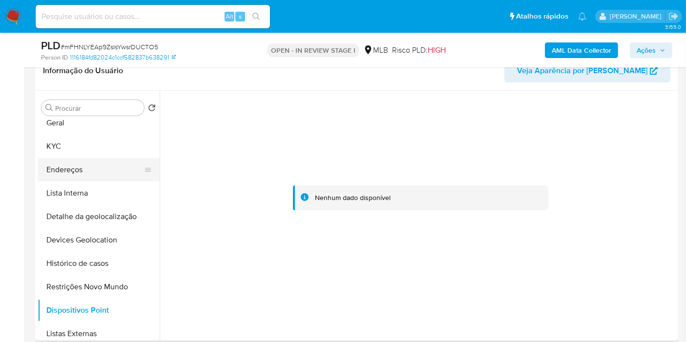
scroll to position [54, 0]
click at [108, 175] on button "Endereços" at bounding box center [95, 170] width 114 height 23
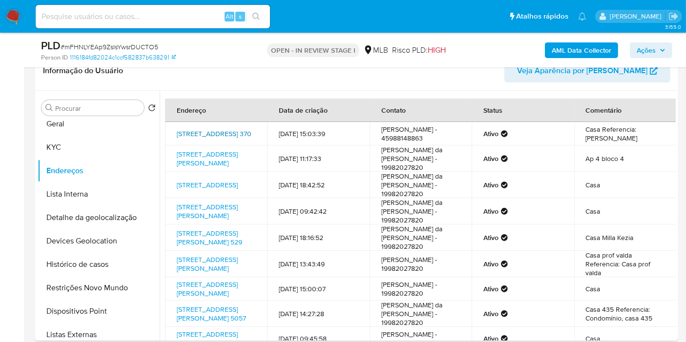
click at [212, 132] on link "Rua Taguapetingal 370, Foz Do Iguaçu, Paraná, 85857020, Brasil 370" at bounding box center [214, 134] width 75 height 10
click at [90, 147] on button "KYC" at bounding box center [95, 147] width 114 height 23
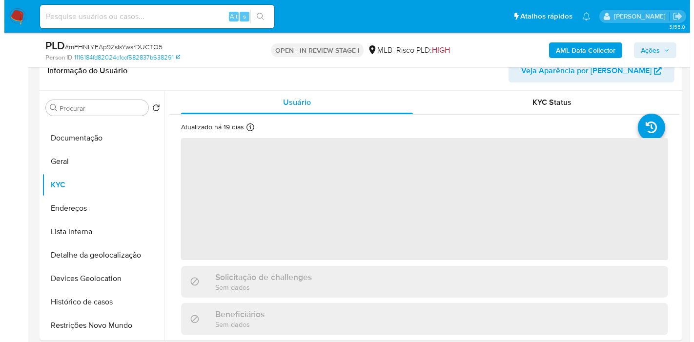
scroll to position [0, 0]
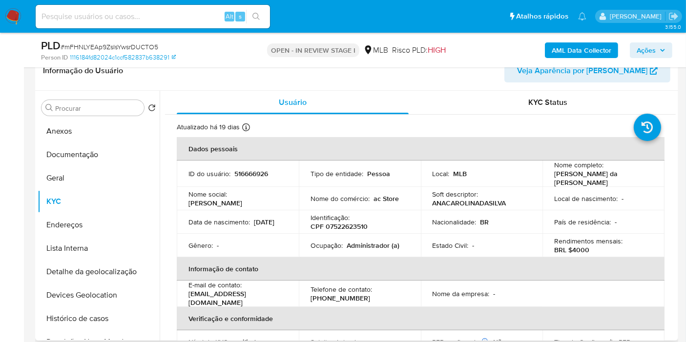
click at [340, 226] on p "CPF 07522623510" at bounding box center [338, 226] width 57 height 9
copy p "07522623510"
click at [88, 285] on button "Devices Geolocation" at bounding box center [95, 295] width 114 height 23
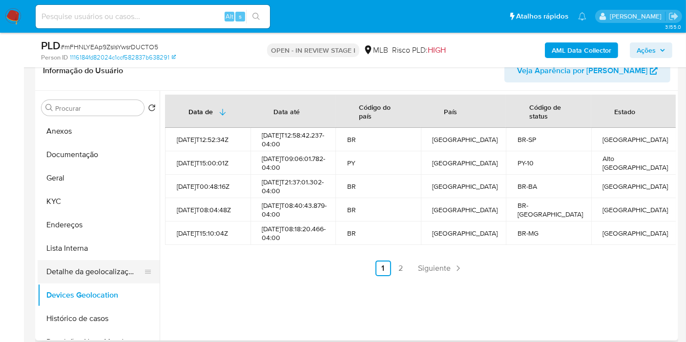
click at [87, 273] on button "Detalhe da geolocalização" at bounding box center [95, 271] width 114 height 23
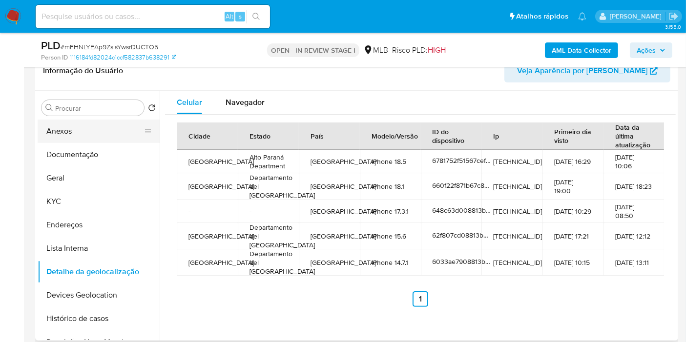
click at [56, 134] on button "Anexos" at bounding box center [95, 131] width 114 height 23
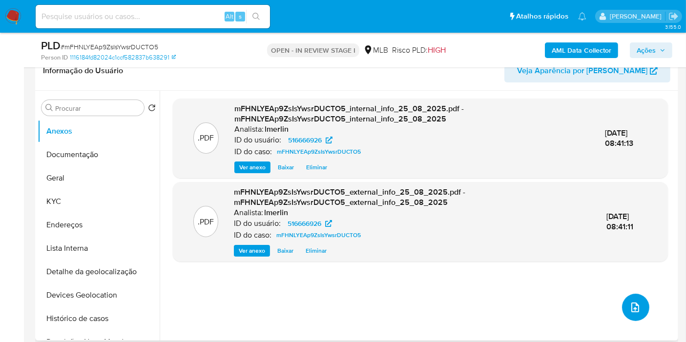
click at [631, 309] on icon "upload-file" at bounding box center [635, 308] width 8 height 10
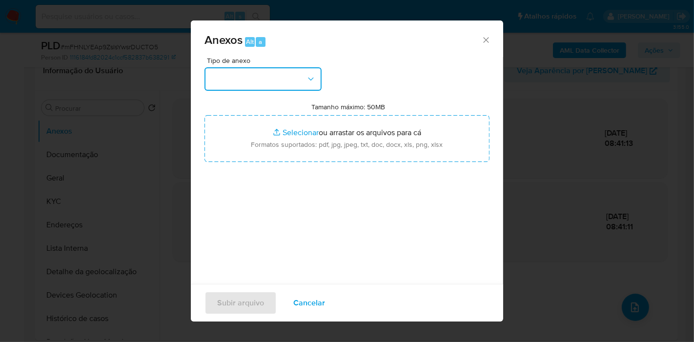
click at [238, 82] on button "button" at bounding box center [263, 78] width 117 height 23
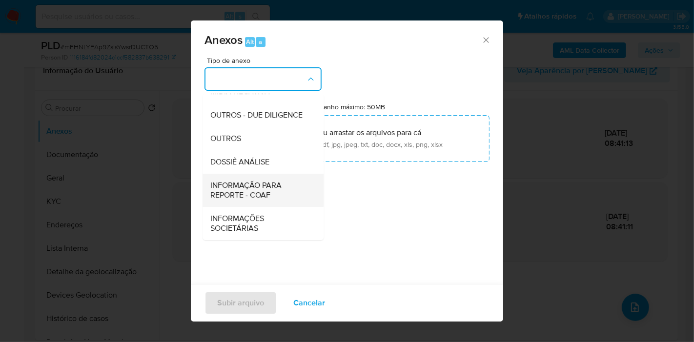
scroll to position [150, 0]
click at [283, 174] on div "INFORMAÇÃO PARA REPORTE - COAF" at bounding box center [260, 190] width 100 height 33
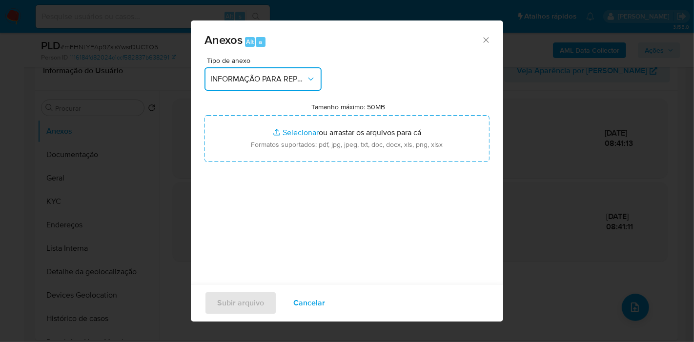
click at [291, 78] on span "INFORMAÇÃO PARA REPORTE - COAF" at bounding box center [258, 79] width 96 height 10
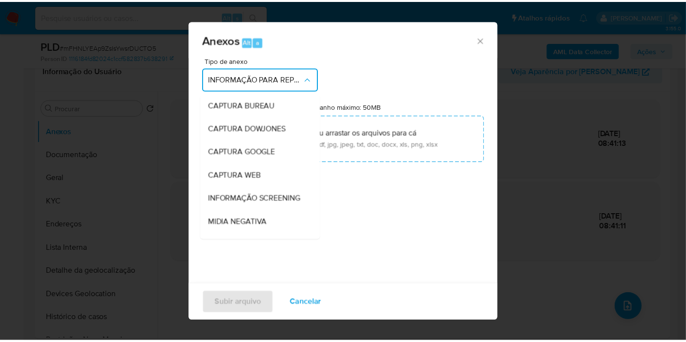
scroll to position [150, 0]
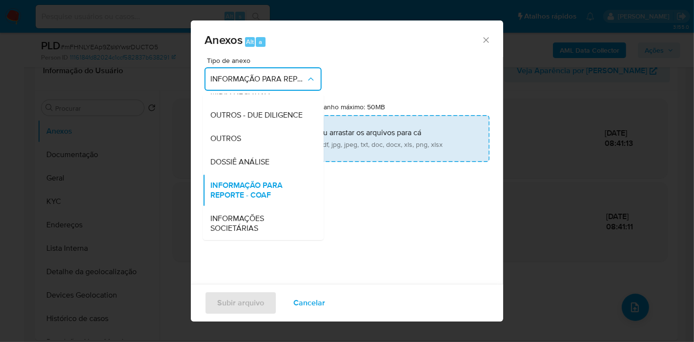
click at [255, 158] on span "DOSSIÊ ANÁLISE" at bounding box center [239, 162] width 59 height 10
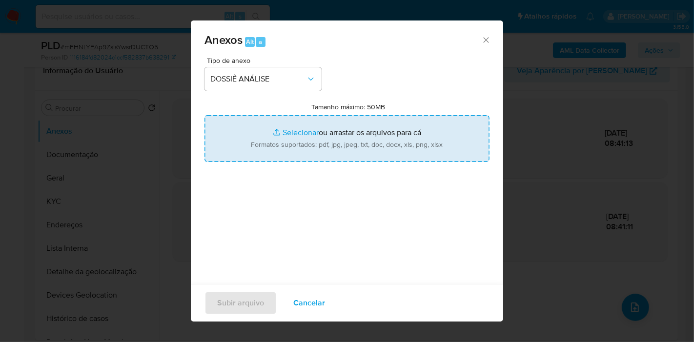
click at [423, 129] on input "Tamanho máximo: 50MB Selecionar arquivos" at bounding box center [347, 138] width 285 height 47
type input "C:\fakepath\SAR - XXX - CPF 07522623510 - ANA CAROLINA DA SILVA PEREIRA.pdf"
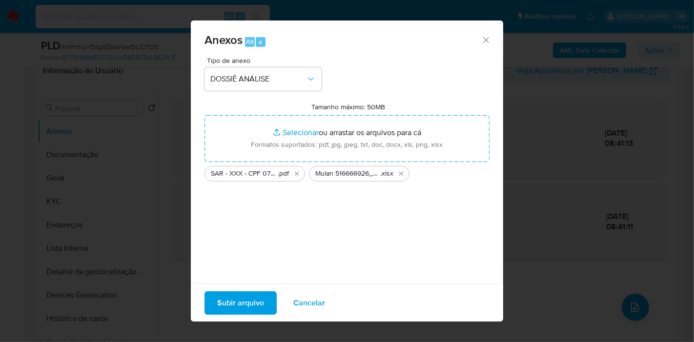
click at [252, 306] on span "Subir arquivo" at bounding box center [240, 302] width 47 height 21
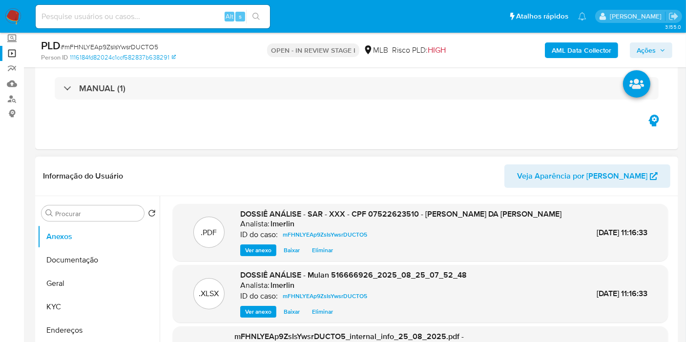
scroll to position [0, 0]
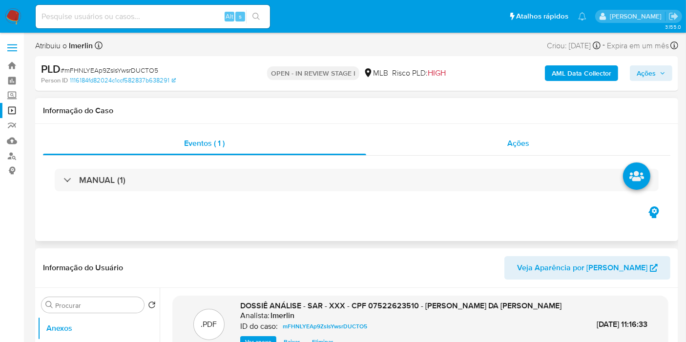
click at [533, 146] on div "Ações" at bounding box center [518, 143] width 305 height 23
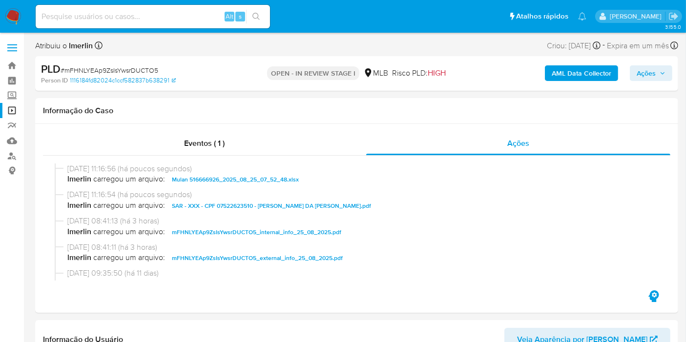
click at [651, 74] on span "Ações" at bounding box center [646, 73] width 19 height 16
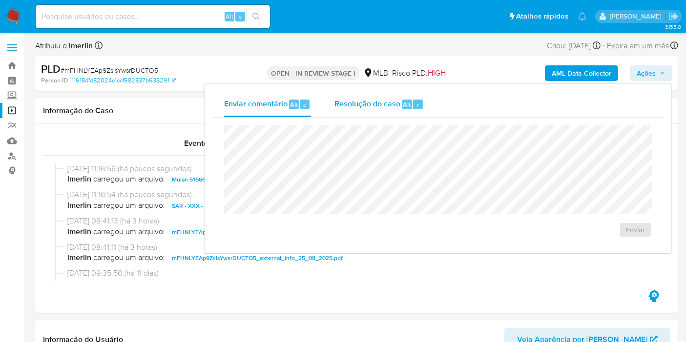
click at [409, 103] on span "Alt" at bounding box center [407, 104] width 8 height 9
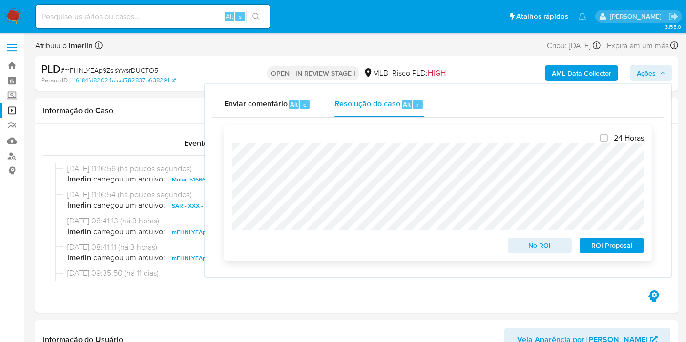
click at [609, 252] on span "ROI Proposal" at bounding box center [611, 246] width 51 height 14
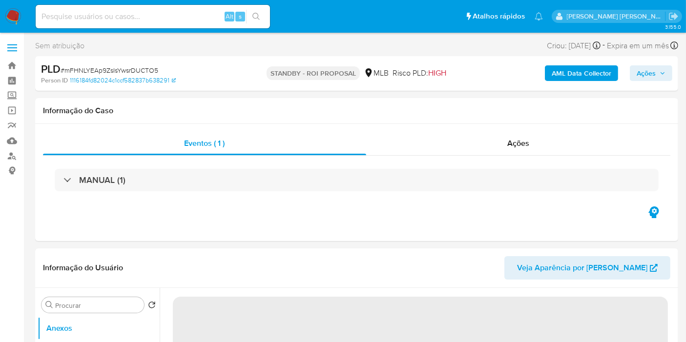
select select "10"
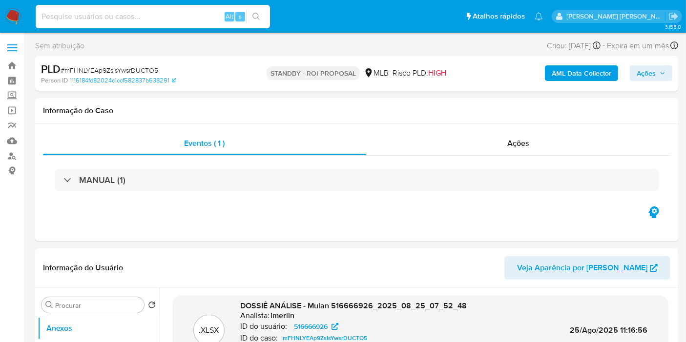
click at [170, 12] on input at bounding box center [153, 16] width 234 height 13
paste input "NXrIr3801Gk9Xn2dqChUQPwg"
type input "NXrIr3801Gk9Xn2dqChUQPwg"
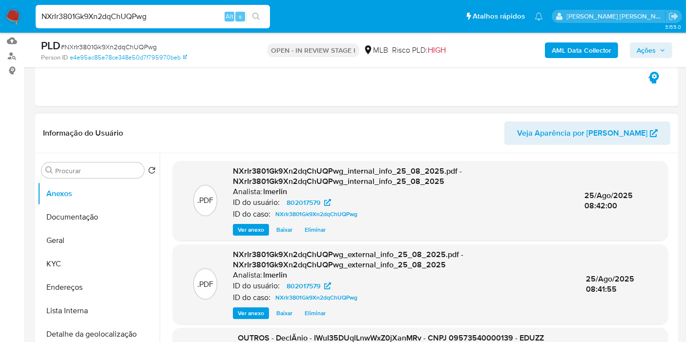
scroll to position [163, 0]
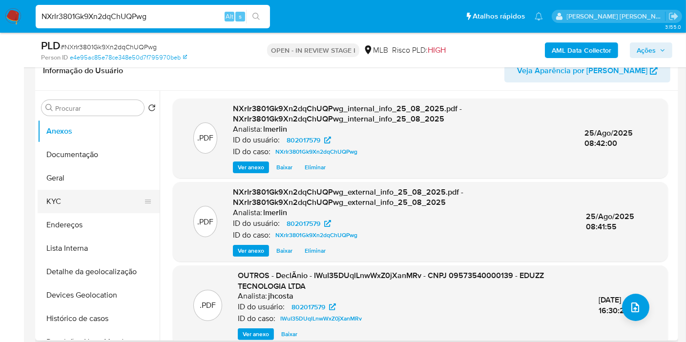
click at [87, 198] on button "KYC" at bounding box center [95, 201] width 114 height 23
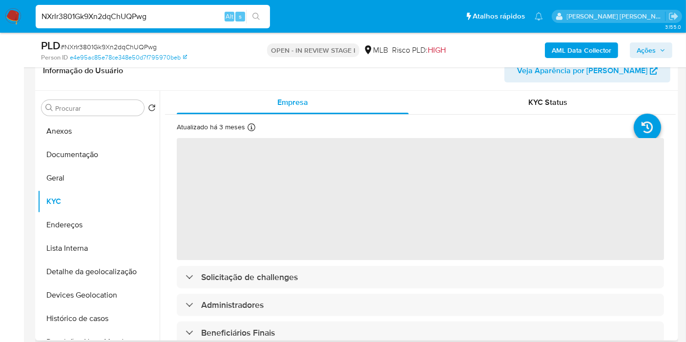
select select "10"
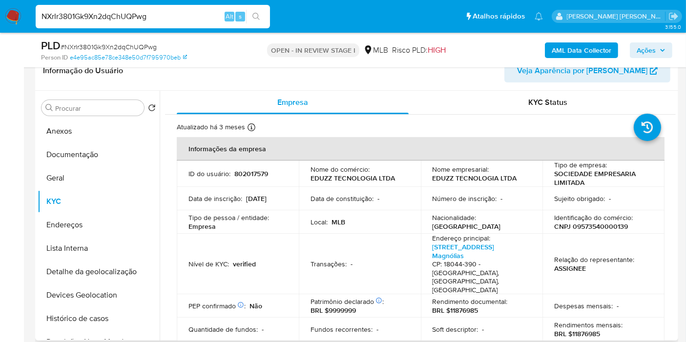
click at [600, 228] on p "CNPJ 09573540000139" at bounding box center [591, 226] width 74 height 9
copy p "09573540000139"
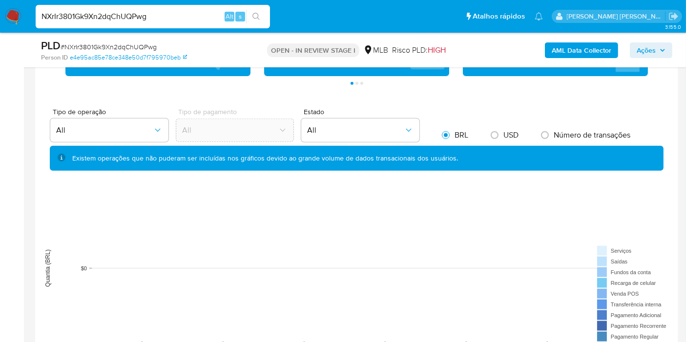
scroll to position [1085, 0]
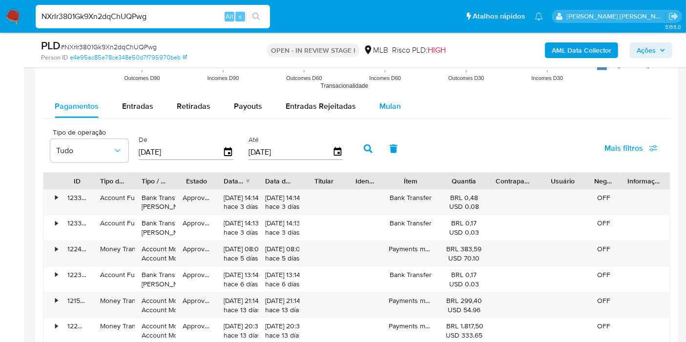
click at [398, 102] on button "Mulan" at bounding box center [390, 106] width 45 height 23
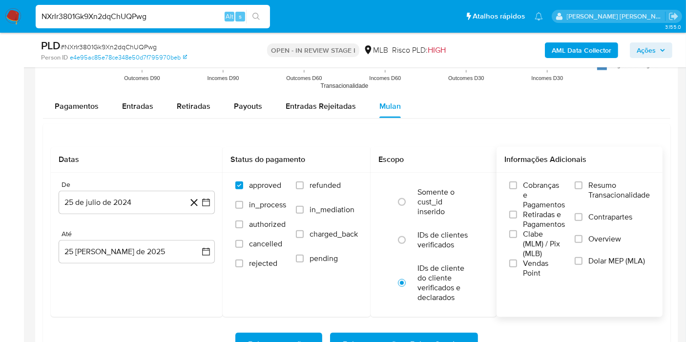
click at [602, 194] on span "Resumo Transacionalidade" at bounding box center [619, 191] width 62 height 20
click at [582, 189] on input "Resumo Transacionalidade" at bounding box center [579, 186] width 8 height 8
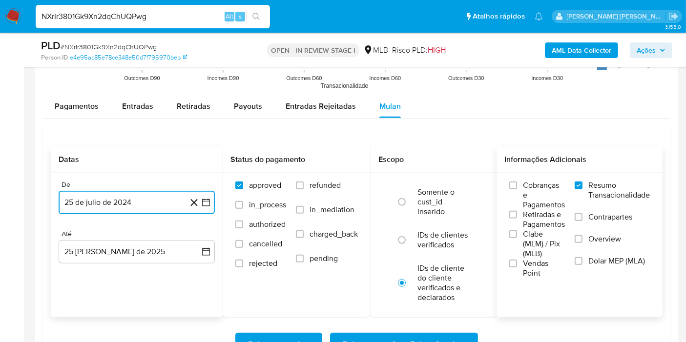
click at [202, 205] on icon "button" at bounding box center [206, 203] width 10 height 10
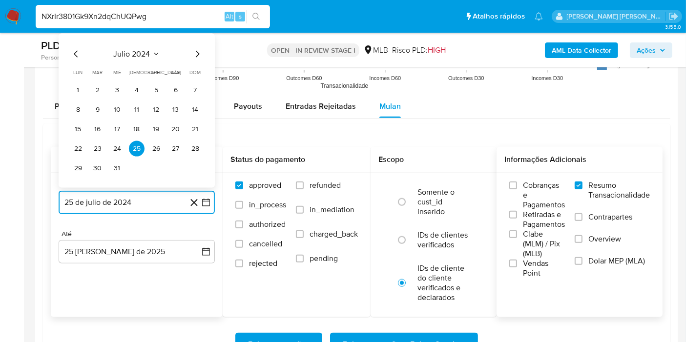
click at [142, 52] on span "julio 2024" at bounding box center [132, 54] width 37 height 10
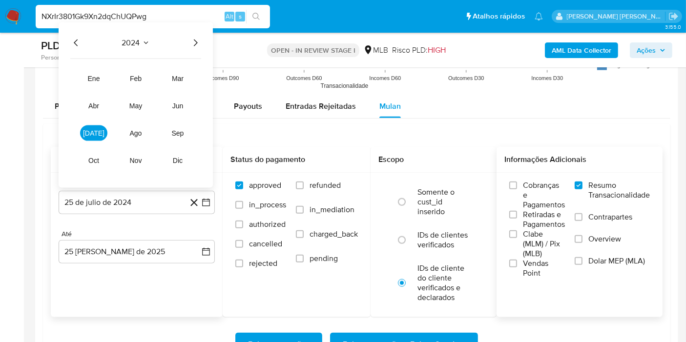
click at [194, 45] on icon "Año siguiente" at bounding box center [195, 43] width 12 height 12
click at [143, 135] on button "ago" at bounding box center [135, 133] width 27 height 16
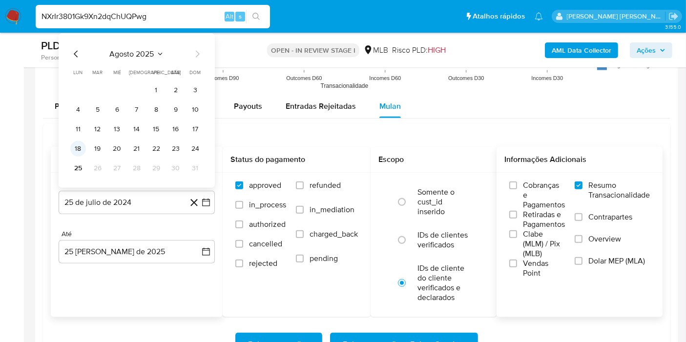
click at [80, 141] on button "18" at bounding box center [78, 149] width 16 height 16
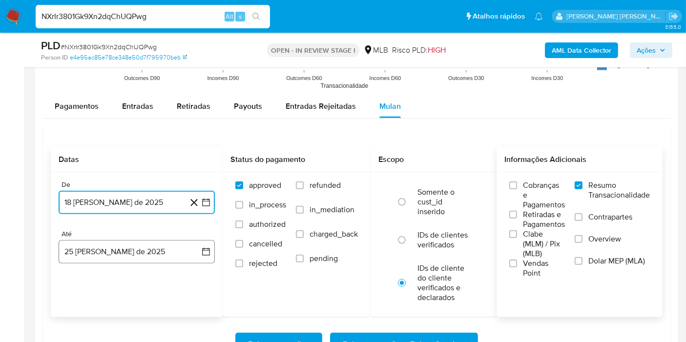
click at [196, 246] on button "25 [PERSON_NAME] de 2025" at bounding box center [137, 251] width 156 height 23
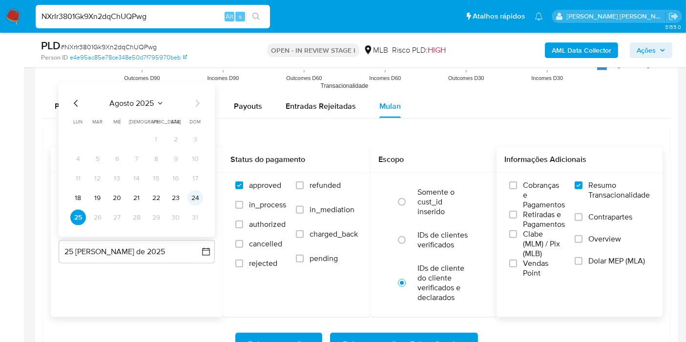
click at [198, 201] on button "24" at bounding box center [195, 198] width 16 height 16
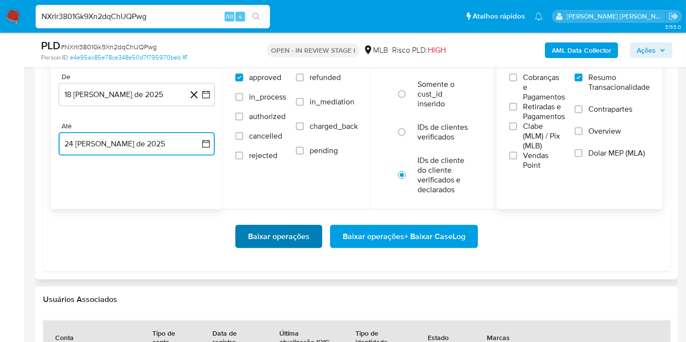
scroll to position [1193, 0]
click at [252, 238] on span "Baixar operações" at bounding box center [279, 236] width 62 height 21
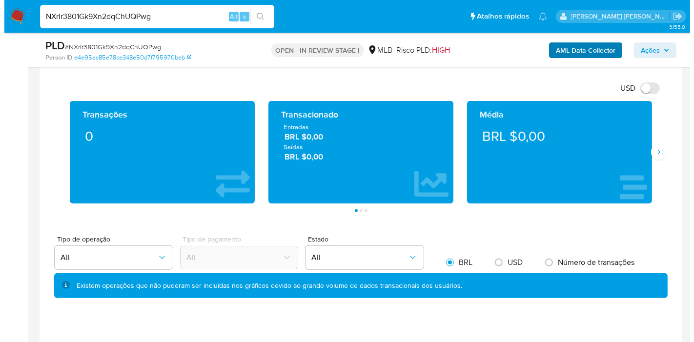
scroll to position [597, 0]
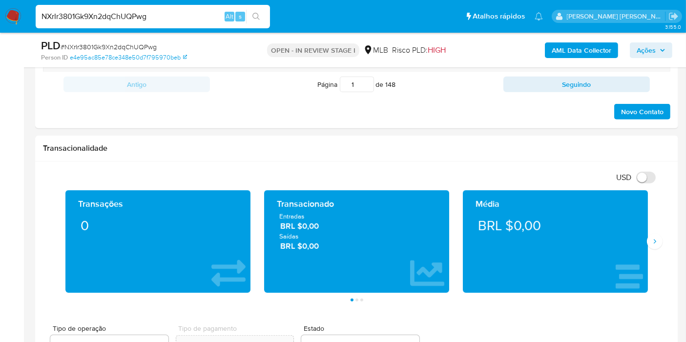
click at [590, 54] on b "AML Data Collector" at bounding box center [582, 50] width 60 height 16
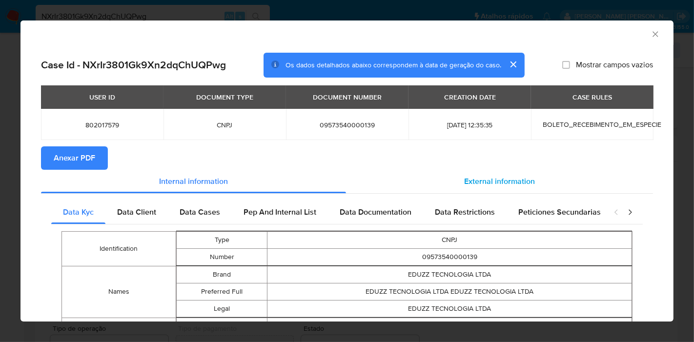
click at [477, 172] on div "External information" at bounding box center [499, 181] width 307 height 23
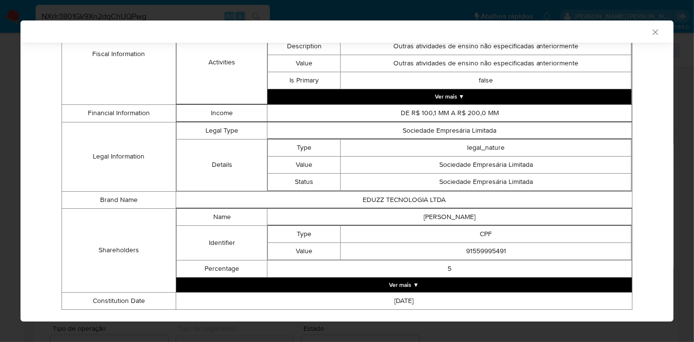
scroll to position [419, 0]
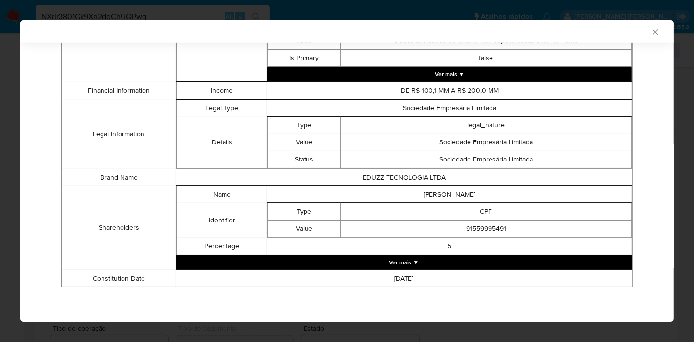
click at [414, 265] on button "Ver mais ▼" at bounding box center [404, 262] width 456 height 15
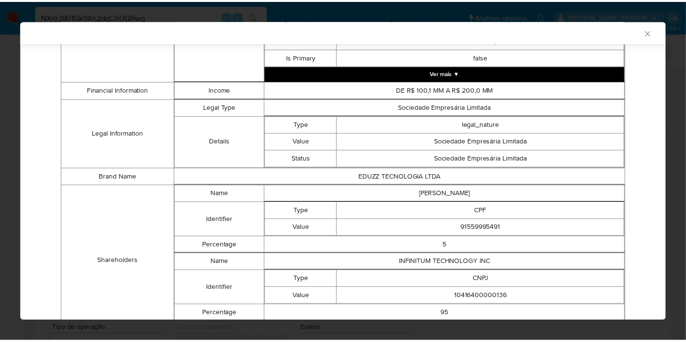
scroll to position [489, 0]
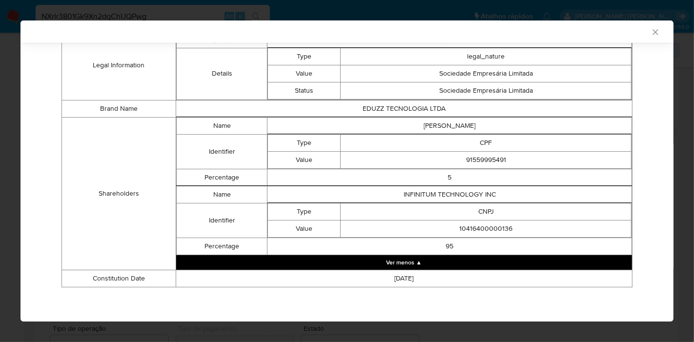
click at [454, 123] on td "[PERSON_NAME]" at bounding box center [450, 125] width 365 height 17
copy td "[PERSON_NAME]"
click at [471, 166] on td "91559995491" at bounding box center [486, 159] width 291 height 17
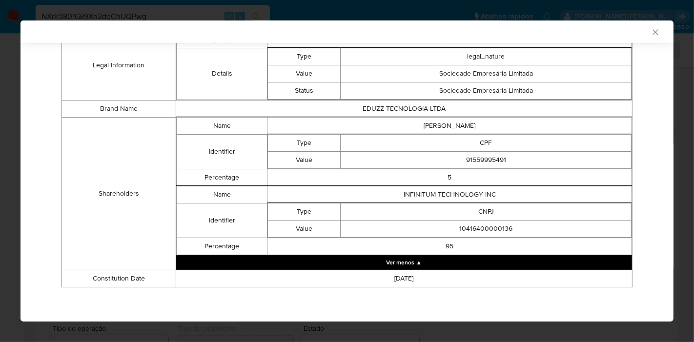
click at [472, 161] on td "91559995491" at bounding box center [486, 159] width 291 height 17
copy td "91559995491"
click at [424, 190] on td "INFINITUM TECHNOLOGY INC" at bounding box center [450, 194] width 365 height 17
click at [425, 191] on td "INFINITUM TECHNOLOGY INC" at bounding box center [450, 194] width 365 height 17
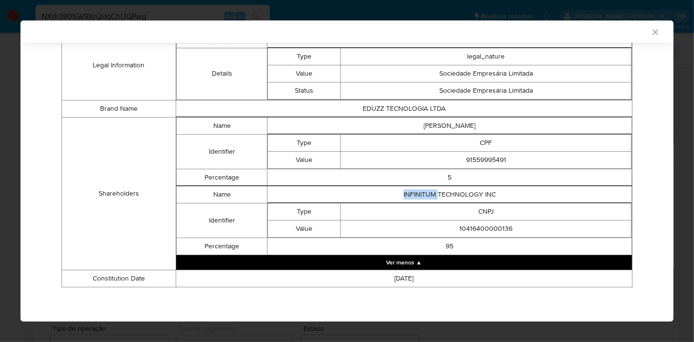
click at [425, 191] on td "INFINITUM TECHNOLOGY INC" at bounding box center [450, 194] width 365 height 17
copy td "INFINITUM TECHNOLOGY INC"
click at [475, 229] on td "10416400000136" at bounding box center [486, 228] width 291 height 17
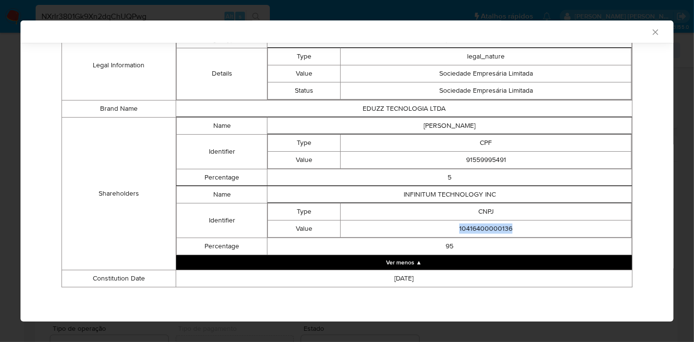
copy td "10416400000136"
click at [437, 134] on table "Type CPF Value 91559995491" at bounding box center [450, 151] width 364 height 35
click at [439, 122] on td "[PERSON_NAME]" at bounding box center [450, 125] width 365 height 17
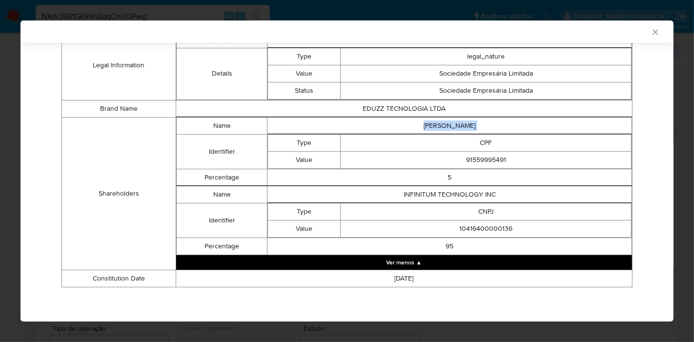
copy td "[PERSON_NAME]"
click at [488, 157] on td "91559995491" at bounding box center [486, 159] width 291 height 17
copy td "91559995491"
click at [434, 197] on td "INFINITUM TECHNOLOGY INC" at bounding box center [450, 194] width 365 height 17
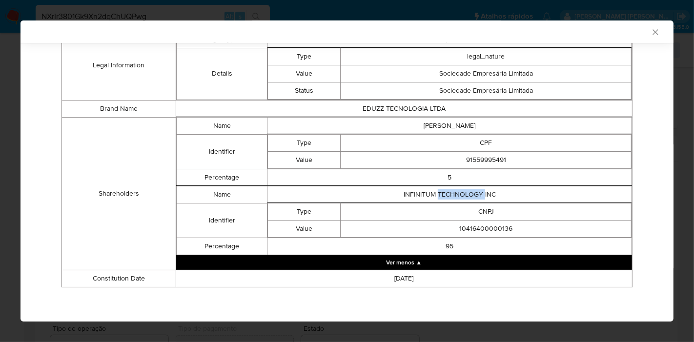
click at [434, 197] on td "INFINITUM TECHNOLOGY INC" at bounding box center [450, 194] width 365 height 17
copy td "INFINITUM TECHNOLOGY INC"
click at [489, 224] on td "10416400000136" at bounding box center [486, 228] width 291 height 17
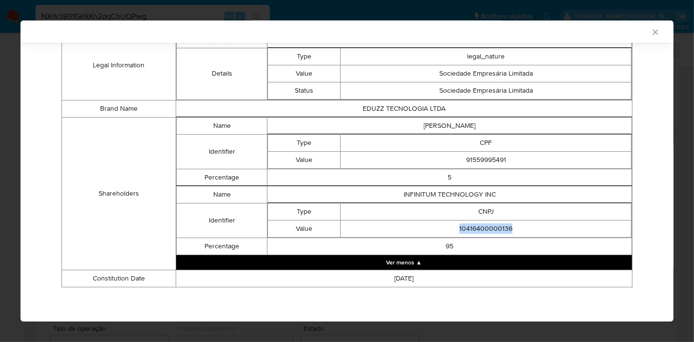
copy td "10416400000136"
click at [651, 35] on icon "Fechar a janela" at bounding box center [656, 32] width 10 height 10
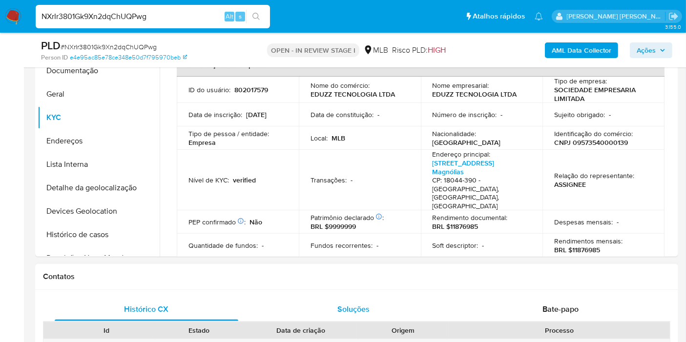
scroll to position [163, 0]
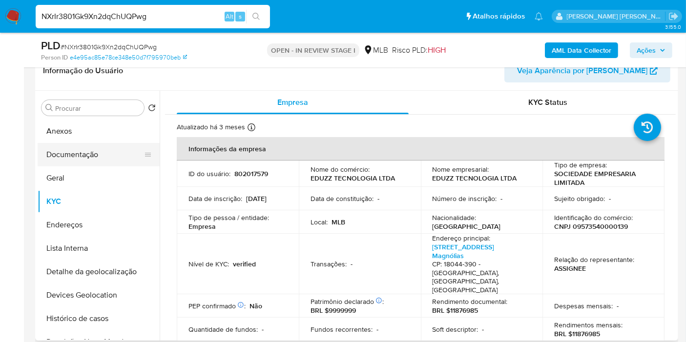
click at [72, 160] on button "Documentação" at bounding box center [95, 154] width 114 height 23
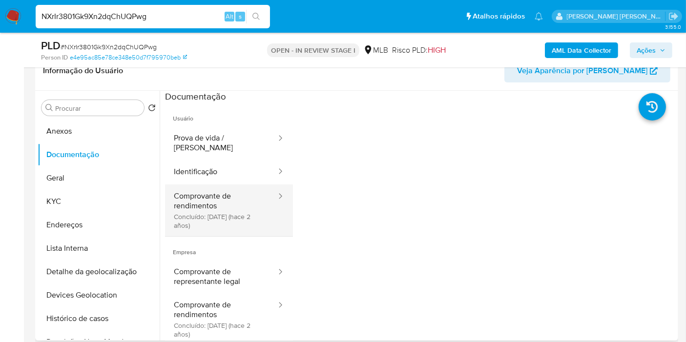
click at [242, 185] on button "Comprovante de rendimentos Concluído: [DATE] (hace 2 años)" at bounding box center [221, 211] width 112 height 52
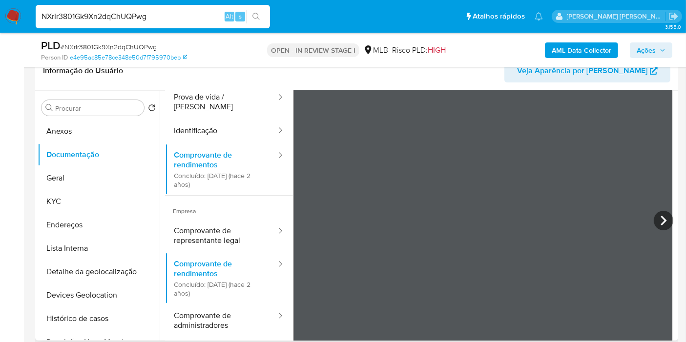
scroll to position [54, 0]
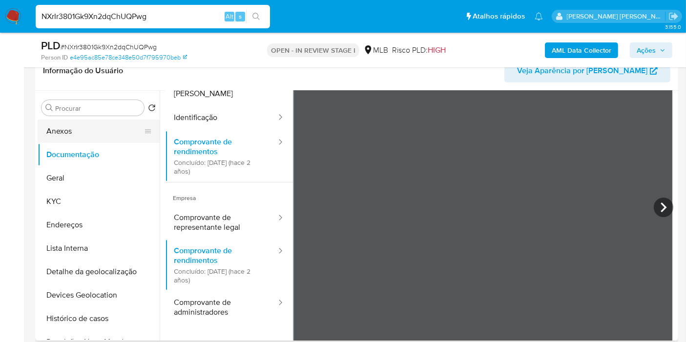
click at [105, 134] on button "Anexos" at bounding box center [95, 131] width 114 height 23
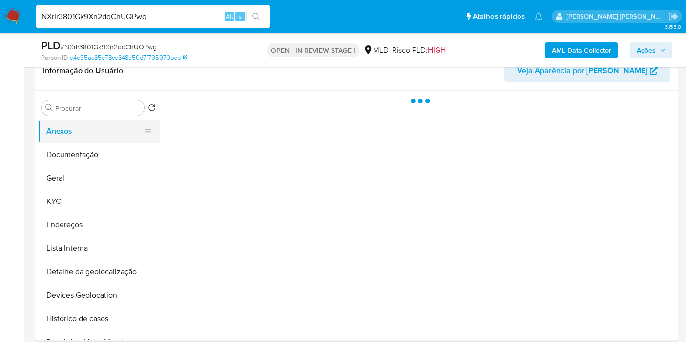
scroll to position [0, 0]
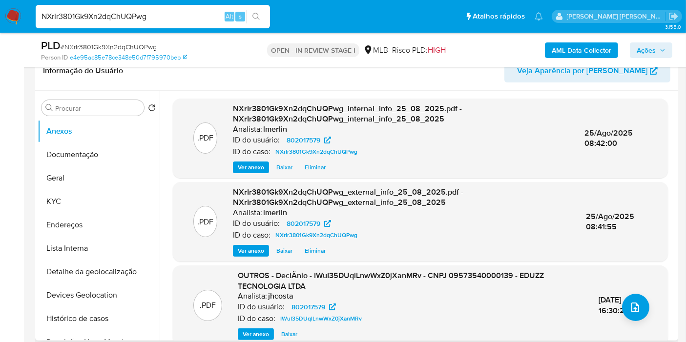
click at [250, 332] on span "Ver anexo" at bounding box center [256, 335] width 26 height 10
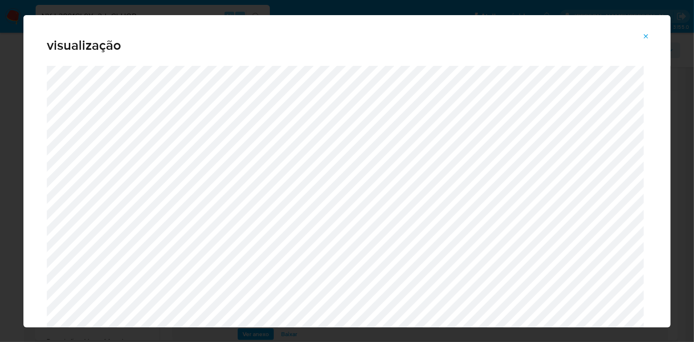
click at [645, 34] on icon "Attachment preview" at bounding box center [646, 37] width 8 height 8
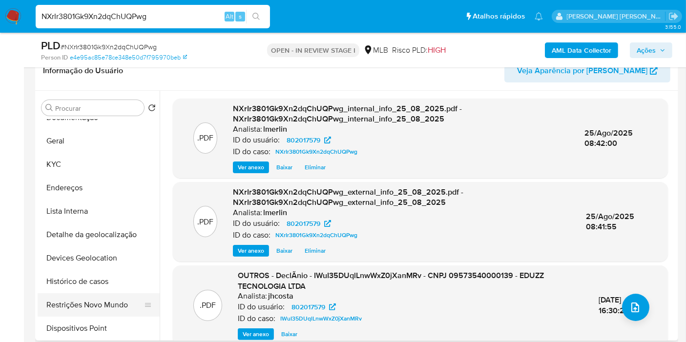
scroll to position [54, 0]
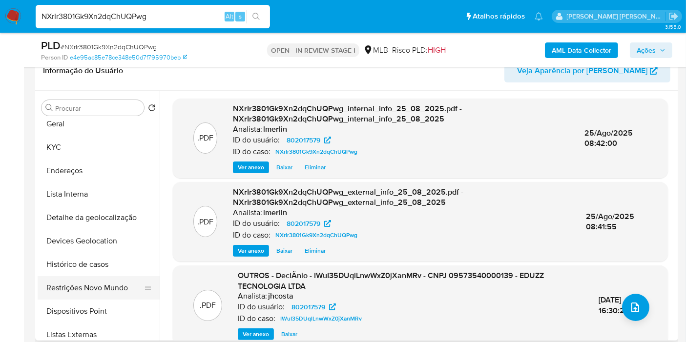
click at [99, 296] on button "Restrições Novo Mundo" at bounding box center [95, 287] width 114 height 23
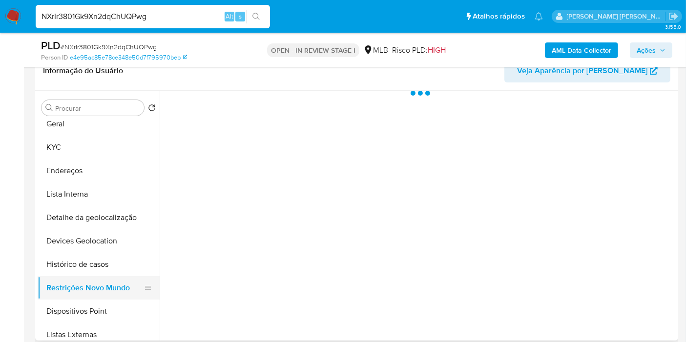
scroll to position [0, 0]
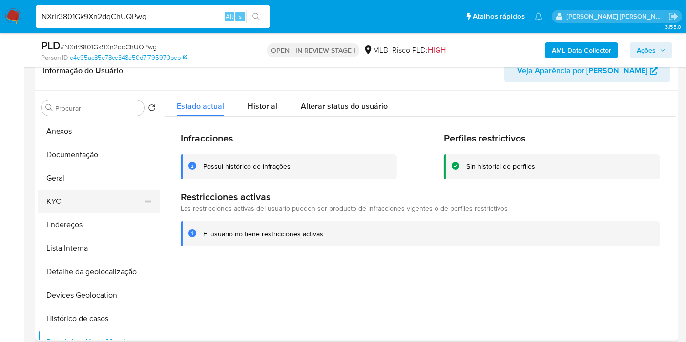
click at [71, 203] on button "KYC" at bounding box center [95, 201] width 114 height 23
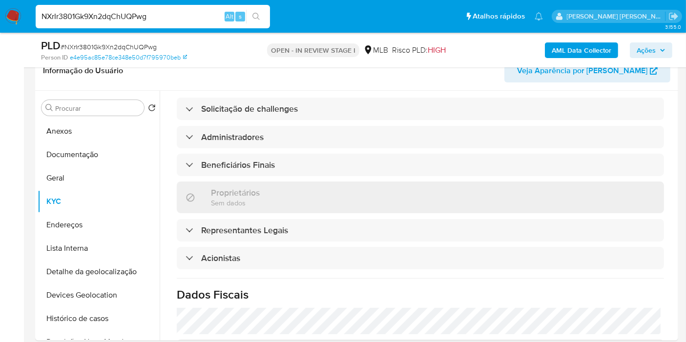
scroll to position [542, 0]
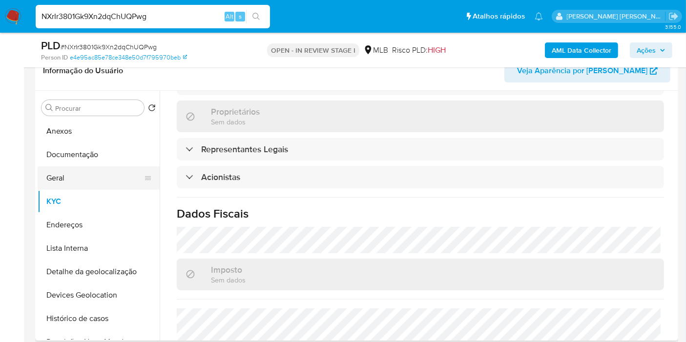
click at [65, 183] on button "Geral" at bounding box center [95, 177] width 114 height 23
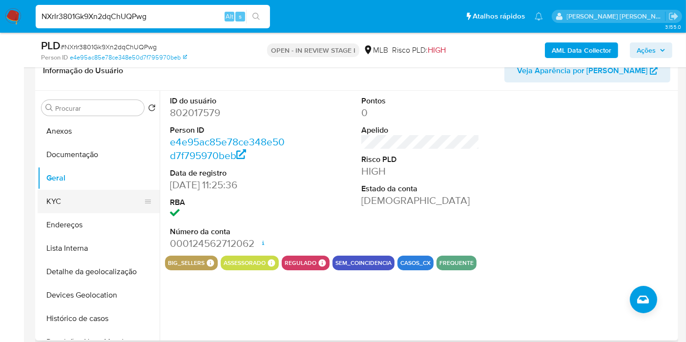
click at [66, 203] on button "KYC" at bounding box center [95, 201] width 114 height 23
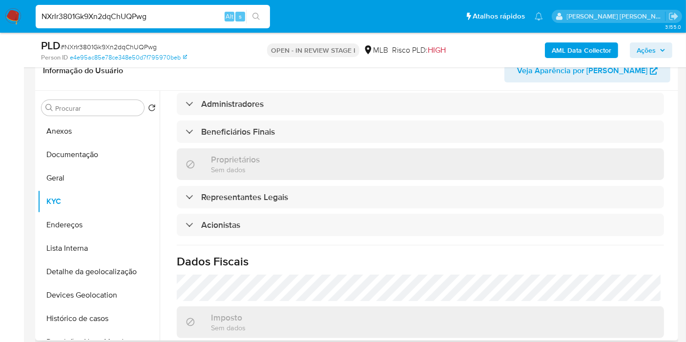
scroll to position [438, 0]
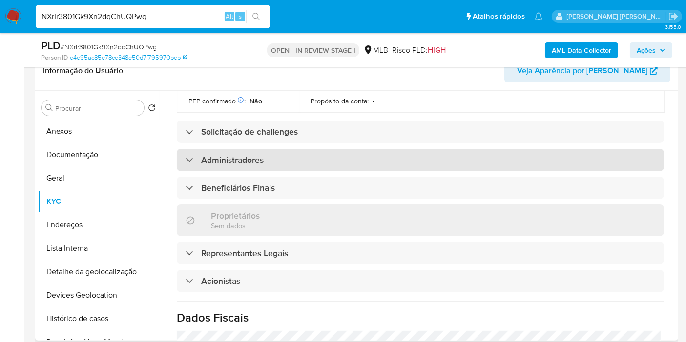
click at [251, 155] on h3 "Administradores" at bounding box center [232, 160] width 62 height 11
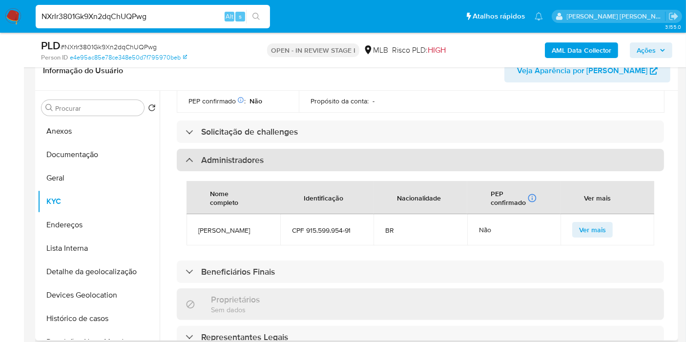
click at [251, 155] on h3 "Administradores" at bounding box center [232, 160] width 62 height 11
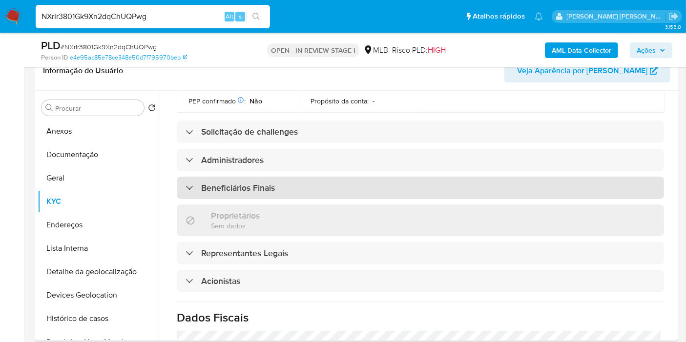
click at [255, 177] on div "Beneficiários Finais" at bounding box center [420, 188] width 487 height 22
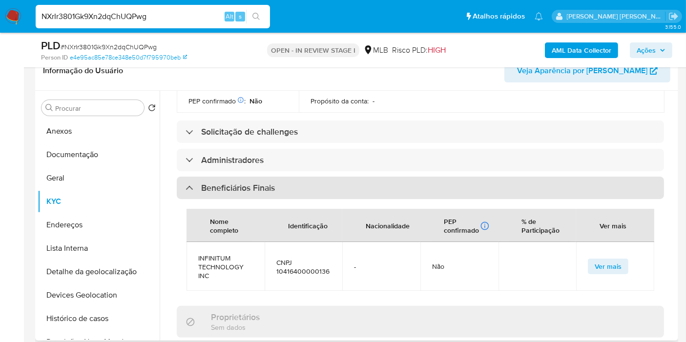
click at [255, 177] on div "Beneficiários Finais" at bounding box center [420, 188] width 487 height 22
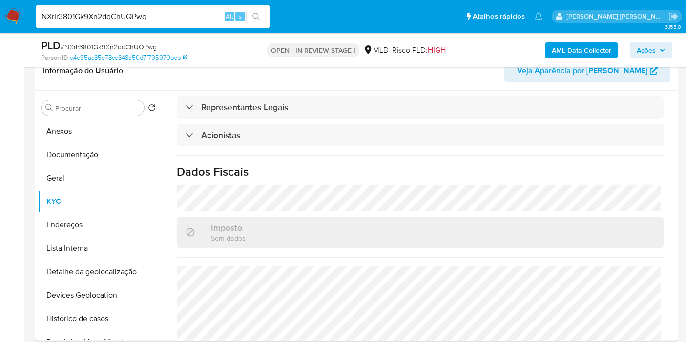
scroll to position [601, 0]
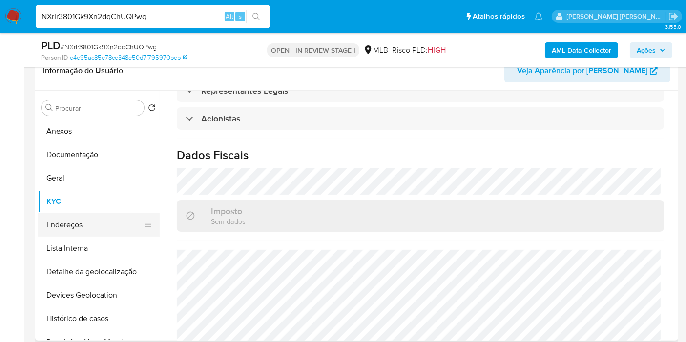
click at [82, 234] on button "Endereços" at bounding box center [95, 224] width 114 height 23
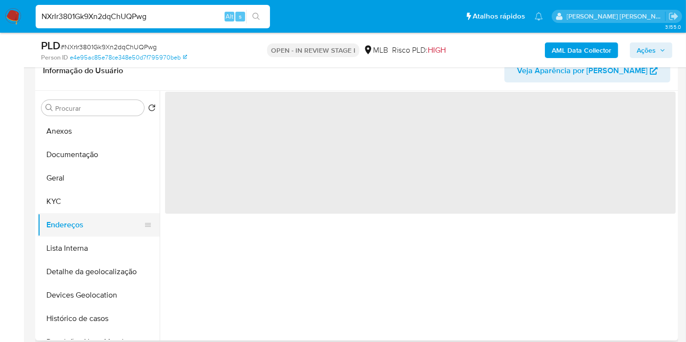
scroll to position [0, 0]
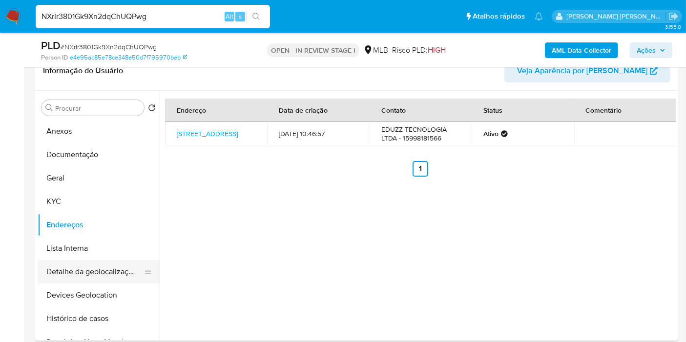
click at [80, 278] on button "Detalhe da geolocalização" at bounding box center [95, 271] width 114 height 23
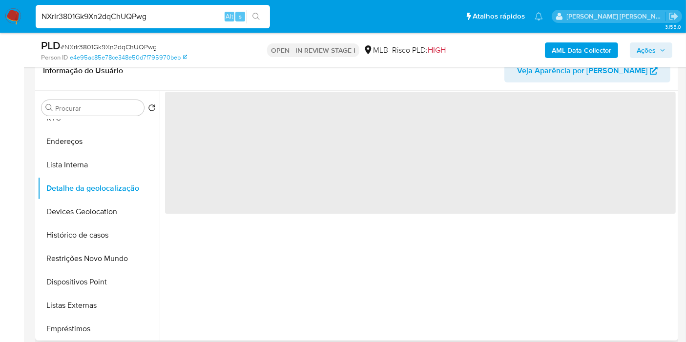
scroll to position [108, 0]
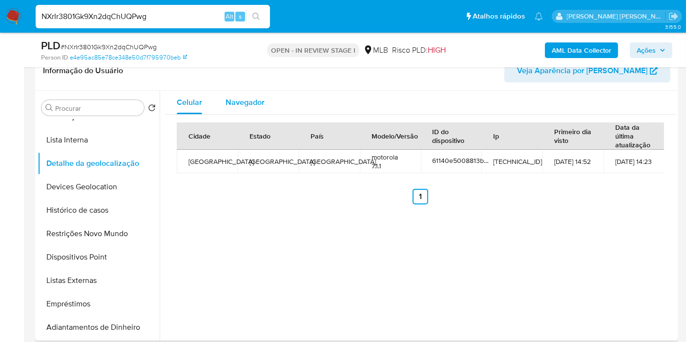
click at [238, 99] on span "Navegador" at bounding box center [245, 102] width 39 height 11
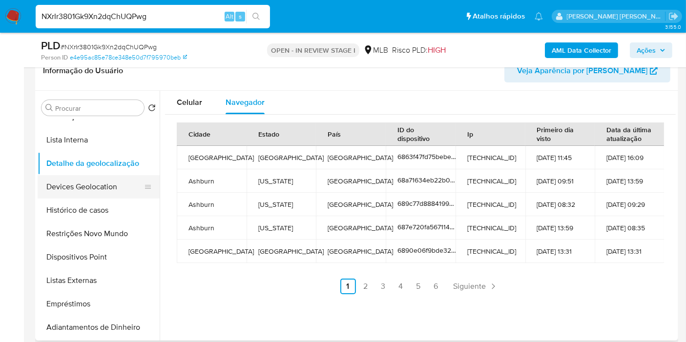
click at [129, 181] on button "Devices Geolocation" at bounding box center [95, 186] width 114 height 23
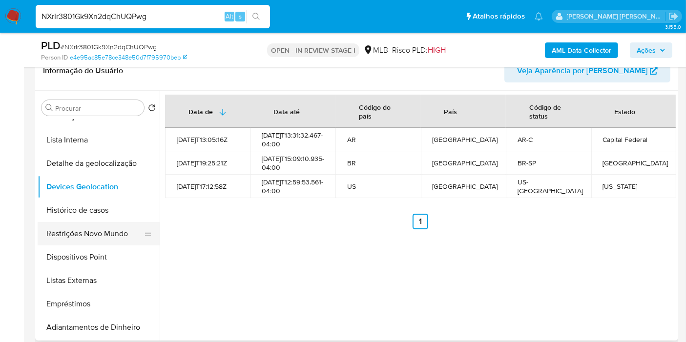
click at [120, 236] on button "Restrições Novo Mundo" at bounding box center [95, 233] width 114 height 23
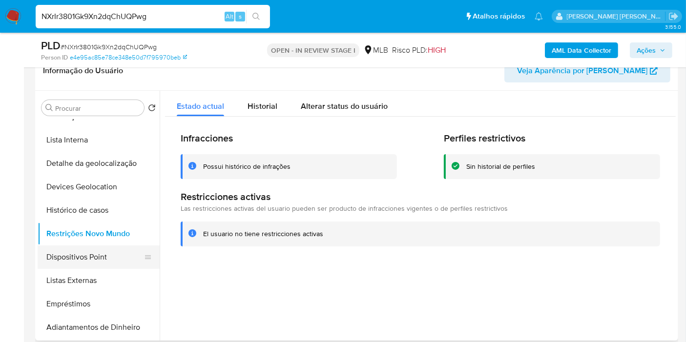
click at [103, 256] on button "Dispositivos Point" at bounding box center [95, 257] width 114 height 23
